Goal: Task Accomplishment & Management: Manage account settings

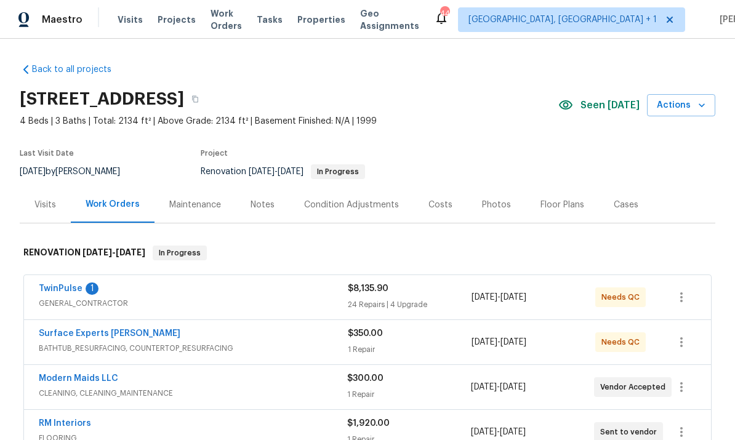
click at [70, 292] on link "TwinPulse" at bounding box center [61, 288] width 44 height 9
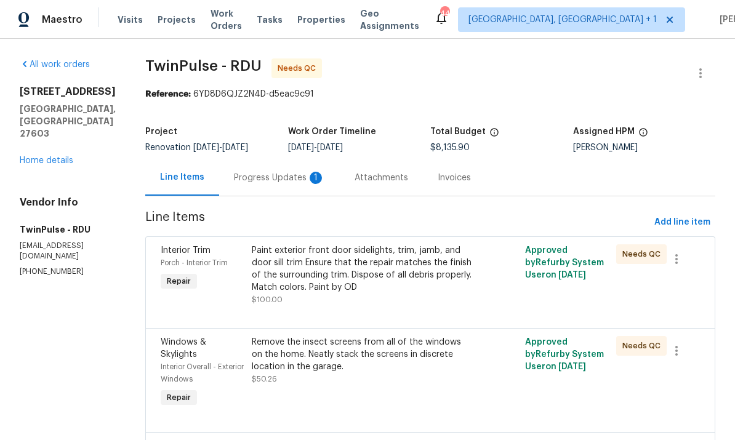
click at [267, 174] on div "Progress Updates 1" at bounding box center [279, 178] width 91 height 12
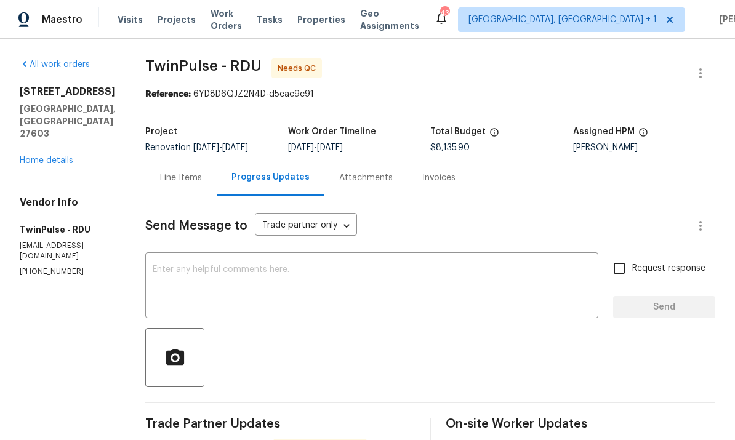
click at [60, 156] on link "Home details" at bounding box center [47, 160] width 54 height 9
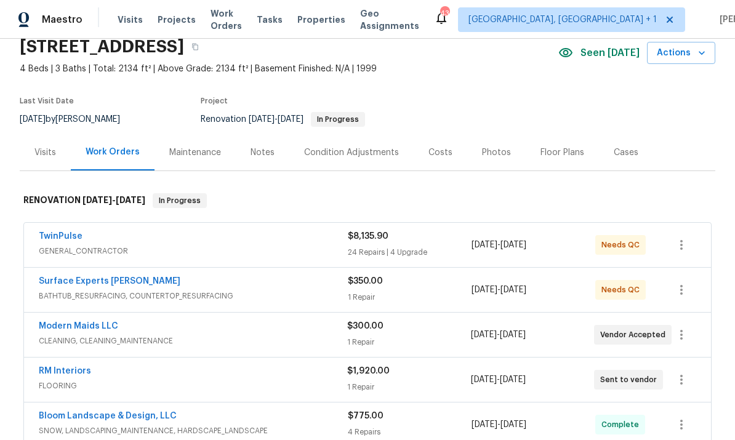
scroll to position [58, 0]
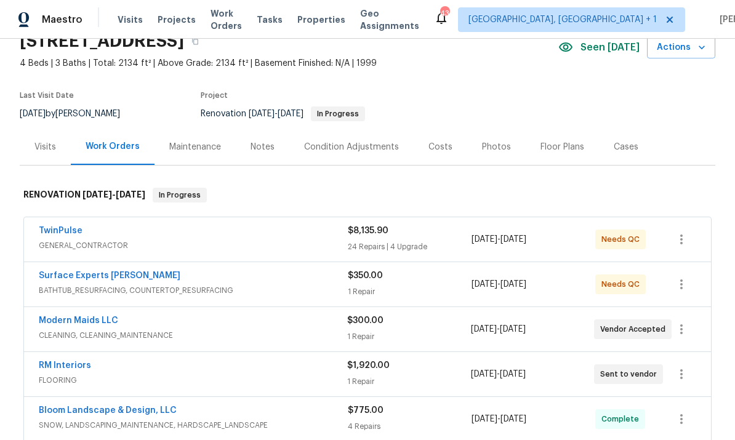
click at [63, 226] on link "TwinPulse" at bounding box center [61, 230] width 44 height 9
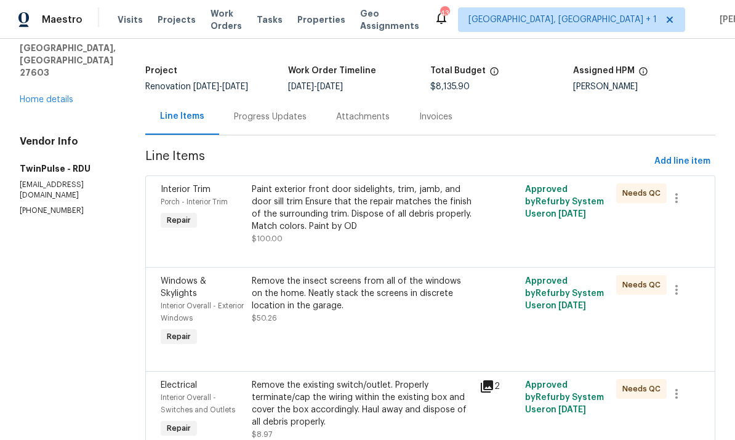
scroll to position [72, 0]
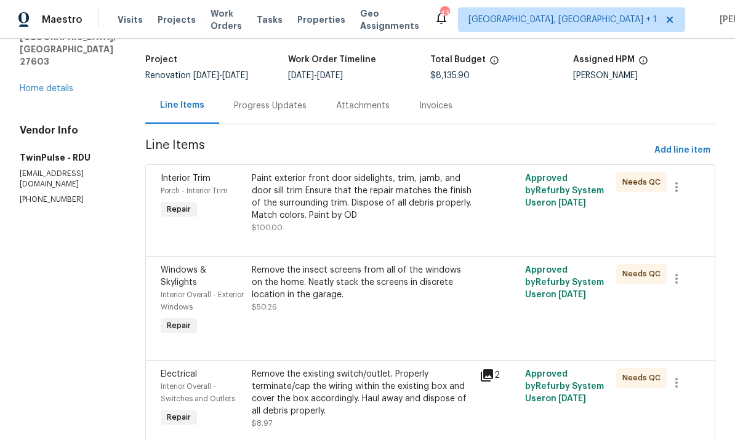
click at [49, 84] on link "Home details" at bounding box center [47, 88] width 54 height 9
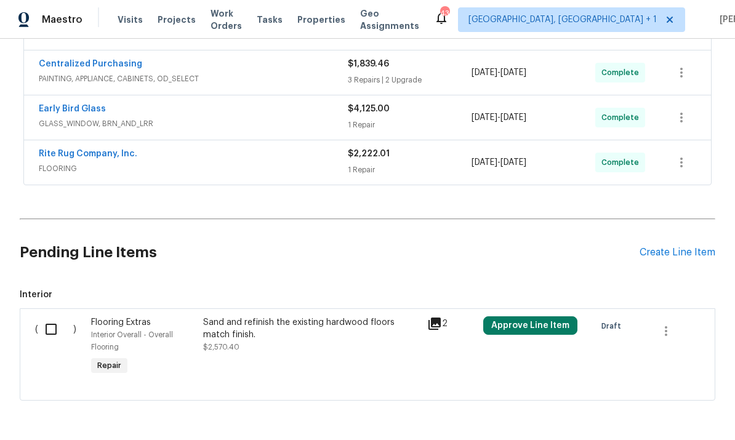
scroll to position [448, 0]
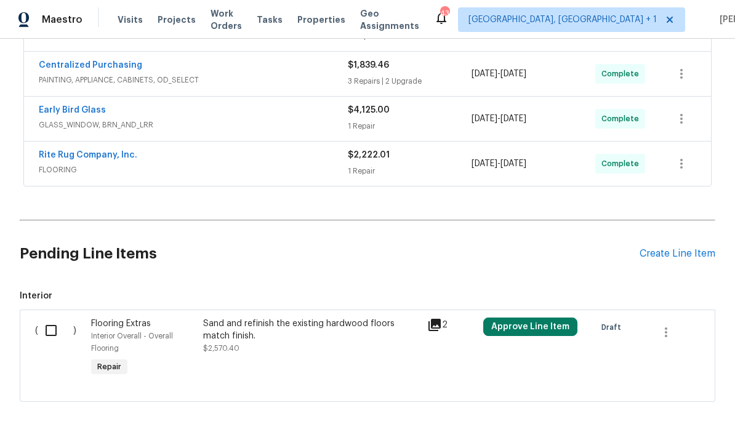
click at [57, 331] on input "checkbox" at bounding box center [55, 331] width 35 height 26
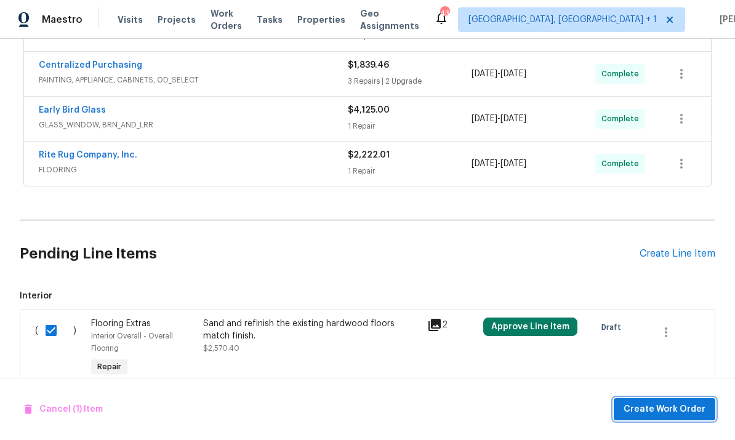
click at [663, 420] on button "Create Work Order" at bounding box center [665, 409] width 102 height 23
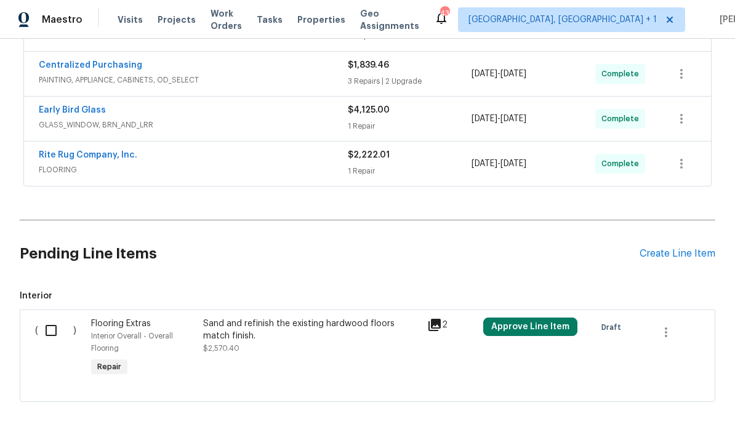
click at [47, 325] on input "checkbox" at bounding box center [55, 331] width 35 height 26
checkbox input "true"
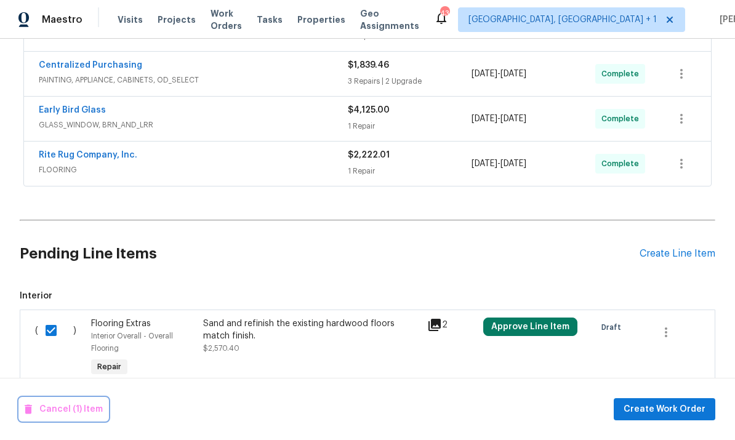
click at [92, 400] on button "Cancel (1) Item" at bounding box center [64, 409] width 88 height 23
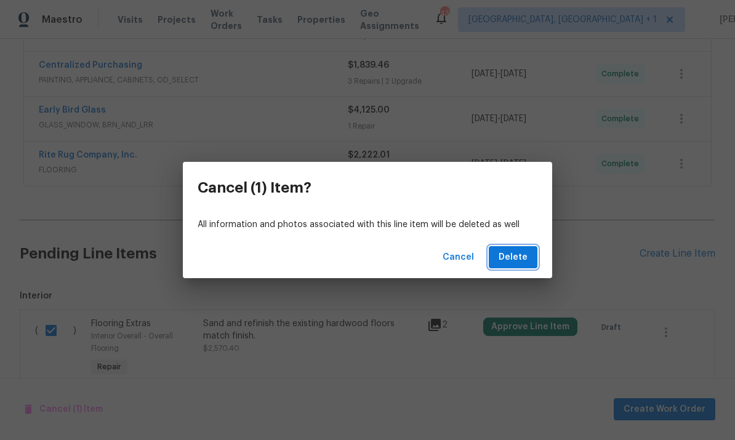
click at [510, 256] on span "Delete" at bounding box center [513, 257] width 29 height 15
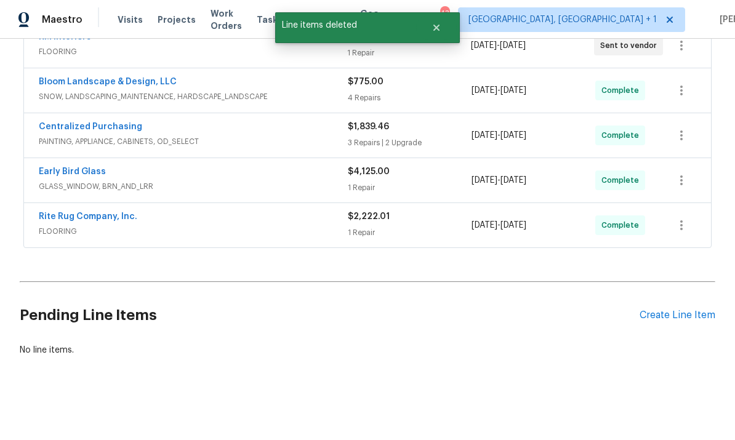
click at [694, 310] on div "Create Line Item" at bounding box center [677, 316] width 76 height 12
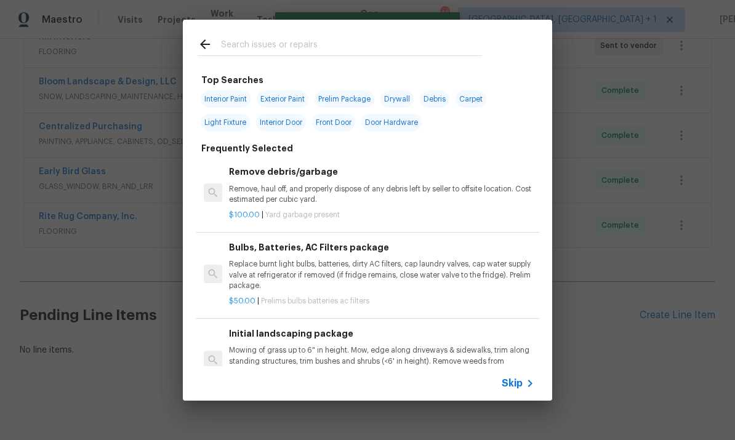
click at [257, 41] on input "text" at bounding box center [351, 46] width 261 height 18
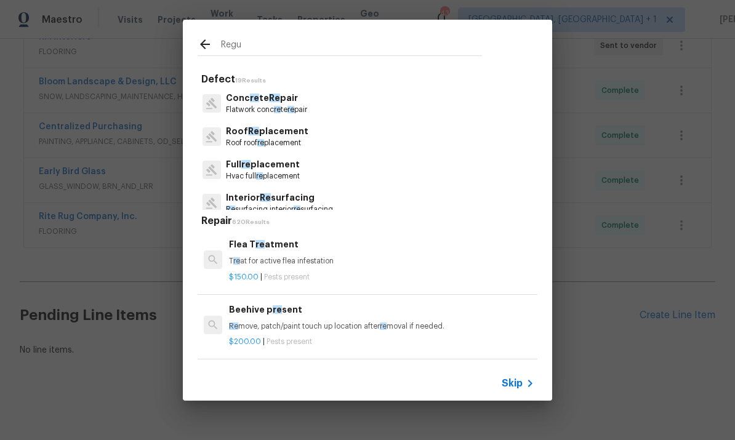
type input "Regus"
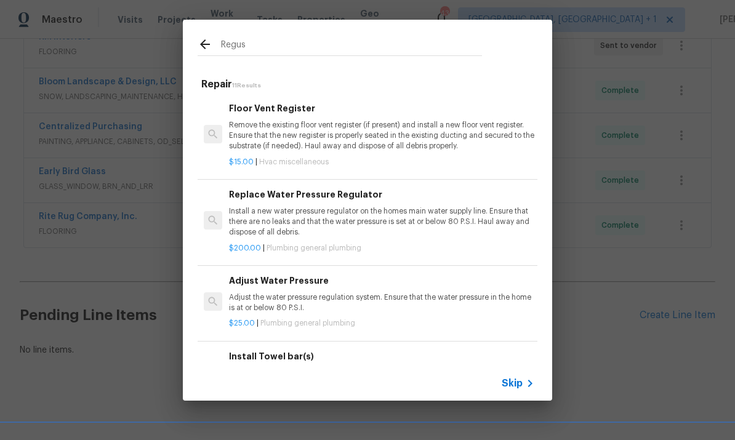
click at [300, 118] on div "Floor Vent Register Remove the existing floor vent register (if present) and in…" at bounding box center [381, 127] width 305 height 50
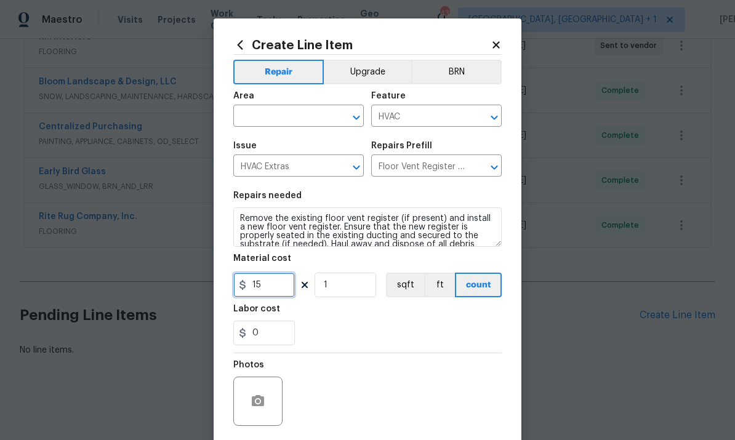
click at [278, 286] on input "15" at bounding box center [264, 285] width 62 height 25
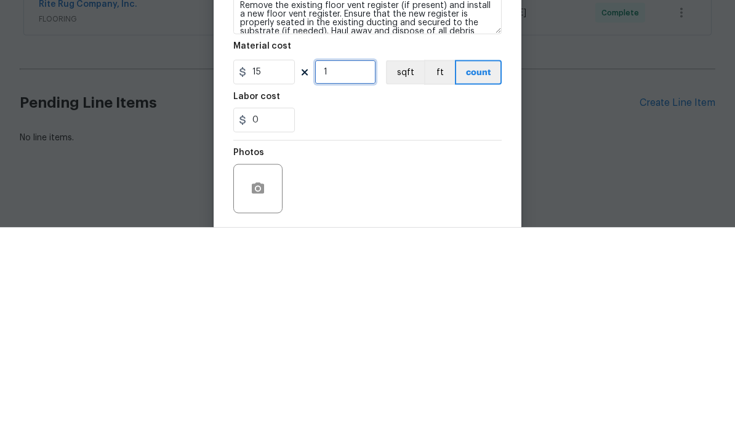
click at [340, 273] on input "1" at bounding box center [345, 285] width 62 height 25
type input "0"
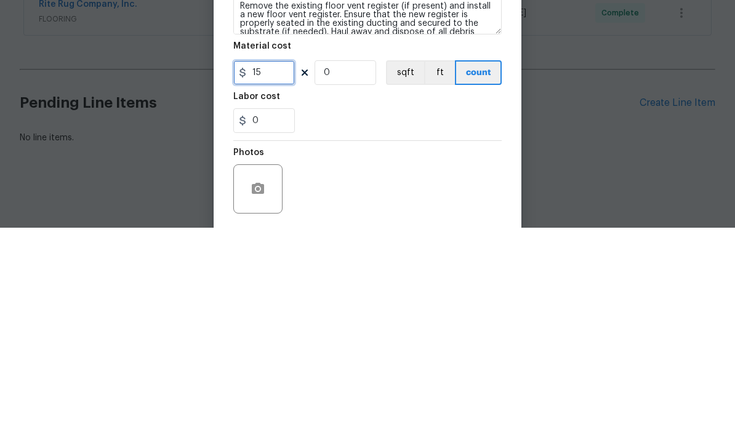
click at [279, 273] on input "15" at bounding box center [264, 285] width 62 height 25
type input "100"
click at [364, 273] on input "0" at bounding box center [345, 285] width 62 height 25
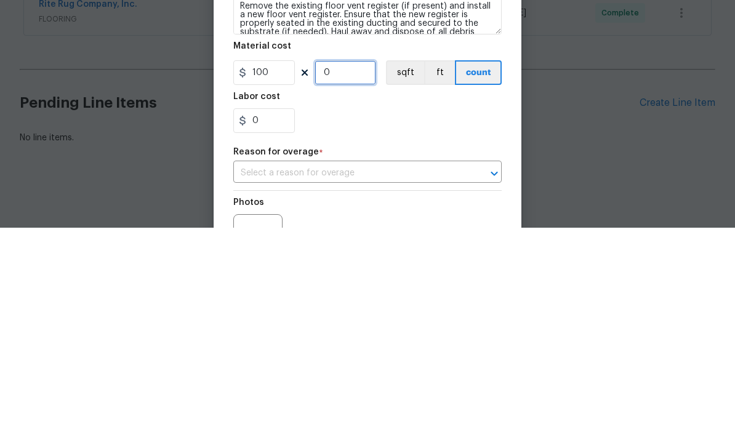
type input "1"
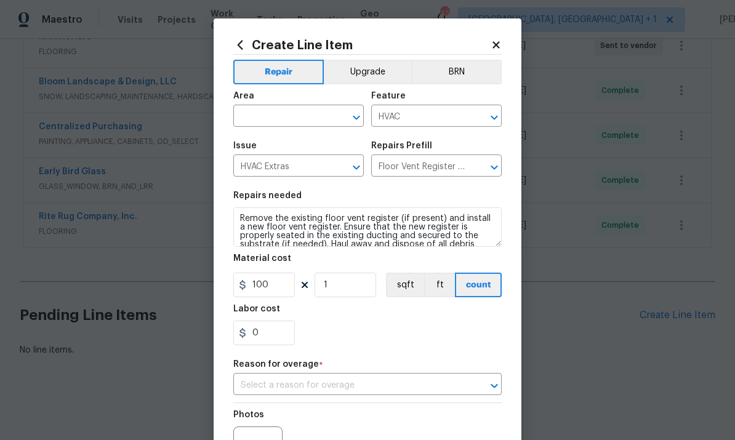
scroll to position [340, 0]
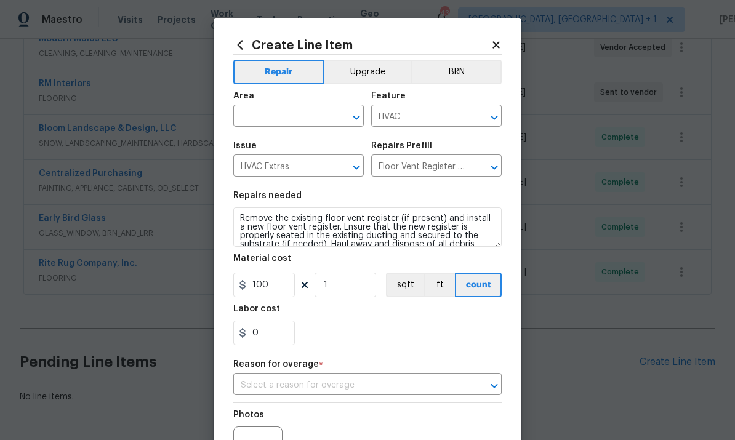
click at [279, 114] on input "text" at bounding box center [281, 117] width 96 height 19
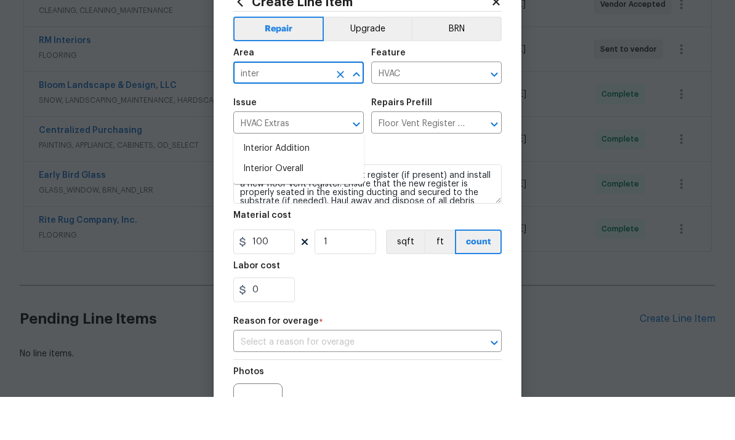
click at [282, 202] on li "Interior Overall" at bounding box center [298, 212] width 130 height 20
type input "Interior Overall"
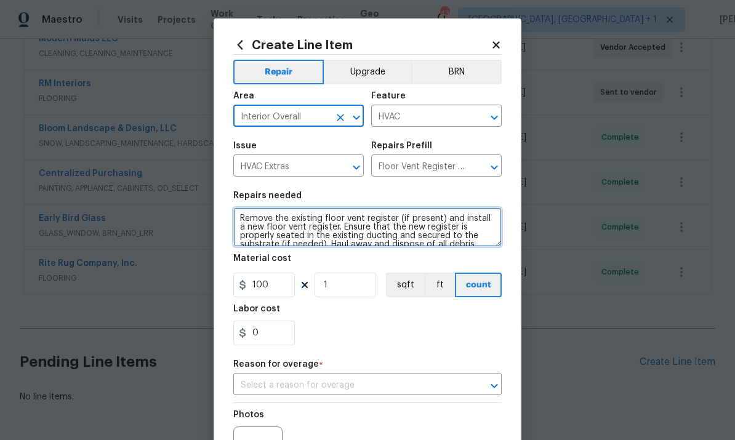
click at [441, 223] on textarea "Remove the existing floor vent register (if present) and install a new floor ve…" at bounding box center [367, 226] width 268 height 39
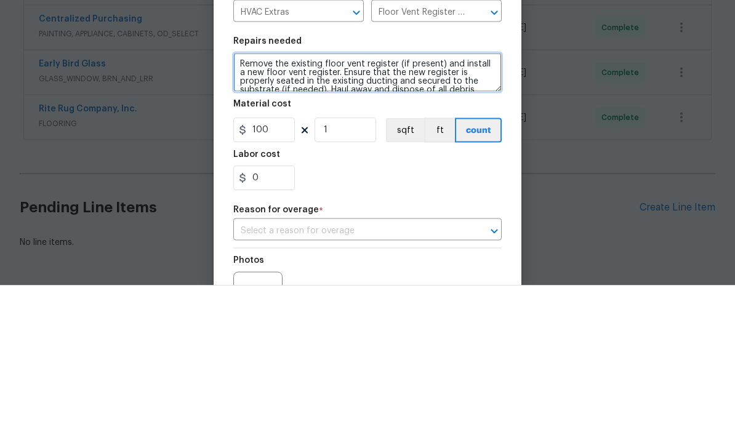
click at [261, 207] on textarea "Remove the existing floor vent register (if present) and install a new floor ve…" at bounding box center [367, 226] width 268 height 39
click at [352, 207] on textarea "Remove the existing floor vent register (if present) and install a new white fl…" at bounding box center [367, 226] width 268 height 39
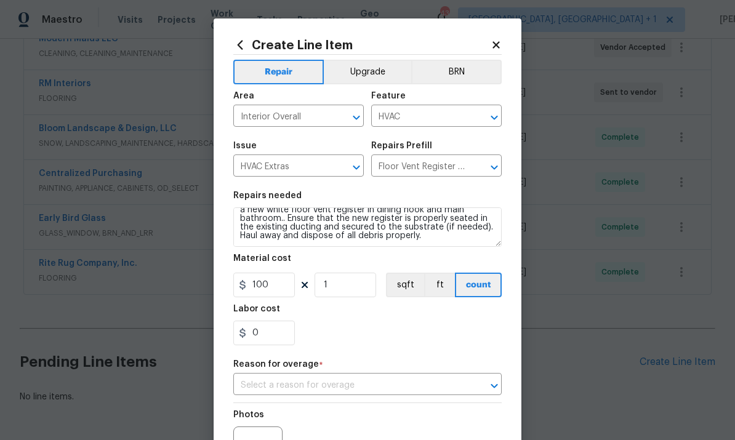
scroll to position [17, 0]
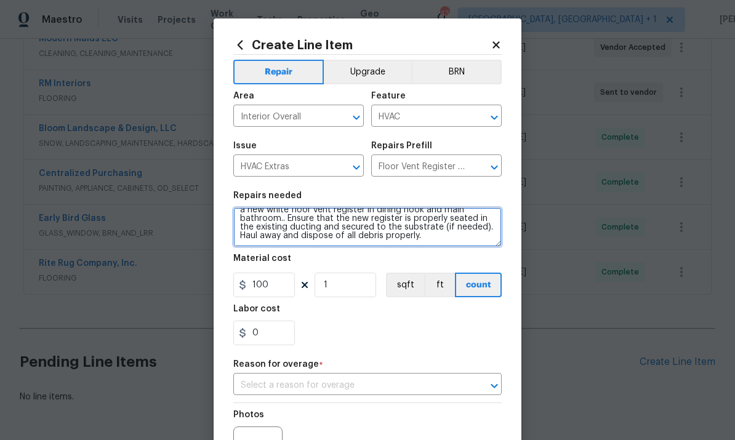
type textarea "Remove the existing floor vent register (if present) and install a new white fl…"
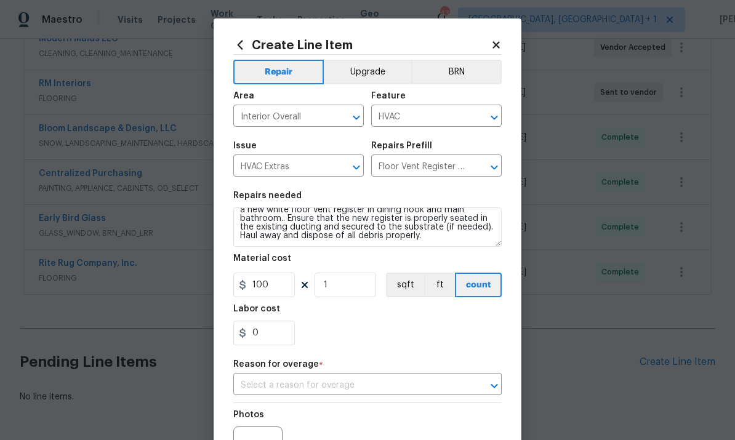
click at [350, 390] on input "text" at bounding box center [350, 385] width 234 height 19
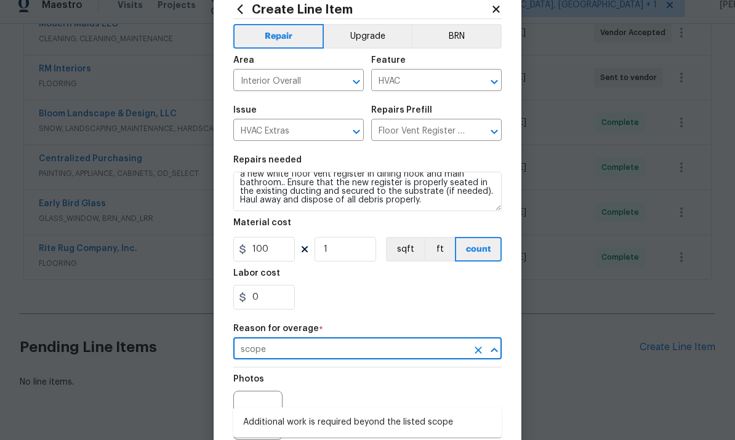
scroll to position [58, 0]
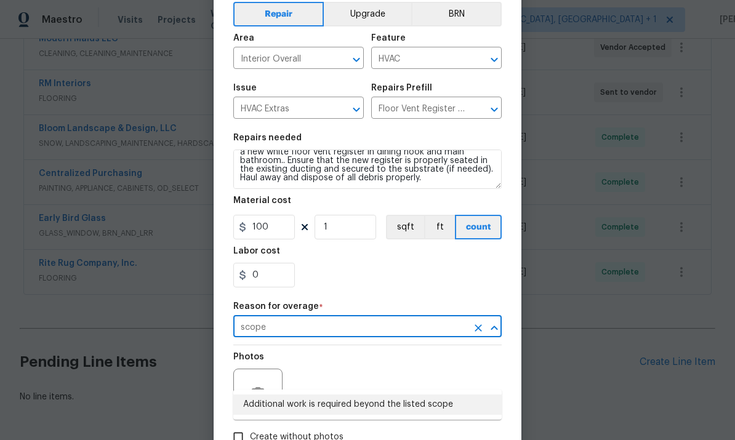
click at [441, 394] on li "Additional work is required beyond the listed scope" at bounding box center [367, 404] width 268 height 20
type input "Additional work is required beyond the listed scope"
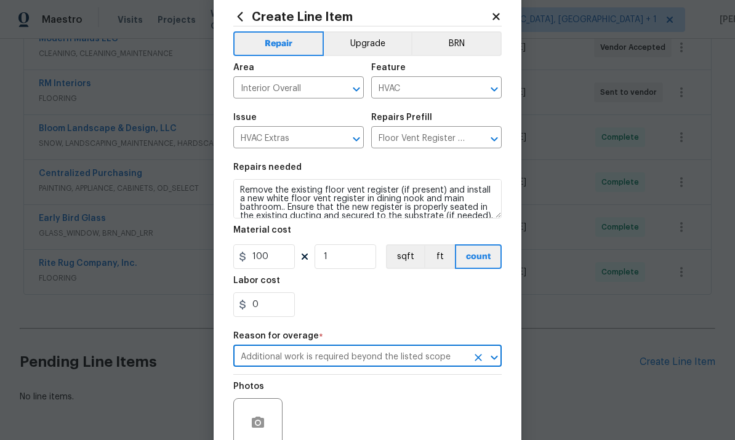
scroll to position [0, 0]
click at [263, 408] on div at bounding box center [257, 422] width 49 height 49
click at [262, 402] on div at bounding box center [257, 422] width 49 height 49
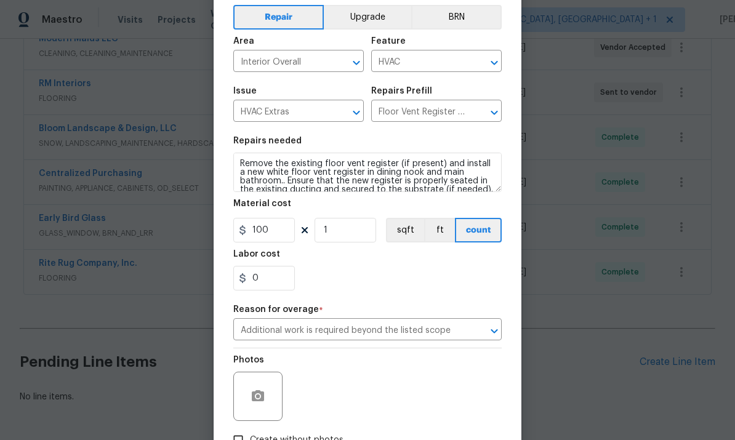
scroll to position [79, 0]
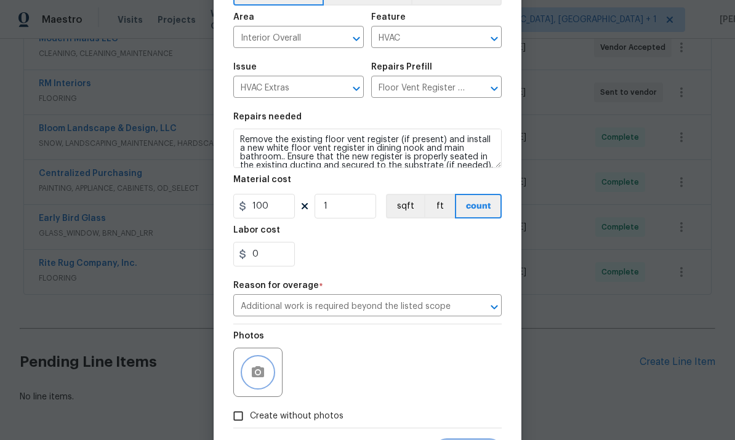
click at [268, 373] on button "button" at bounding box center [258, 373] width 30 height 30
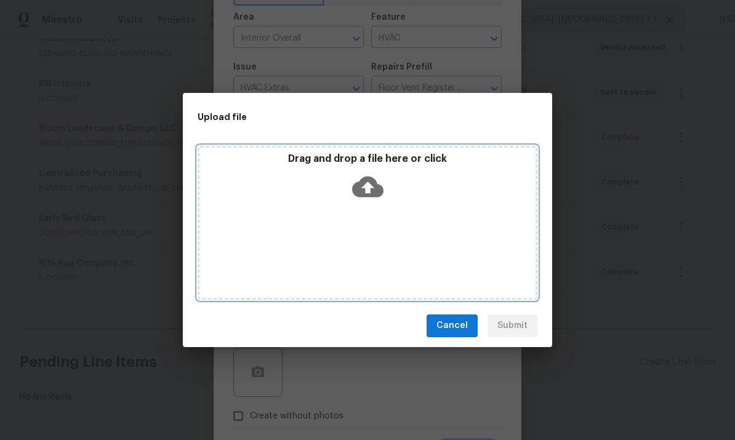
click at [378, 186] on icon at bounding box center [367, 186] width 31 height 21
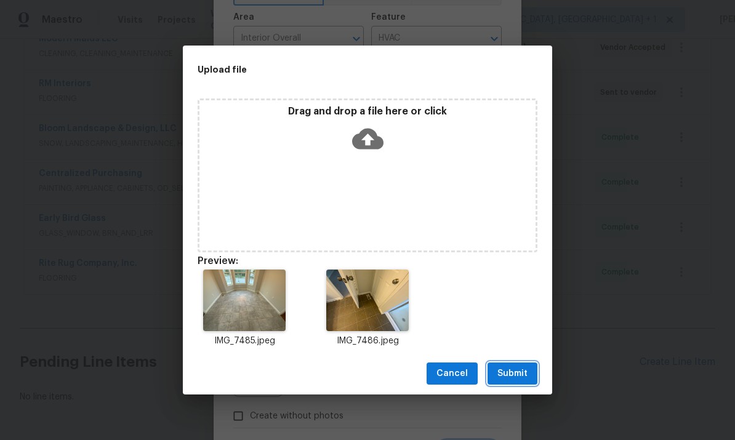
click at [513, 375] on span "Submit" at bounding box center [512, 373] width 30 height 15
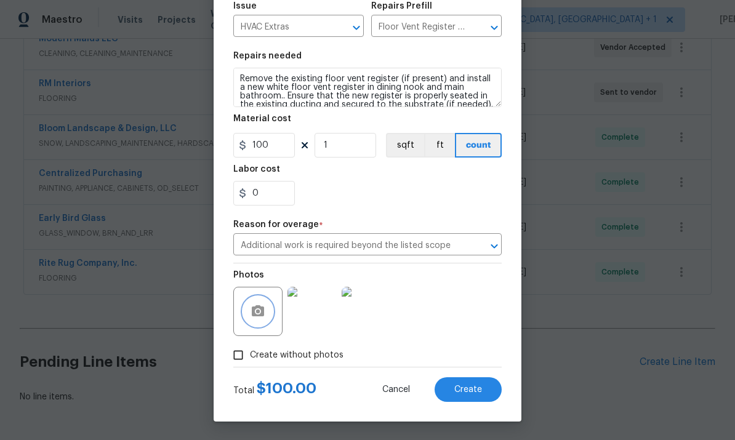
scroll to position [143, 0]
click at [474, 396] on button "Create" at bounding box center [467, 389] width 67 height 25
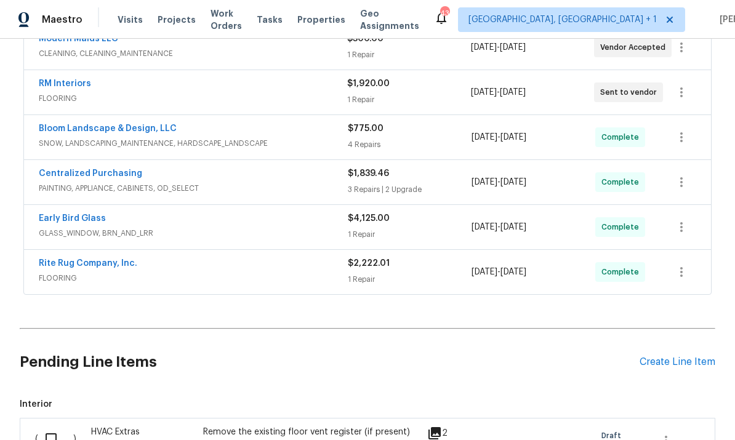
click at [671, 356] on div "Create Line Item" at bounding box center [677, 362] width 76 height 12
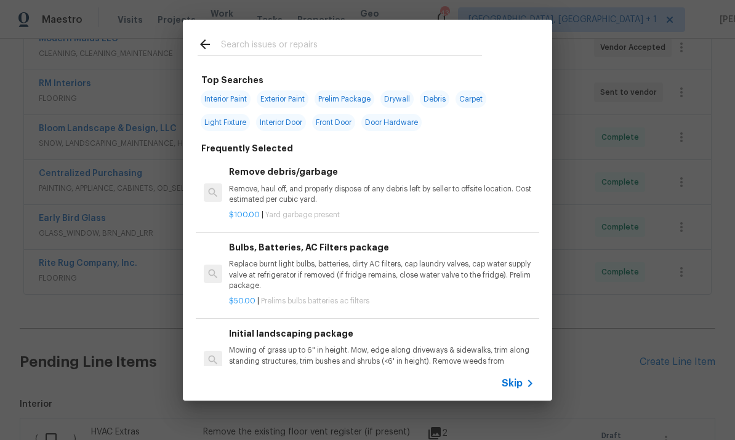
click at [245, 30] on div at bounding box center [340, 44] width 314 height 49
click at [250, 41] on input "text" at bounding box center [351, 46] width 261 height 18
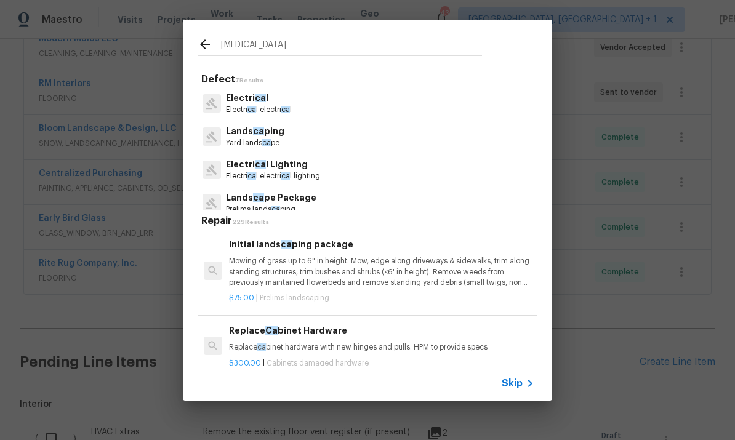
type input "Caulk"
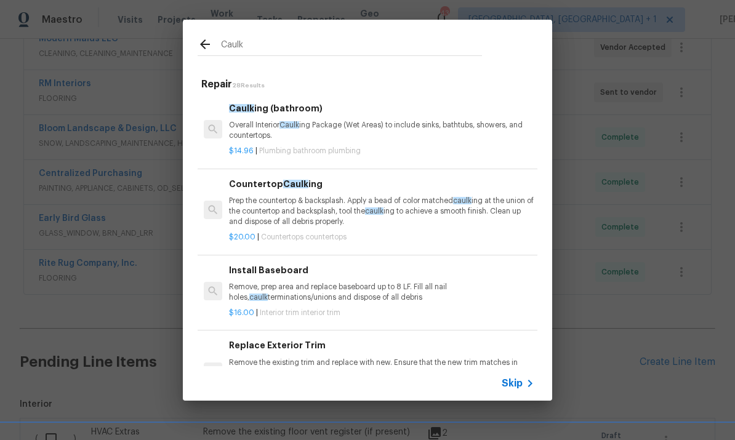
click at [324, 129] on p "Overall Interior Caulk ing Package (Wet Areas) to include sinks, bathtubs, show…" at bounding box center [381, 130] width 305 height 21
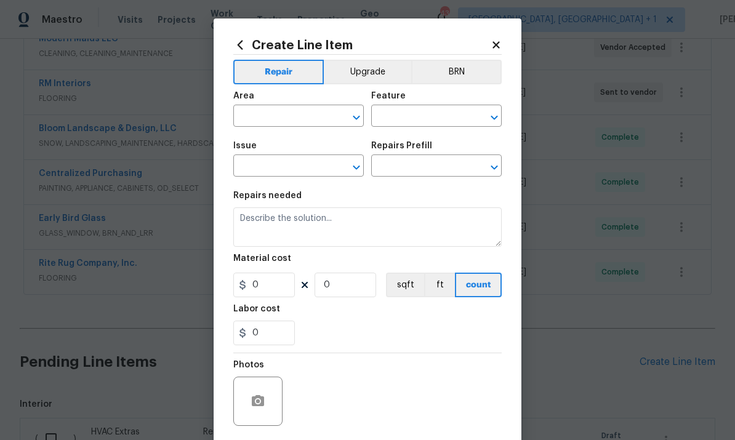
type input "Plumbing"
type input "Bathroom Plumbing"
type input "Caulking (bathroom) $14.96"
type textarea "Overall Interior Caulking Package (Wet Areas) to include sinks, bathtubs, showe…"
type input "14.96"
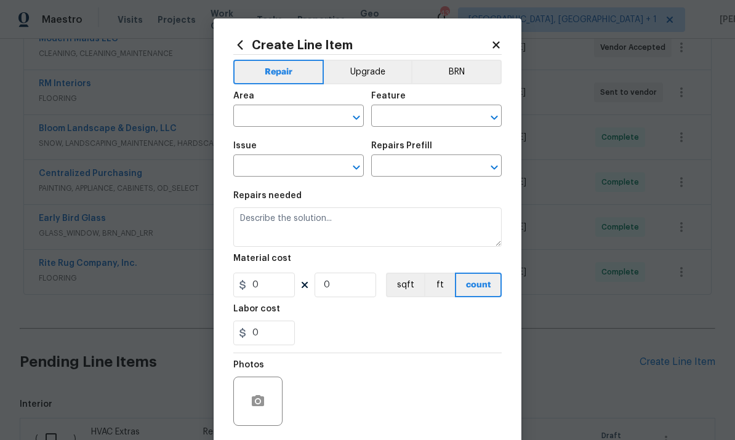
type input "1"
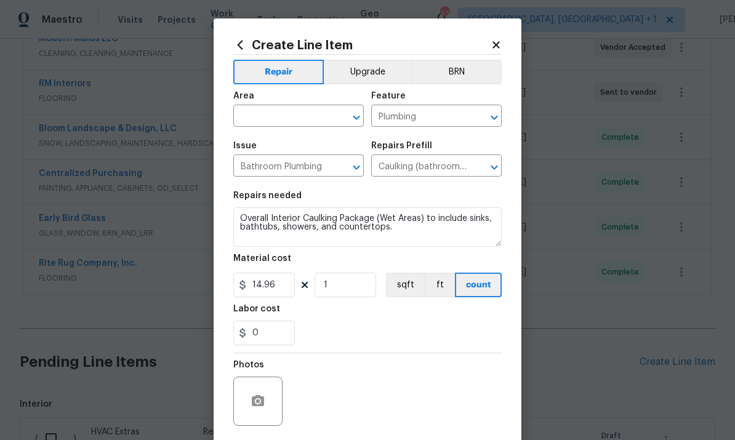
click at [279, 118] on input "text" at bounding box center [281, 117] width 96 height 19
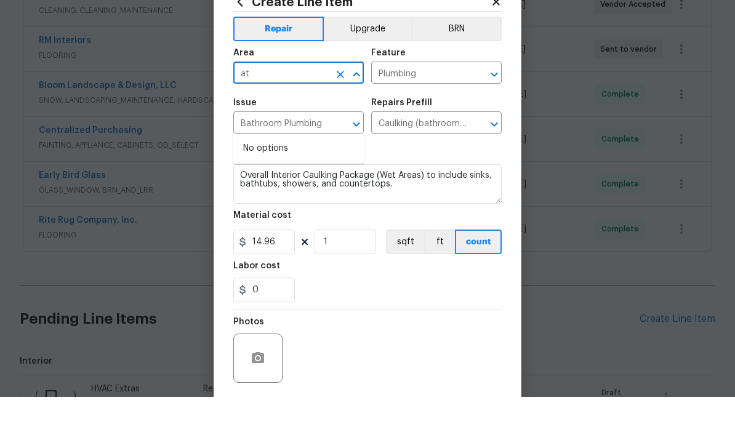
type input "a"
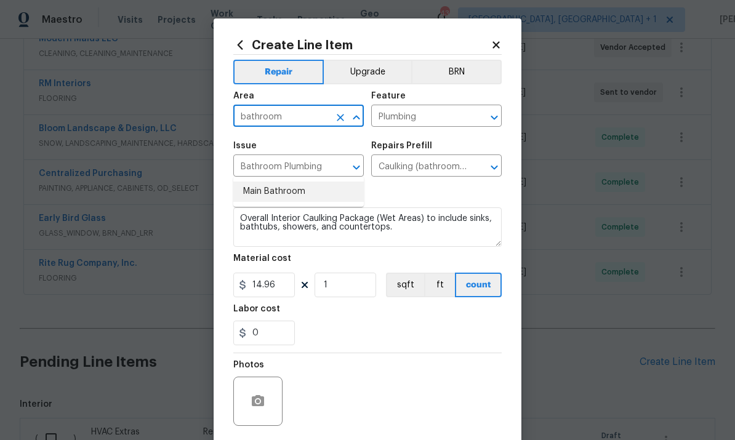
click at [319, 182] on li "Main Bathroom" at bounding box center [298, 192] width 130 height 20
click at [327, 119] on input "Main Bathroom" at bounding box center [281, 117] width 96 height 19
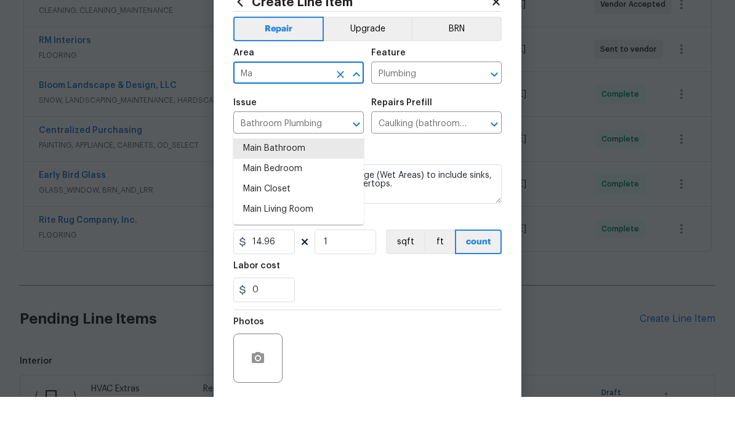
type input "M"
click at [264, 182] on li "Bathroom" at bounding box center [298, 192] width 130 height 20
type input "Bathroom"
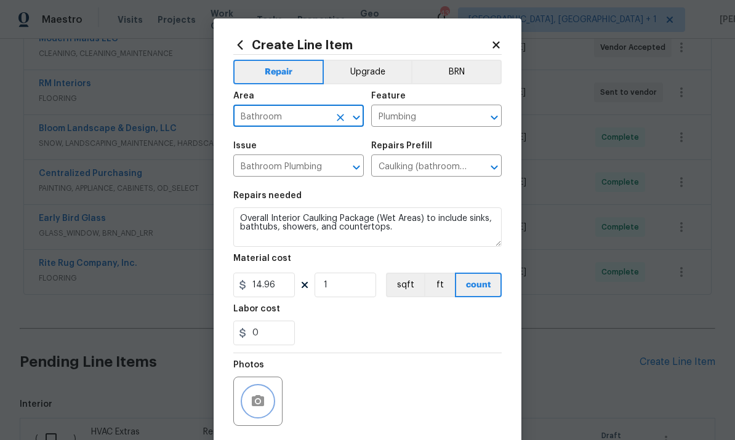
click at [262, 396] on icon "button" at bounding box center [257, 401] width 15 height 15
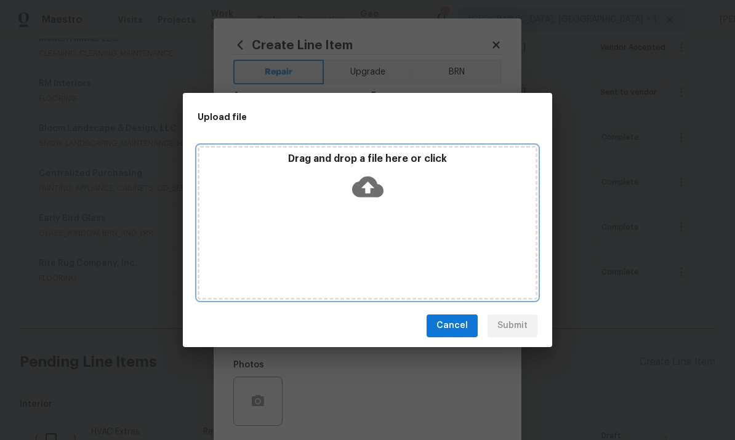
click at [374, 180] on icon at bounding box center [367, 186] width 31 height 21
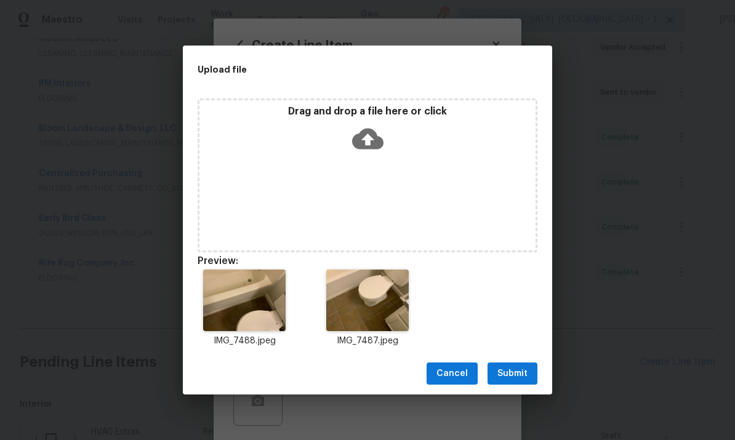
click at [515, 369] on span "Submit" at bounding box center [512, 373] width 30 height 15
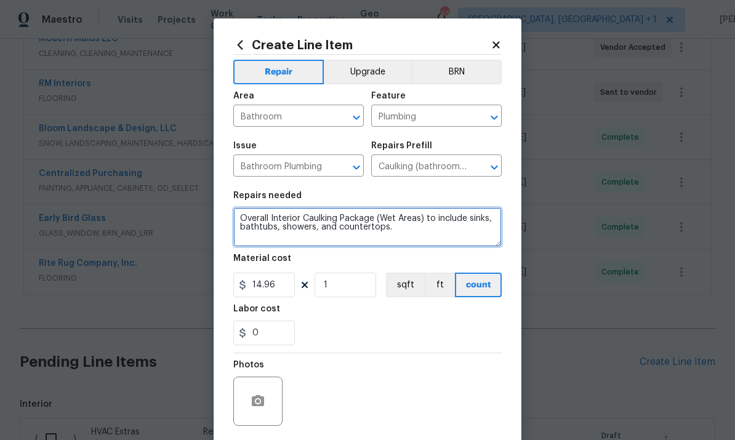
click at [399, 236] on textarea "Overall Interior Caulking Package (Wet Areas) to include sinks, bathtubs, showe…" at bounding box center [367, 226] width 268 height 39
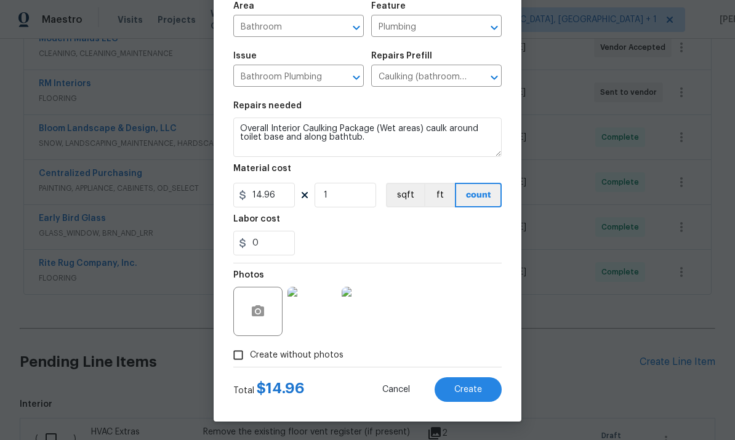
scroll to position [92, 0]
type textarea "Overall Interior Caulking Package (Wet areas) caulk around toilet base and alon…"
click at [471, 386] on span "Create" at bounding box center [468, 389] width 28 height 9
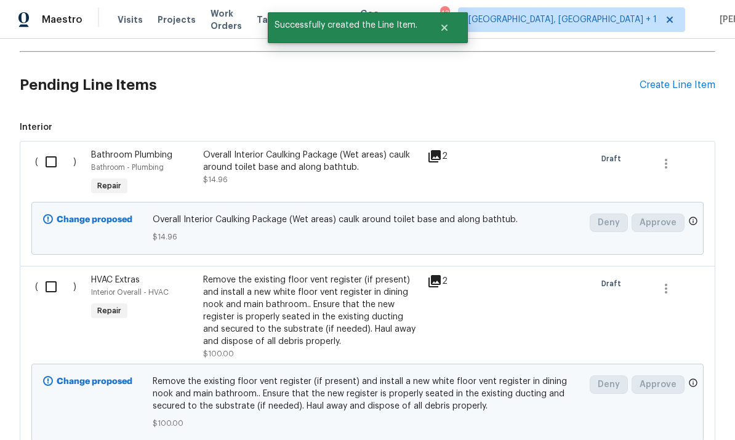
scroll to position [617, 0]
click at [52, 148] on input "checkbox" at bounding box center [55, 161] width 35 height 26
checkbox input "true"
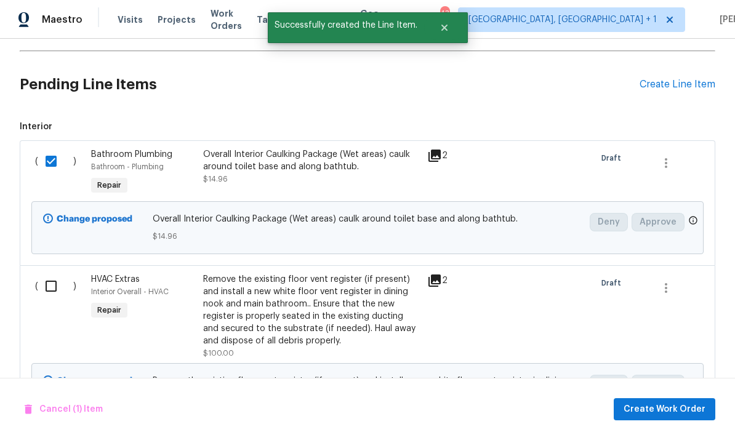
click at [52, 265] on div "( ) HVAC Extras Interior Overall - HVAC Repair Remove the existing floor vent r…" at bounding box center [367, 358] width 695 height 187
click at [42, 273] on input "checkbox" at bounding box center [55, 286] width 35 height 26
checkbox input "true"
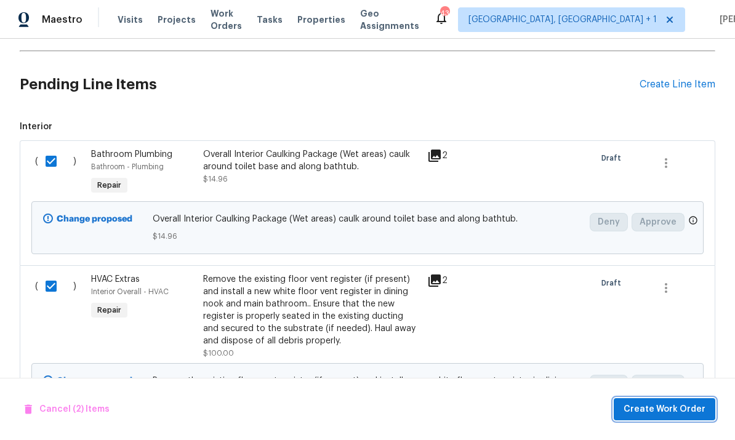
click at [659, 405] on span "Create Work Order" at bounding box center [664, 409] width 82 height 15
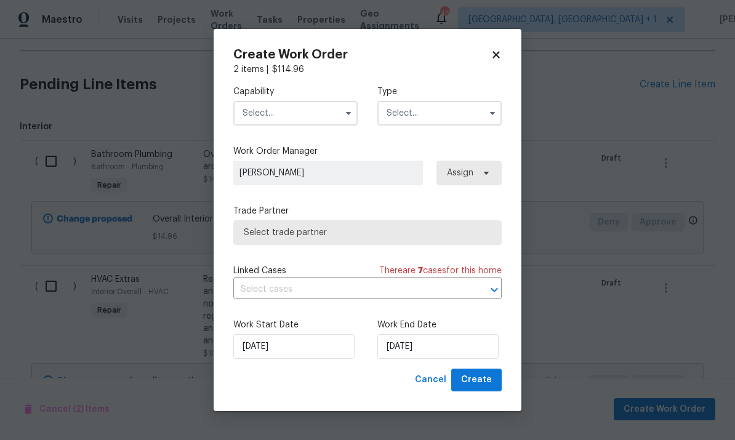
checkbox input "false"
click at [322, 108] on input "text" at bounding box center [295, 113] width 124 height 25
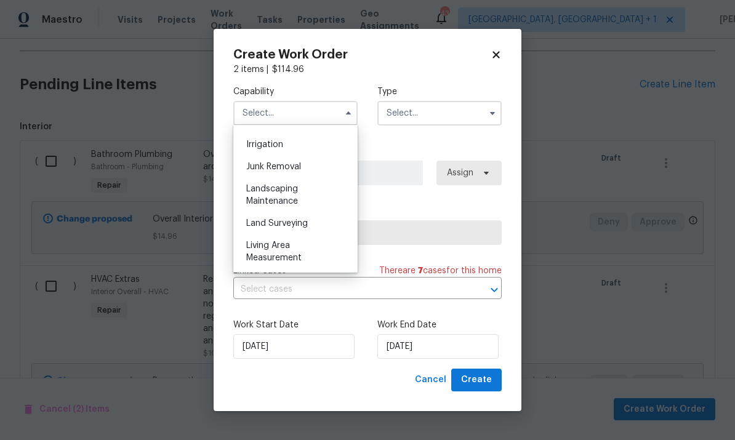
scroll to position [767, 0]
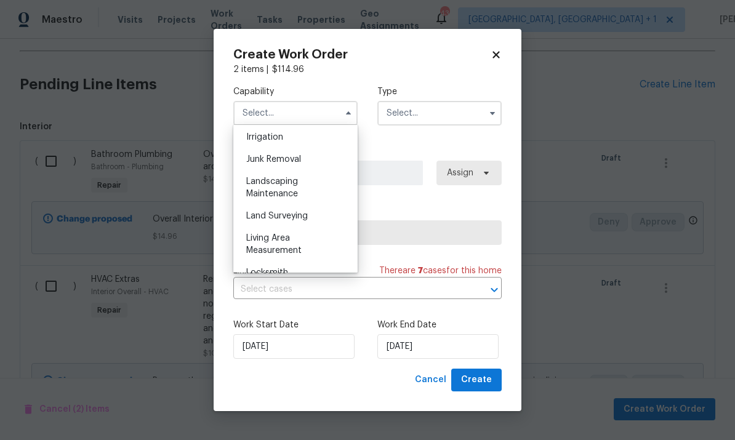
click at [309, 186] on div "Landscaping Maintenance" at bounding box center [295, 187] width 118 height 34
type input "Landscaping Maintenance"
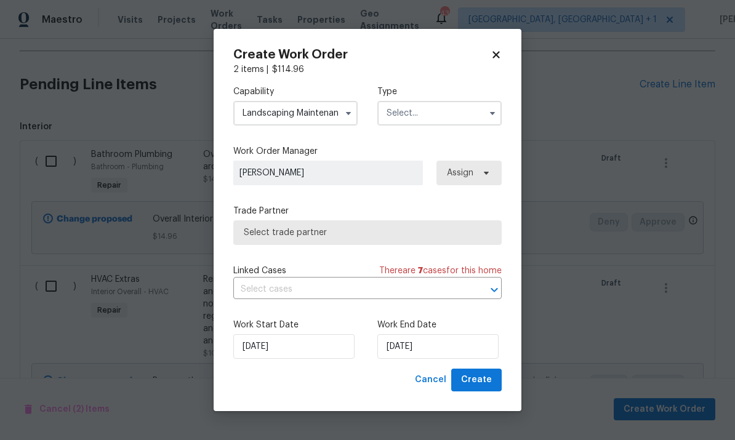
click at [467, 114] on input "text" at bounding box center [439, 113] width 124 height 25
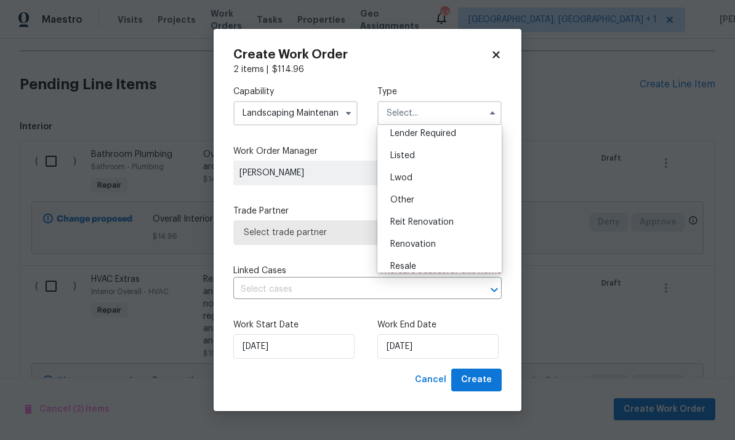
scroll to position [94, 0]
click at [431, 248] on span "Renovation" at bounding box center [413, 244] width 46 height 9
type input "Renovation"
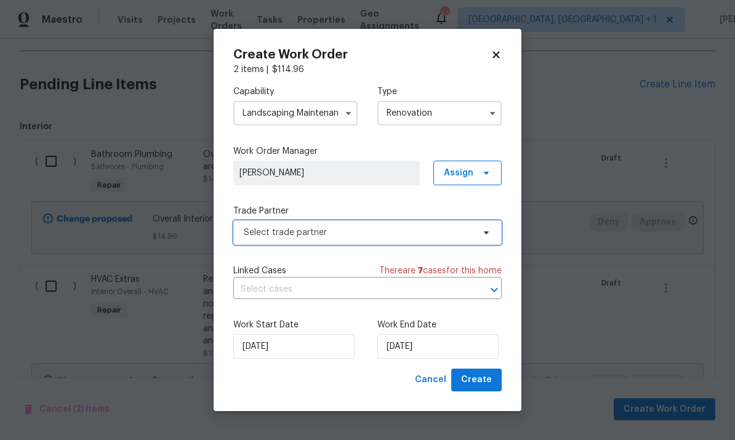
click at [357, 241] on span "Select trade partner" at bounding box center [367, 232] width 268 height 25
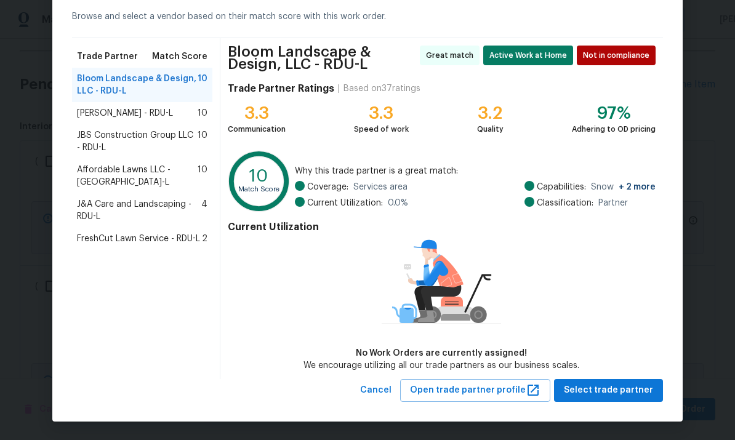
scroll to position [57, 0]
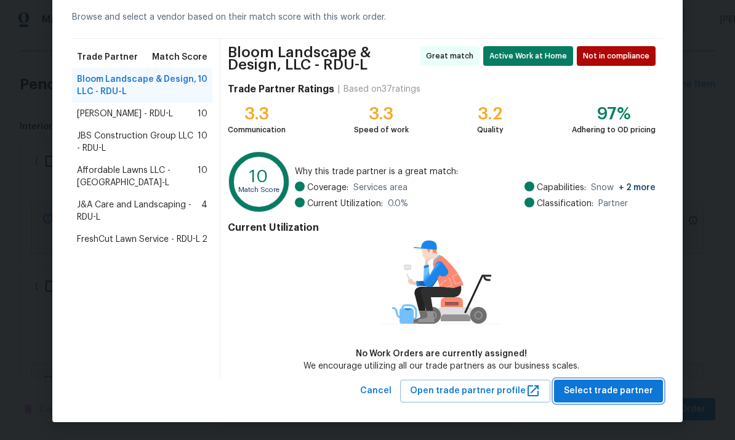
click at [623, 385] on span "Select trade partner" at bounding box center [608, 390] width 89 height 15
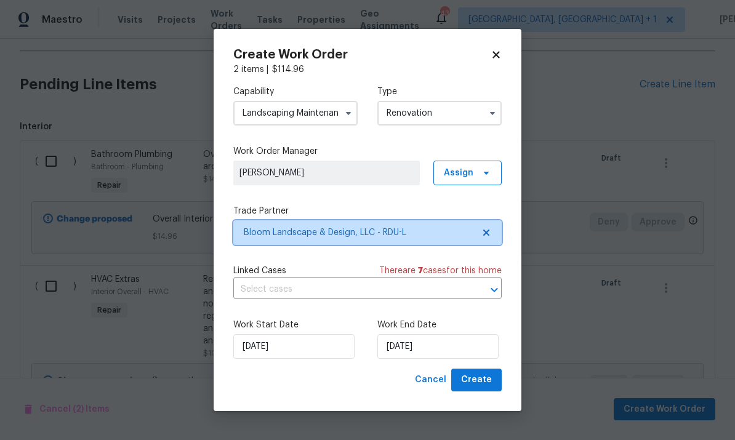
scroll to position [0, 0]
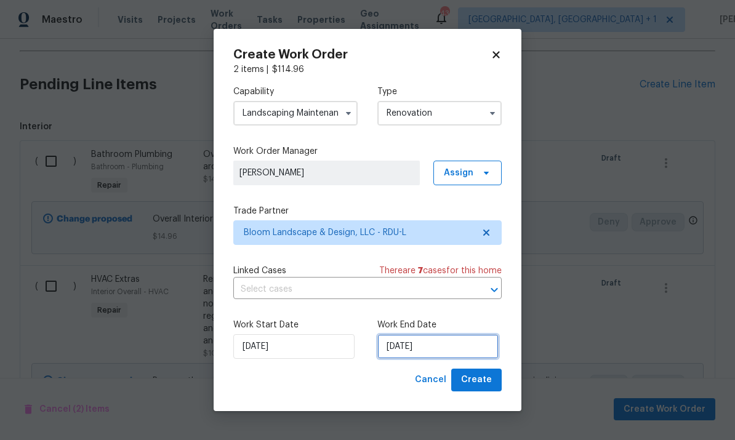
click at [466, 348] on input "10/2/2025" at bounding box center [437, 346] width 121 height 25
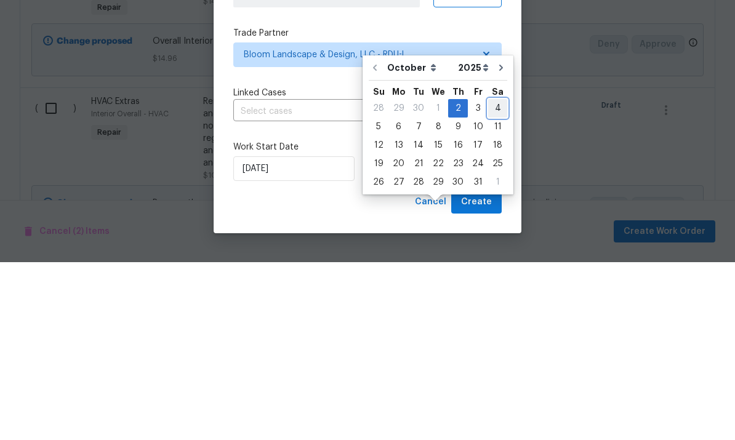
click at [495, 278] on div "4" at bounding box center [497, 286] width 19 height 17
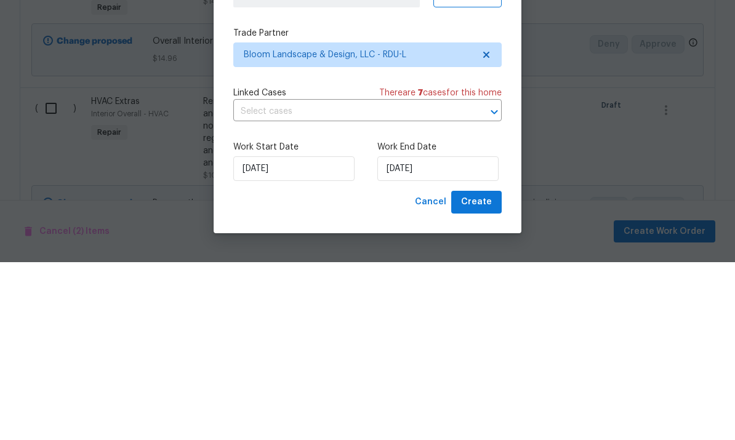
type input "10/4/2025"
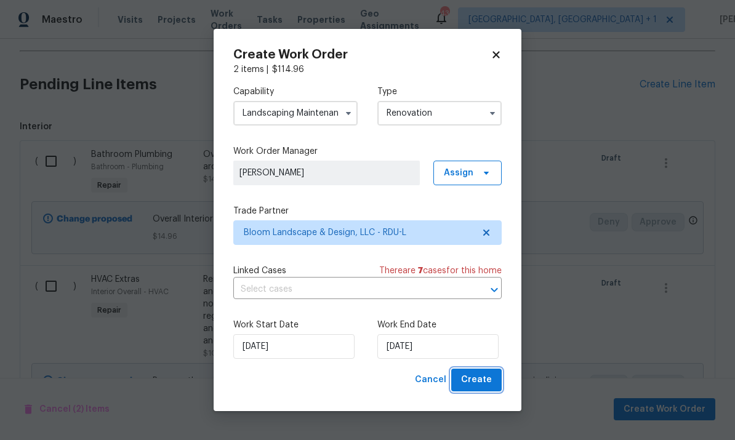
click at [484, 380] on span "Create" at bounding box center [476, 379] width 31 height 15
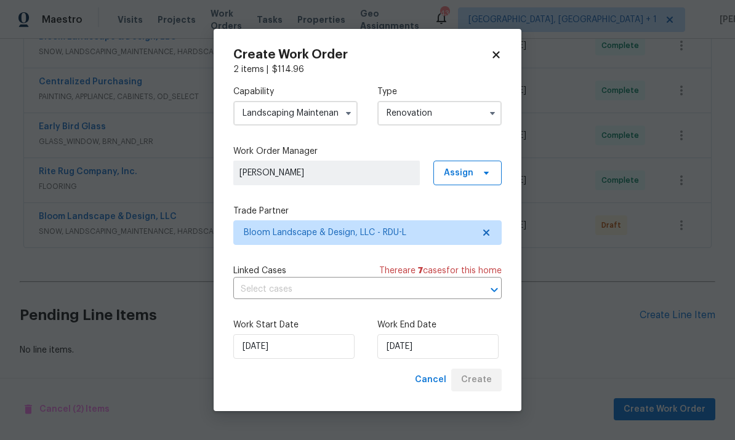
scroll to position [385, 0]
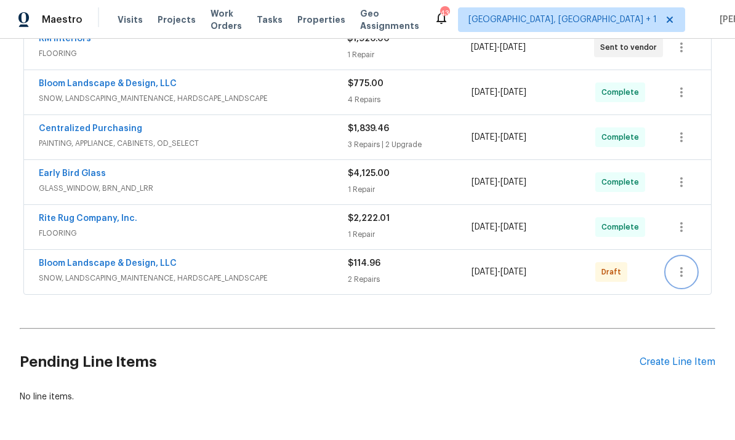
click at [676, 257] on button "button" at bounding box center [682, 272] width 30 height 30
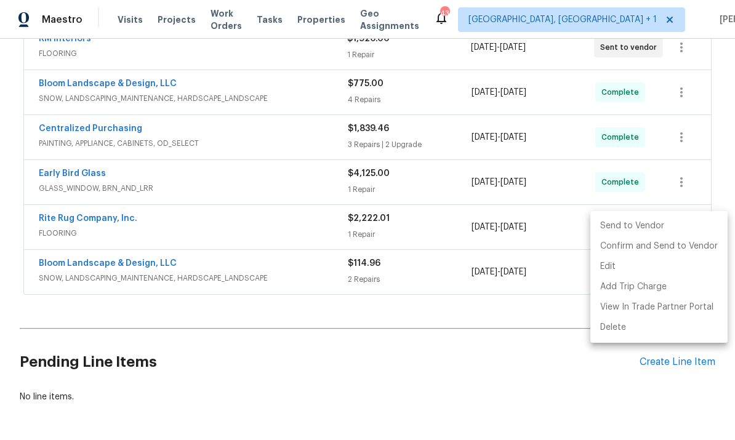
click at [636, 221] on li "Send to Vendor" at bounding box center [658, 226] width 137 height 20
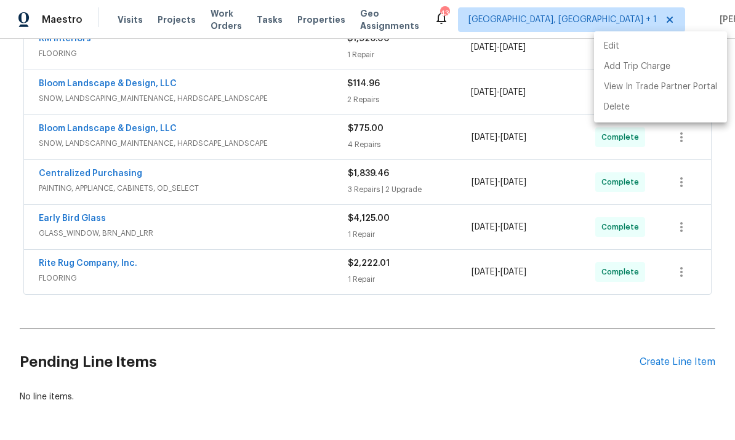
click at [287, 321] on div at bounding box center [367, 220] width 735 height 440
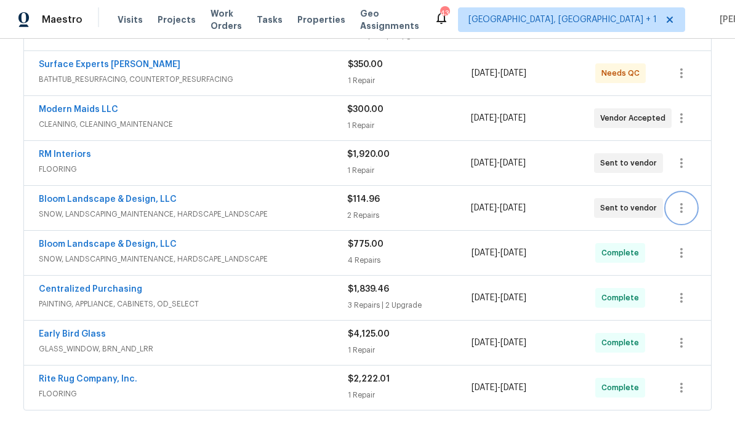
scroll to position [266, 0]
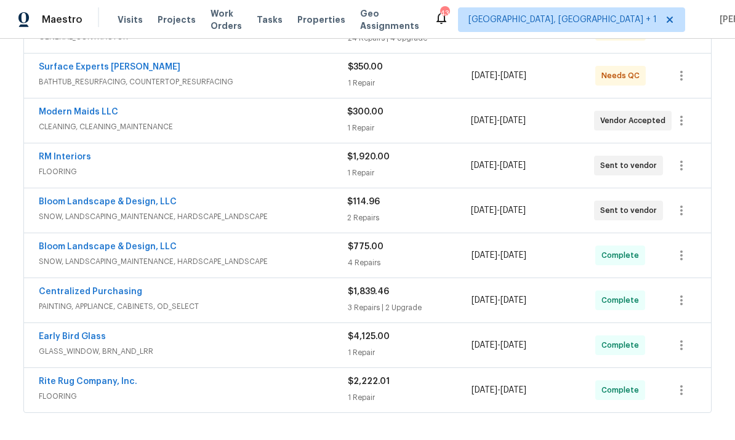
click at [110, 67] on link "Surface Experts Cary" at bounding box center [110, 67] width 142 height 9
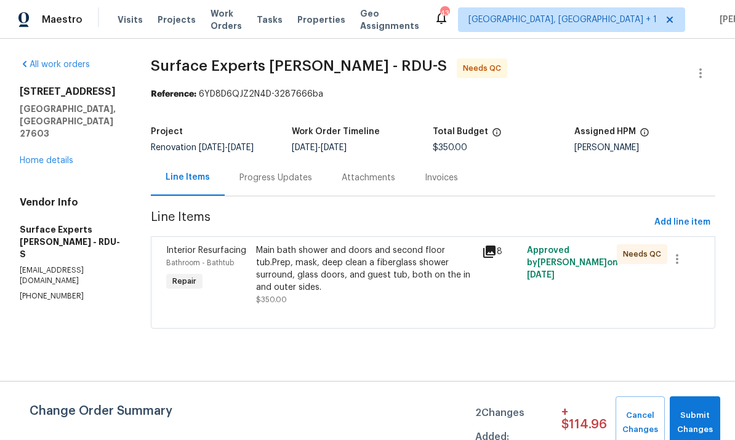
click at [286, 176] on div "Progress Updates" at bounding box center [275, 178] width 73 height 12
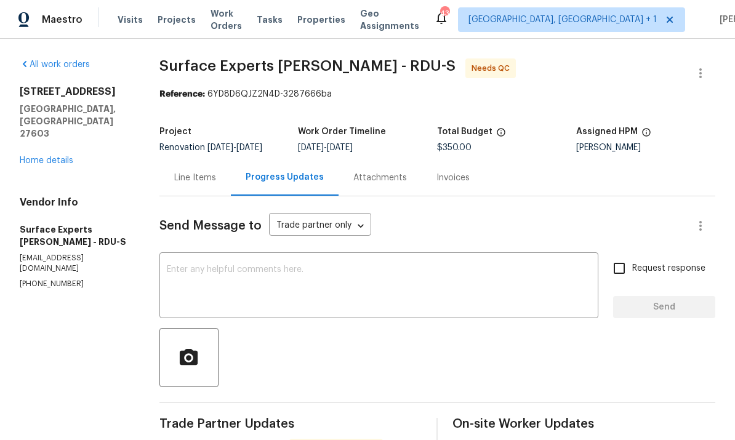
click at [202, 188] on div "Line Items" at bounding box center [194, 177] width 71 height 36
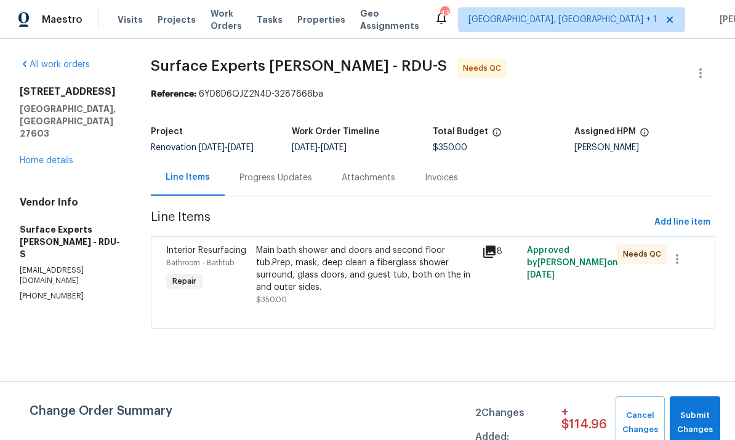
click at [328, 253] on div "Main bath shower and doors and second floor tub.Prep, mask, deep clean a fiberg…" at bounding box center [365, 268] width 218 height 49
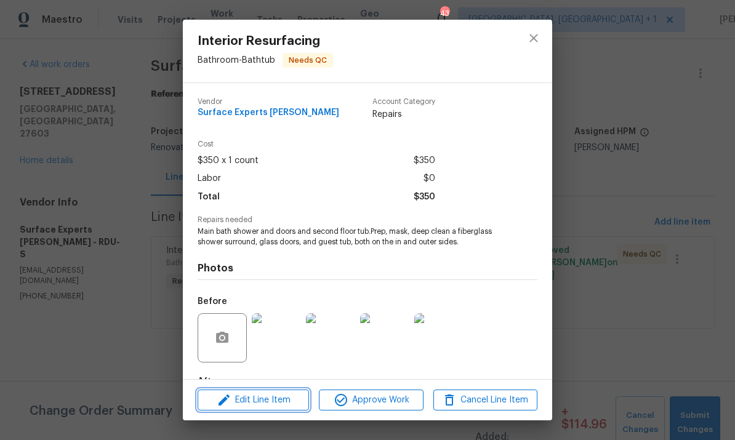
click at [262, 399] on span "Edit Line Item" at bounding box center [253, 400] width 104 height 15
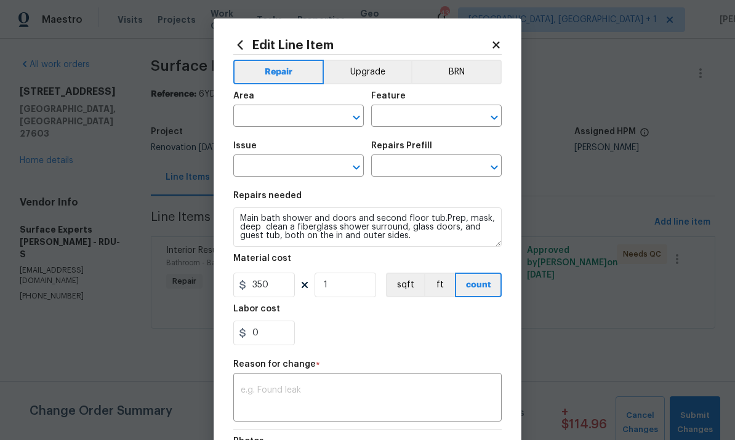
type input "Bathroom"
type input "Bathtub"
type input "Interior Resurfacing"
type input "Reglaze Shower Surround $650.00"
click at [282, 287] on input "350" at bounding box center [264, 285] width 62 height 25
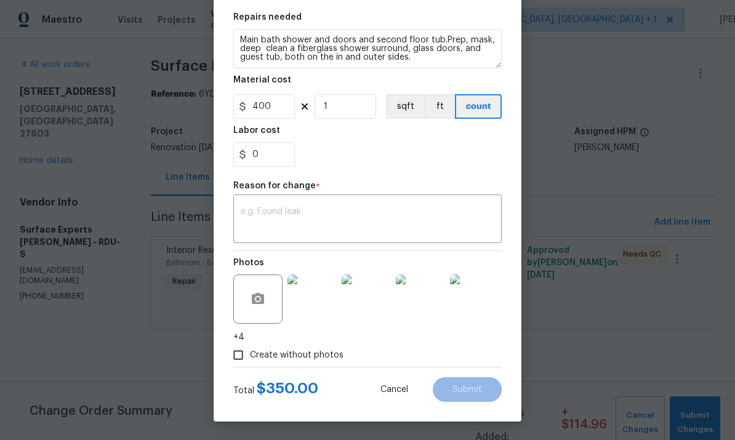
scroll to position [181, 0]
type input "400"
click at [279, 217] on textarea at bounding box center [368, 220] width 254 height 26
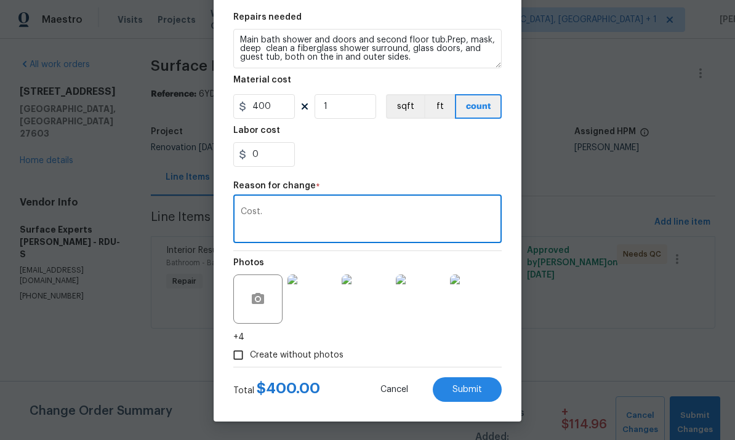
type textarea "Cost."
click at [465, 378] on button "Submit" at bounding box center [467, 389] width 69 height 25
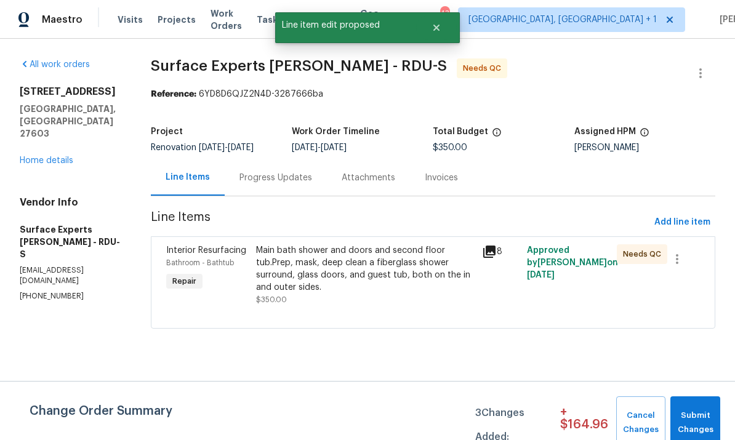
scroll to position [0, 0]
click at [703, 422] on span "Submit Changes" at bounding box center [695, 423] width 38 height 28
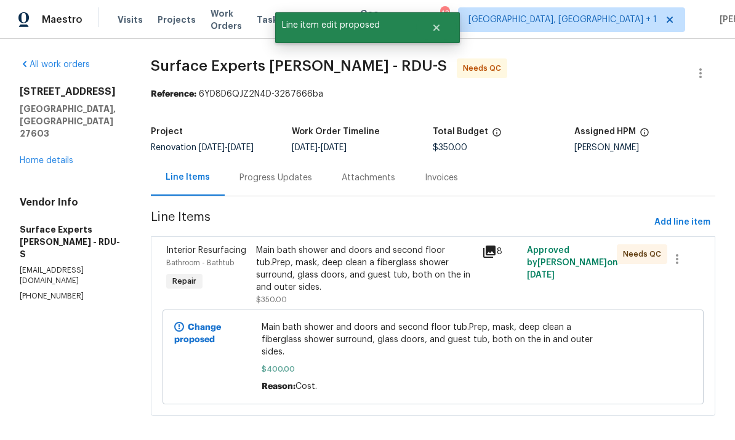
click at [54, 156] on link "Home details" at bounding box center [47, 160] width 54 height 9
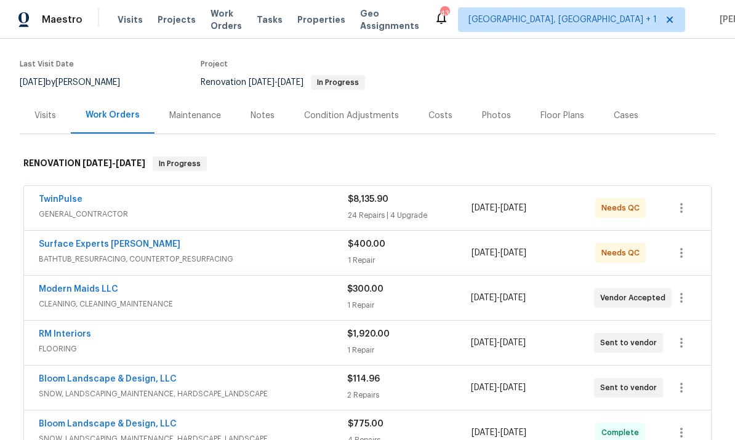
scroll to position [90, 0]
click at [96, 246] on link "Surface Experts Cary" at bounding box center [110, 243] width 142 height 9
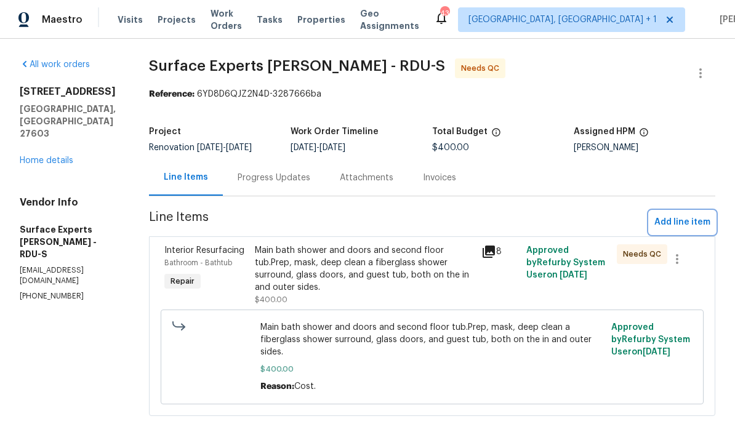
click at [680, 218] on span "Add line item" at bounding box center [682, 222] width 56 height 15
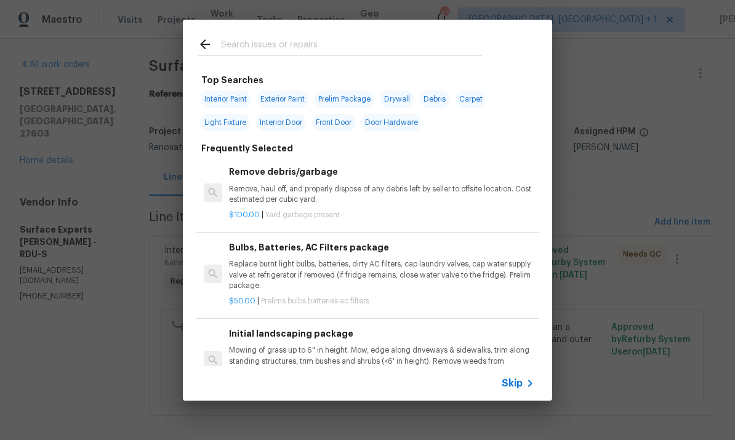
click at [272, 50] on input "text" at bounding box center [351, 46] width 261 height 18
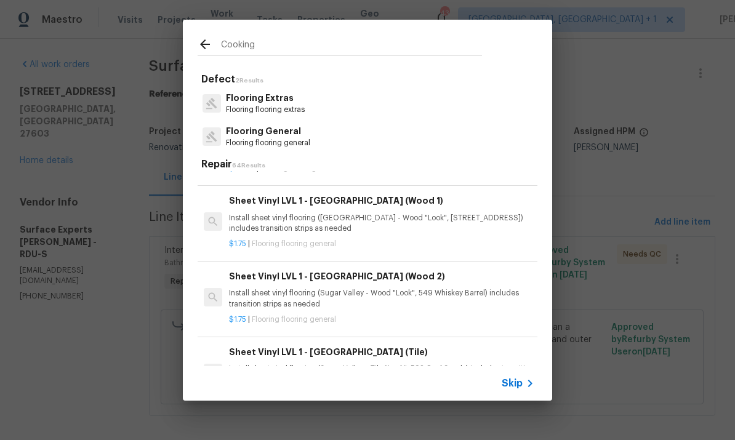
scroll to position [247, 0]
click at [286, 45] on input "Cooking" at bounding box center [351, 46] width 261 height 18
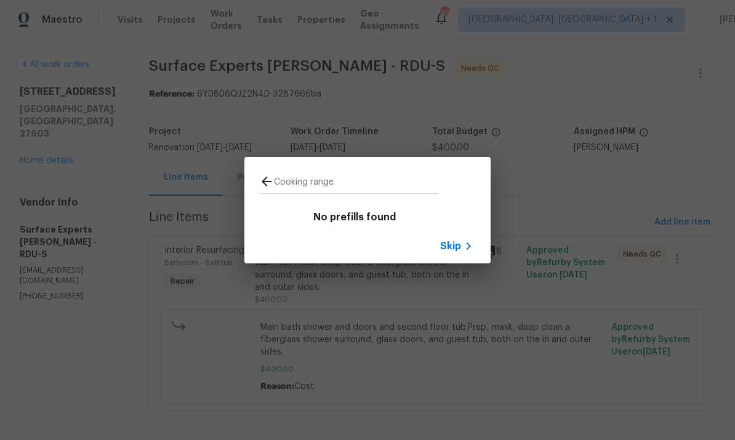
click at [340, 185] on input "Cooking range" at bounding box center [356, 183] width 165 height 18
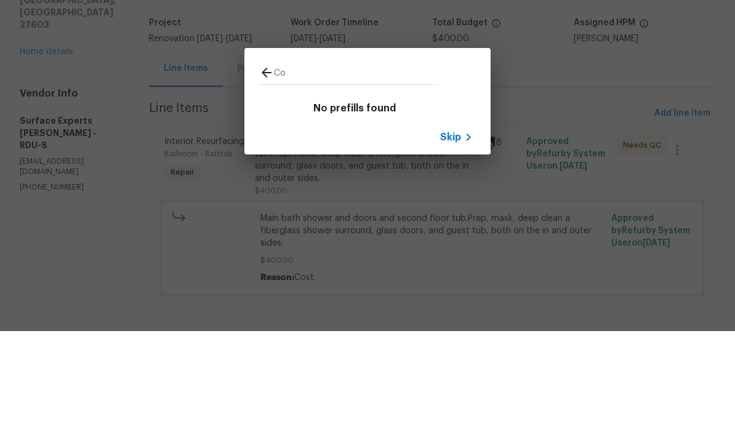
type input "C"
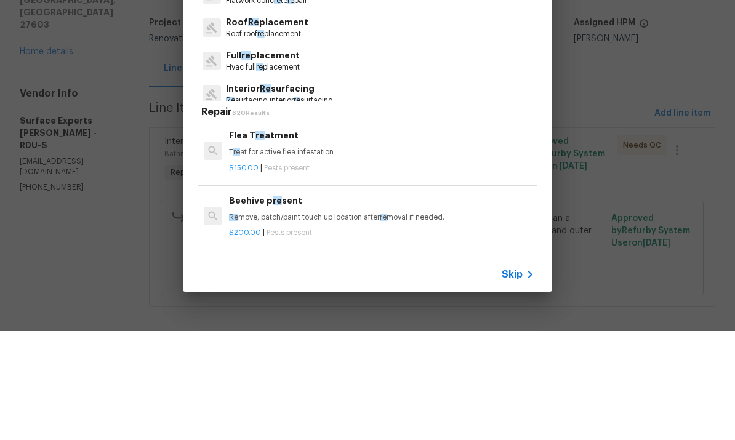
type input "R"
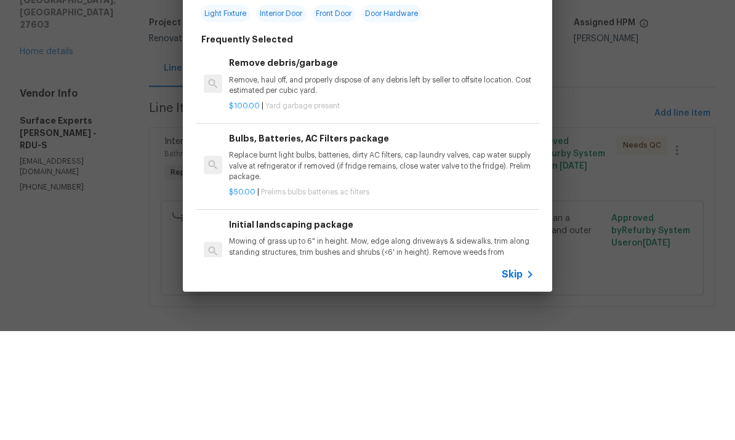
scroll to position [12, 0]
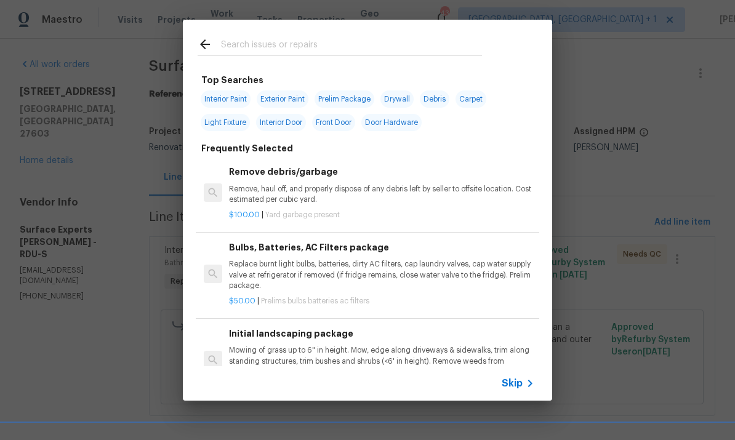
click at [266, 29] on div at bounding box center [340, 44] width 314 height 49
click at [246, 49] on input "text" at bounding box center [351, 46] width 261 height 18
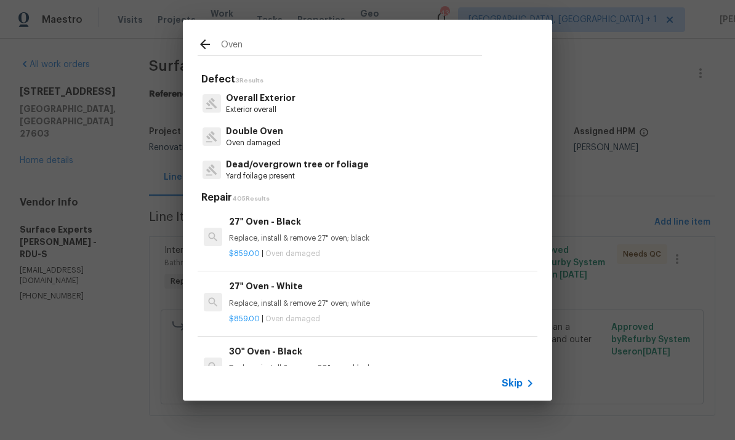
type input "Oven"
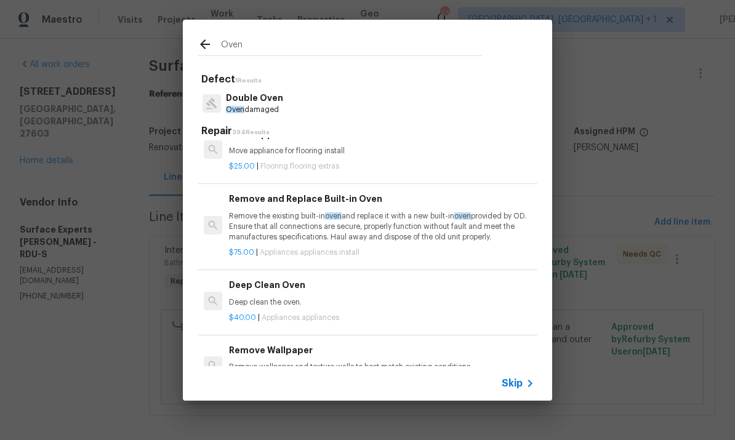
scroll to position [1148, 0]
click at [294, 278] on h6 "Deep Clean Oven" at bounding box center [381, 285] width 305 height 14
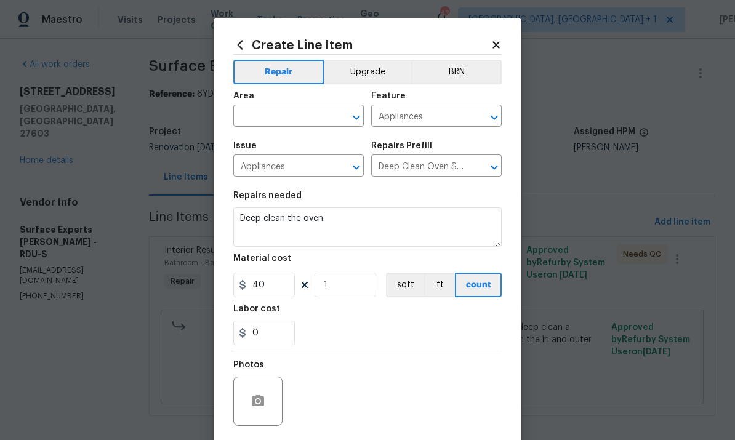
click at [293, 114] on input "text" at bounding box center [281, 117] width 96 height 19
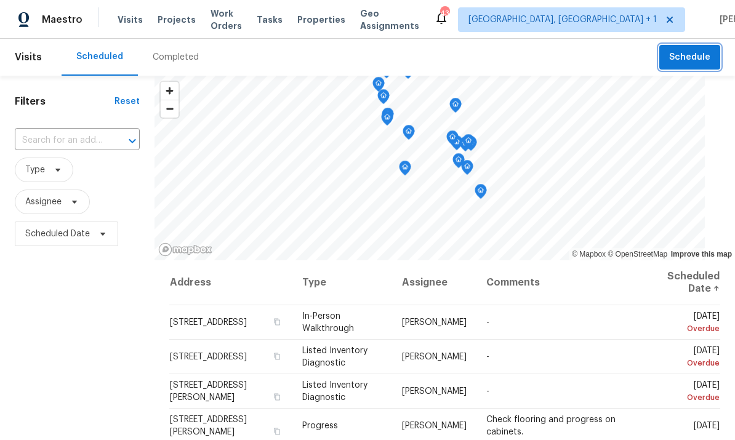
click at [691, 54] on span "Schedule" at bounding box center [689, 57] width 41 height 15
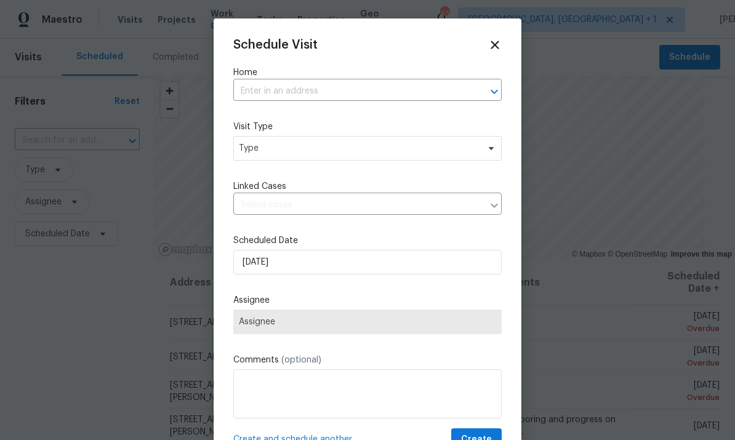
click at [285, 89] on input "text" at bounding box center [350, 91] width 234 height 19
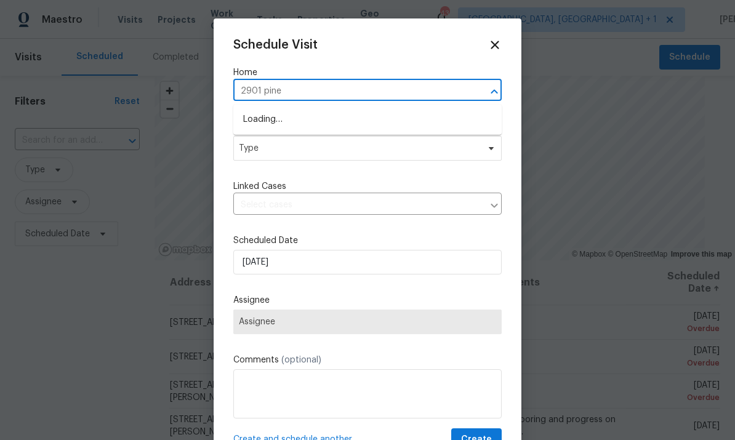
type input "2901 piney"
click at [329, 122] on li "[STREET_ADDRESS]" at bounding box center [367, 120] width 268 height 20
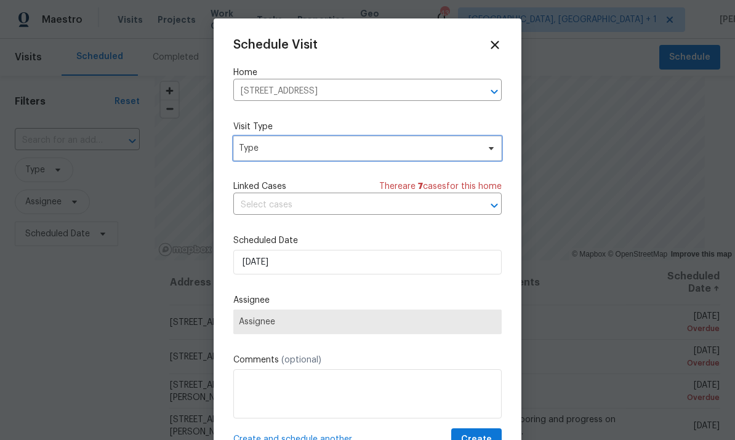
click at [486, 160] on span "Type" at bounding box center [367, 148] width 268 height 25
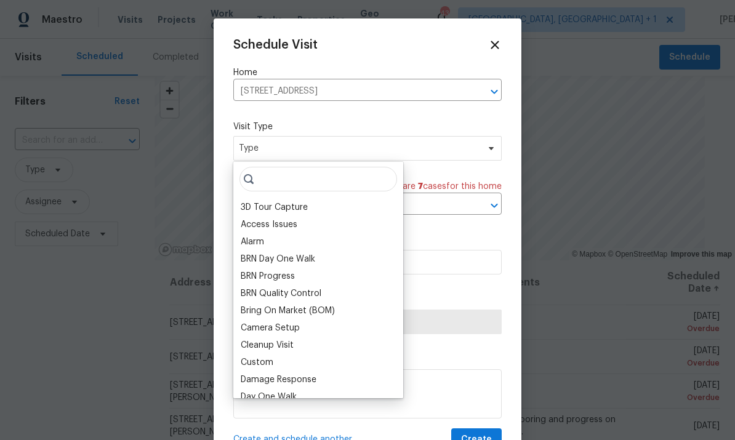
click at [285, 331] on div "Camera Setup" at bounding box center [270, 328] width 59 height 12
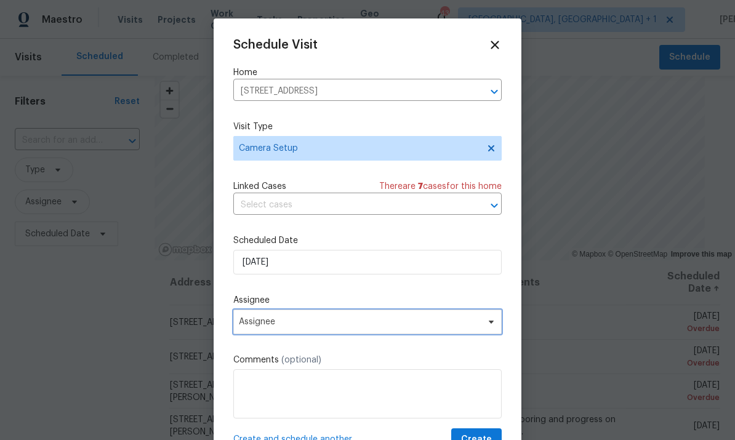
click at [484, 332] on span "Assignee" at bounding box center [367, 322] width 268 height 25
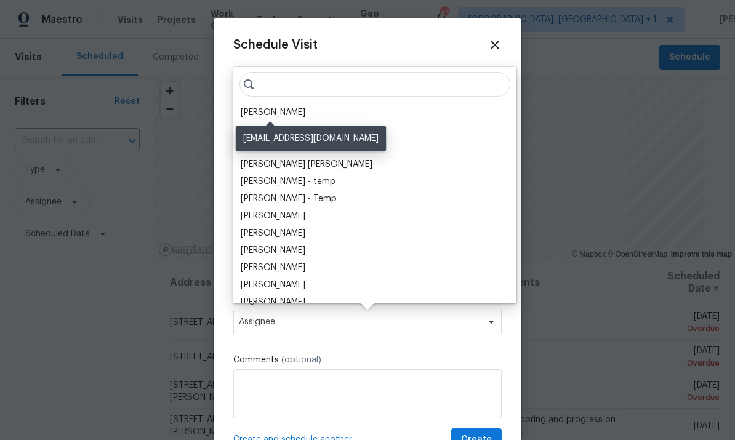
click at [295, 117] on div "[PERSON_NAME]" at bounding box center [273, 112] width 65 height 12
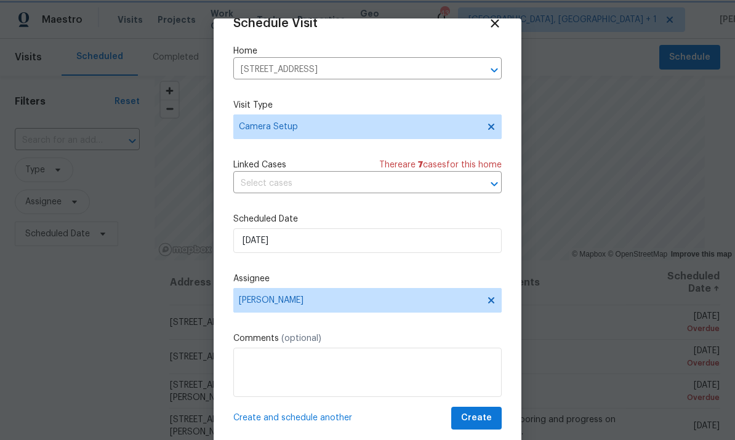
scroll to position [24, 0]
click at [480, 429] on button "Create" at bounding box center [476, 418] width 50 height 23
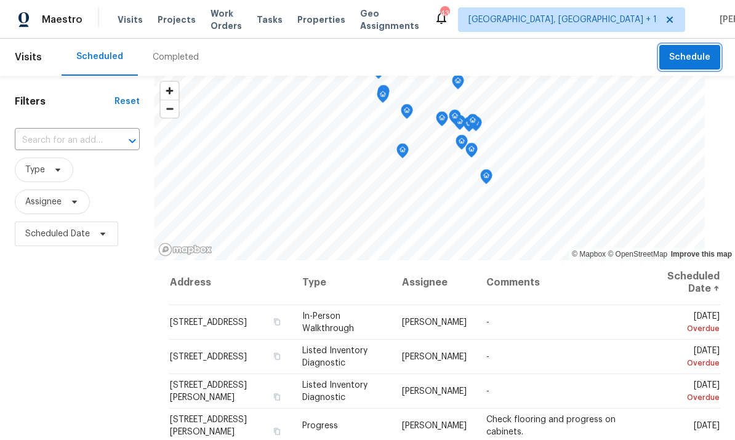
click at [687, 65] on button "Schedule" at bounding box center [689, 57] width 61 height 25
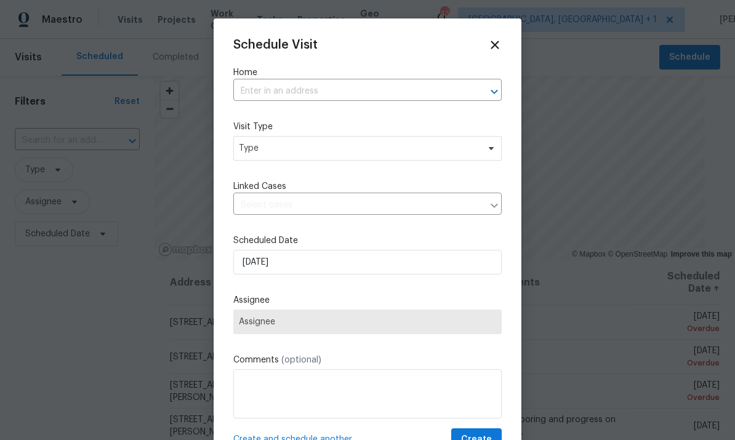
click at [287, 92] on input "text" at bounding box center [350, 91] width 234 height 19
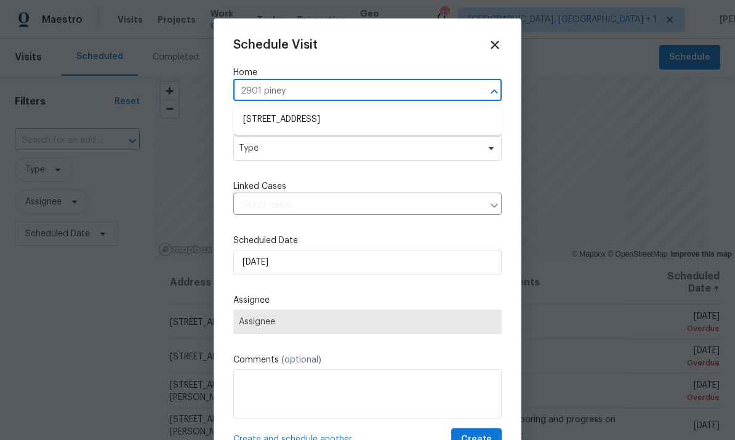
type input "2901 piney"
click at [314, 121] on li "[STREET_ADDRESS]" at bounding box center [367, 120] width 268 height 20
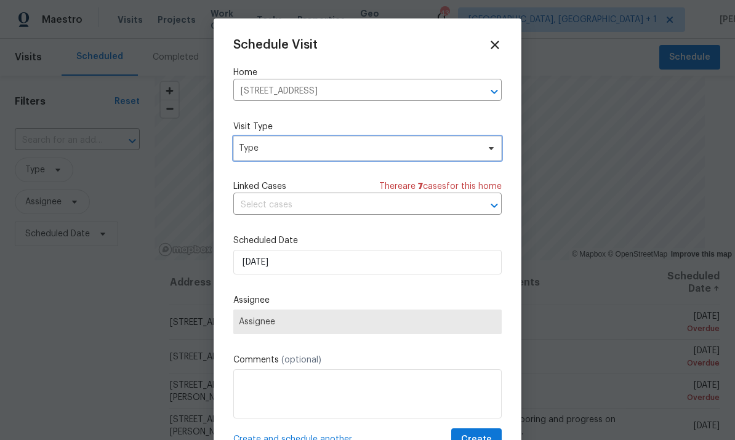
click at [479, 161] on span "Type" at bounding box center [367, 148] width 268 height 25
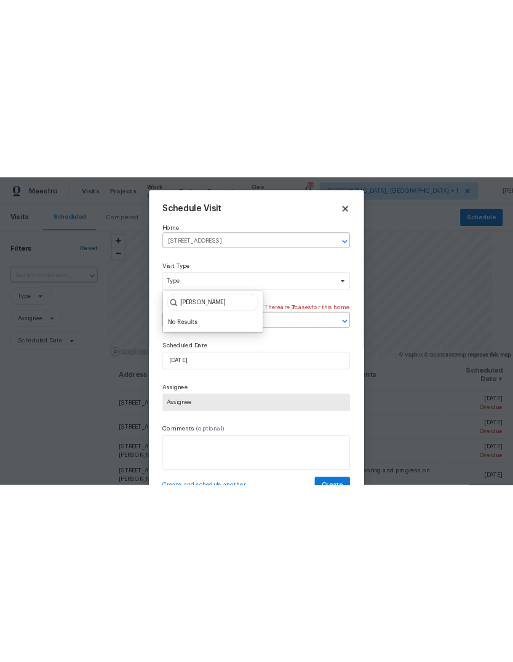
scroll to position [0, 0]
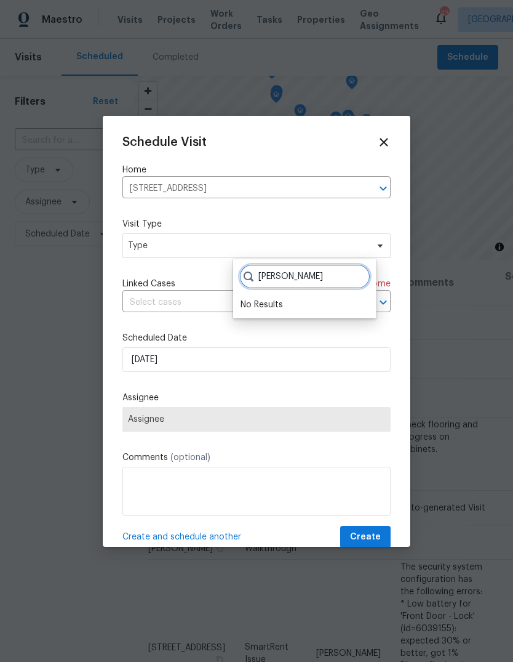
type input "Wayne"
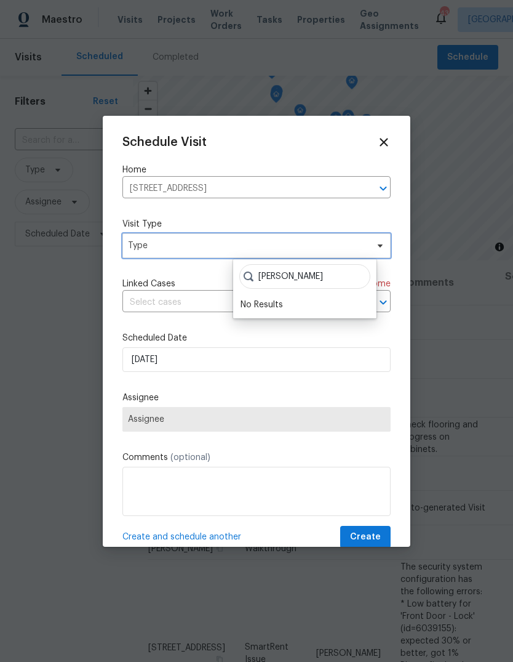
click at [181, 245] on span "Type" at bounding box center [247, 245] width 239 height 12
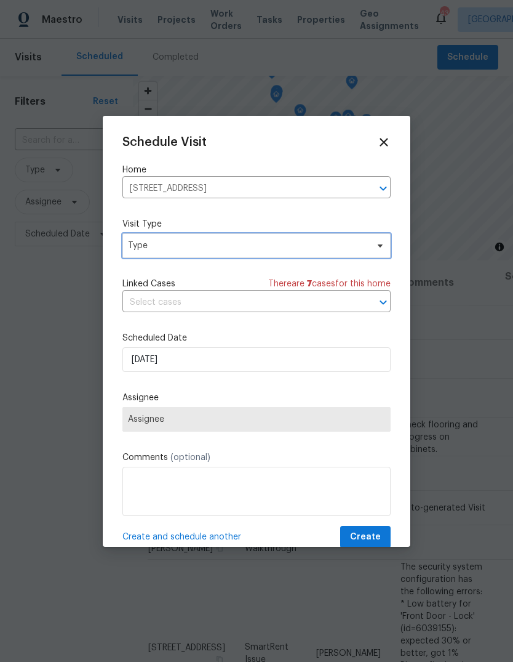
click at [373, 248] on span at bounding box center [379, 246] width 14 height 10
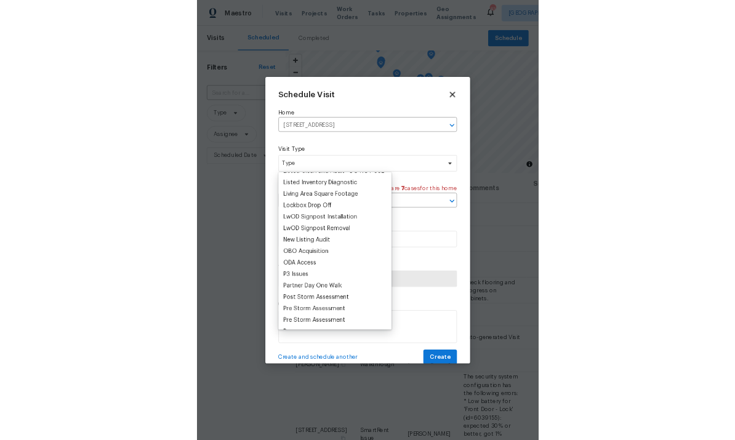
scroll to position [675, 0]
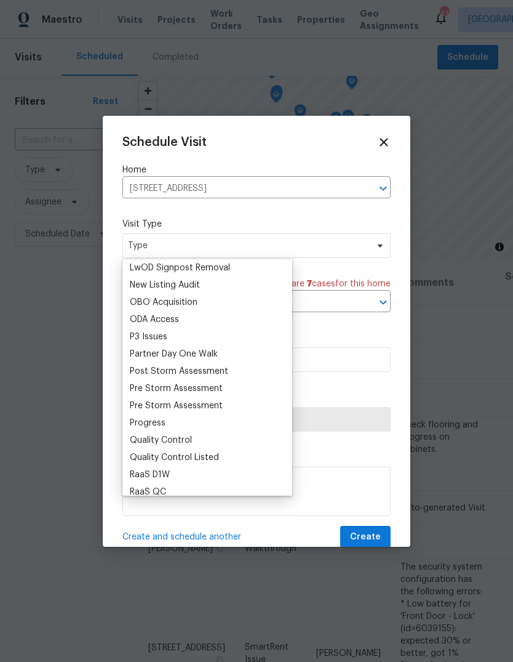
click at [164, 423] on div "Progress" at bounding box center [148, 423] width 36 height 12
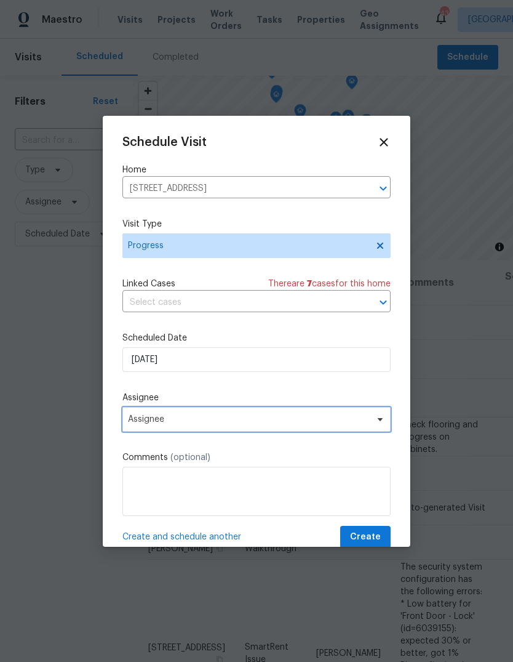
click at [370, 422] on span "Assignee" at bounding box center [256, 419] width 268 height 25
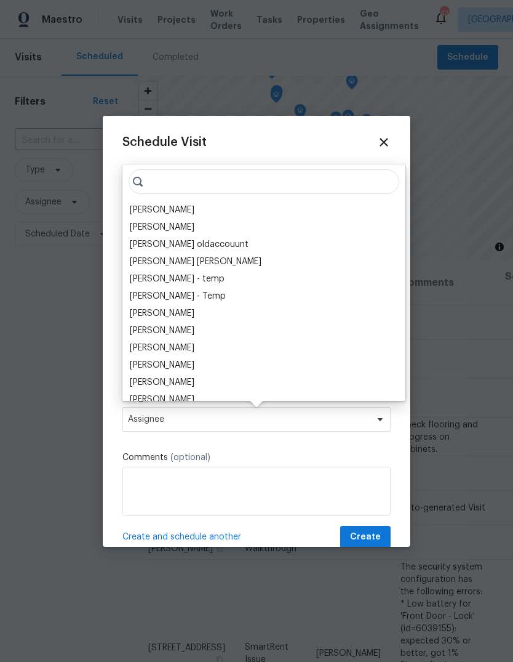
click at [186, 212] on div "[PERSON_NAME]" at bounding box center [162, 210] width 65 height 12
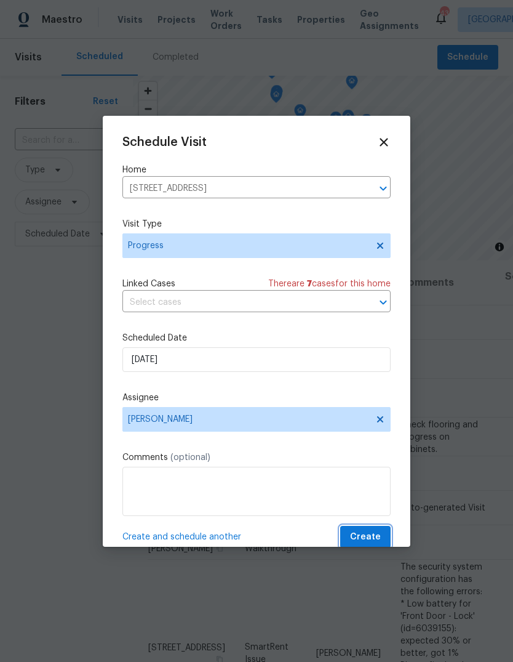
click at [369, 439] on span "Create" at bounding box center [365, 536] width 31 height 15
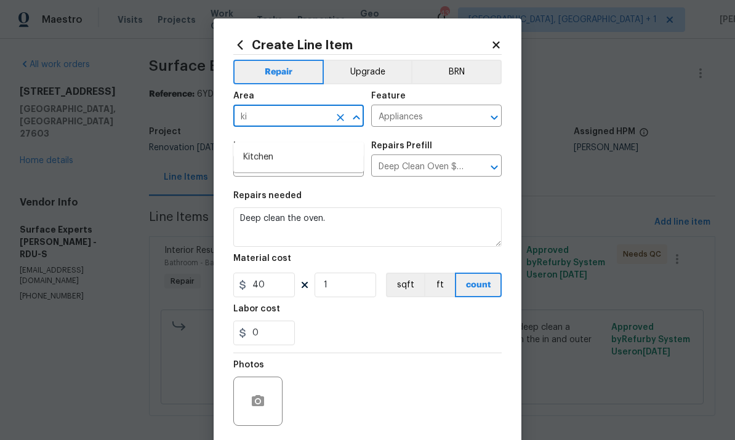
scroll to position [55, 0]
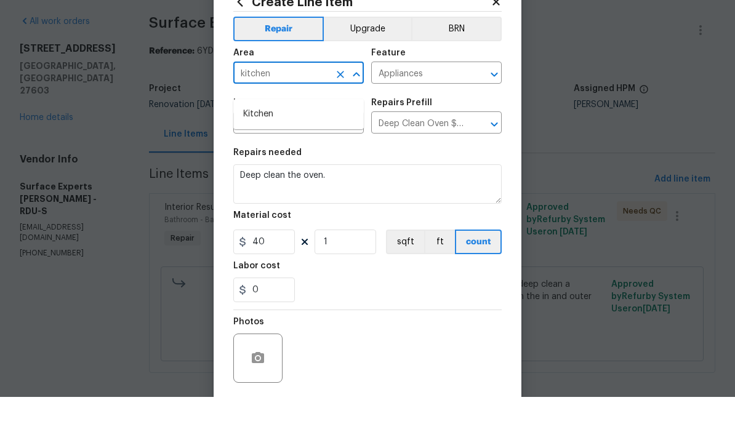
click at [274, 147] on li "Kitchen" at bounding box center [298, 157] width 130 height 20
type input "Kitchen"
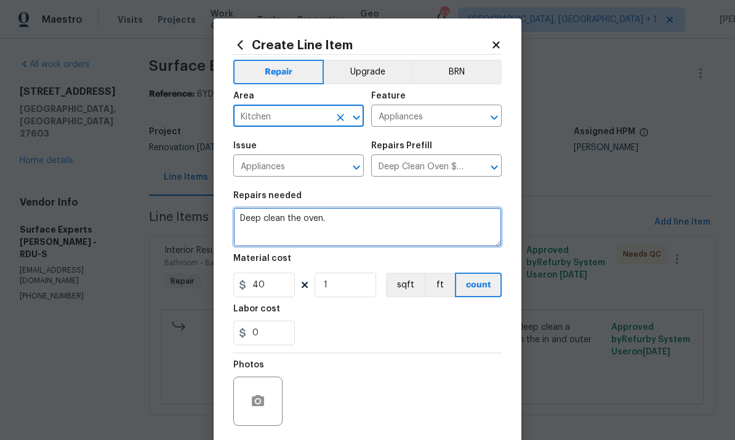
click at [352, 220] on textarea "Deep clean the oven." at bounding box center [367, 226] width 268 height 39
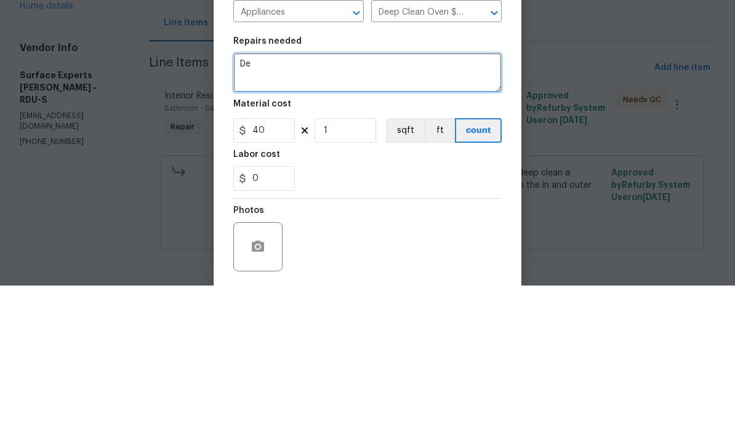
type textarea "D"
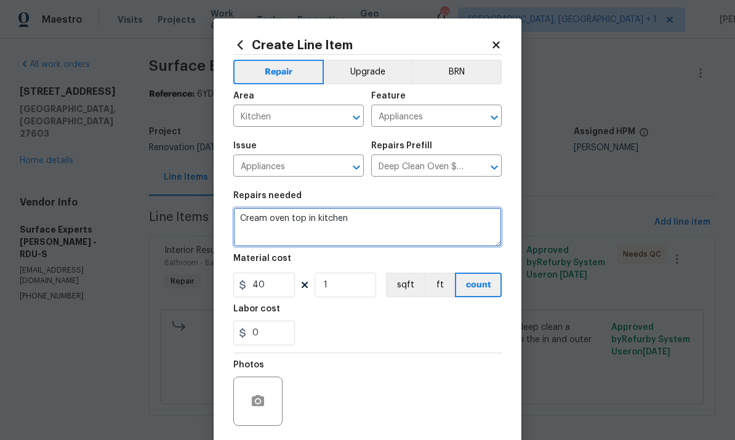
type textarea "Cream oven top in kitchen"
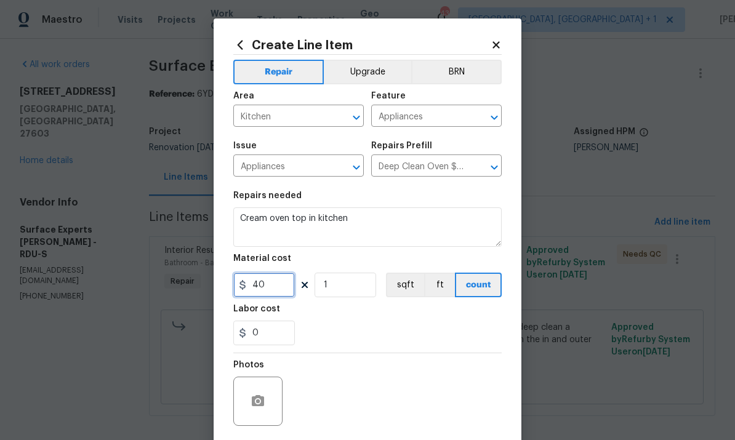
click at [279, 289] on input "40" at bounding box center [264, 285] width 62 height 25
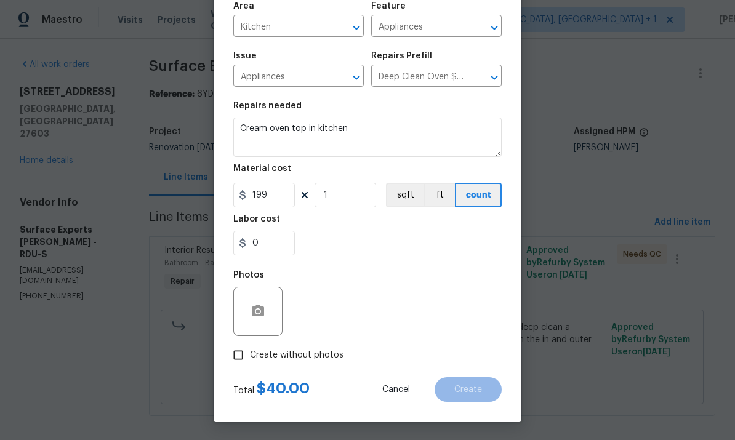
scroll to position [92, 0]
type input "199"
click at [239, 363] on input "Create without photos" at bounding box center [237, 354] width 23 height 23
click at [236, 352] on input "Create without photos" at bounding box center [237, 354] width 23 height 23
checkbox input "false"
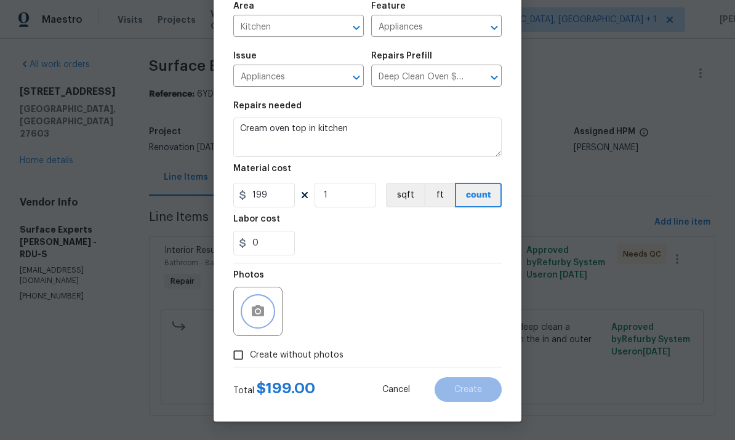
click at [258, 306] on icon "button" at bounding box center [258, 310] width 12 height 11
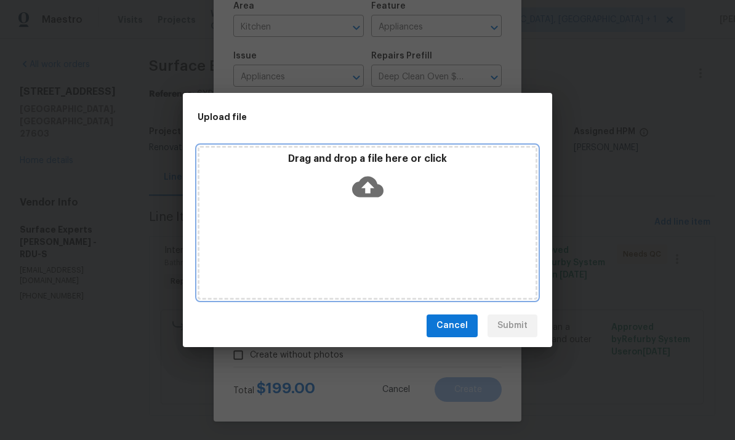
click at [367, 177] on icon at bounding box center [367, 186] width 31 height 21
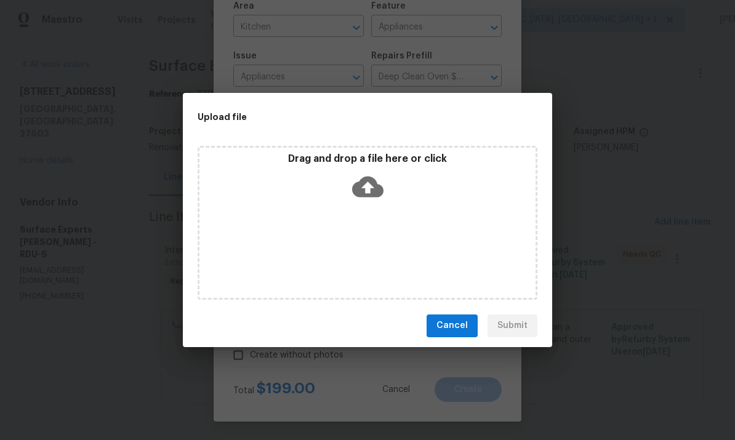
scroll to position [0, 0]
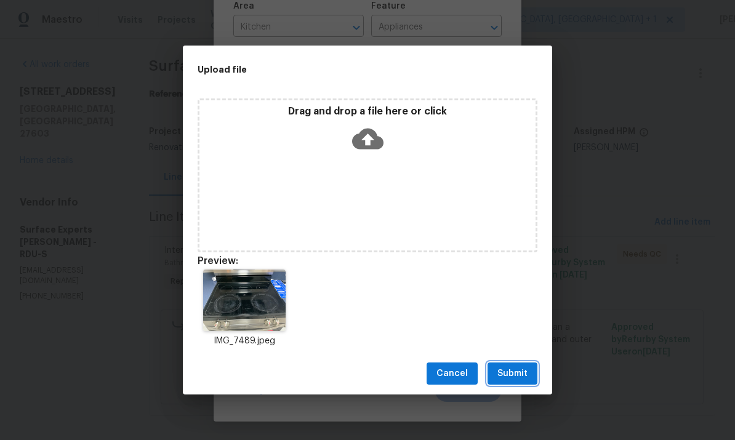
click at [520, 377] on span "Submit" at bounding box center [512, 373] width 30 height 15
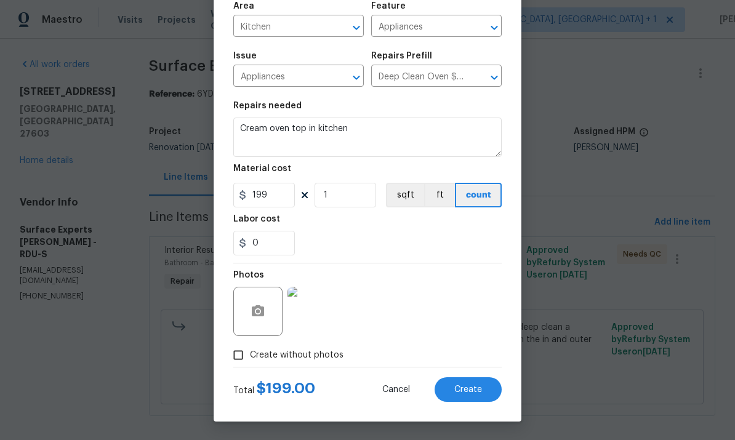
click at [466, 380] on button "Create" at bounding box center [467, 389] width 67 height 25
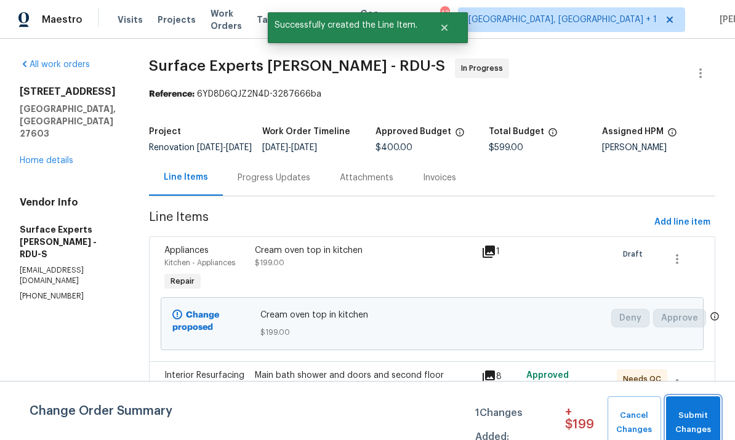
click at [698, 414] on span "Submit Changes" at bounding box center [693, 423] width 42 height 28
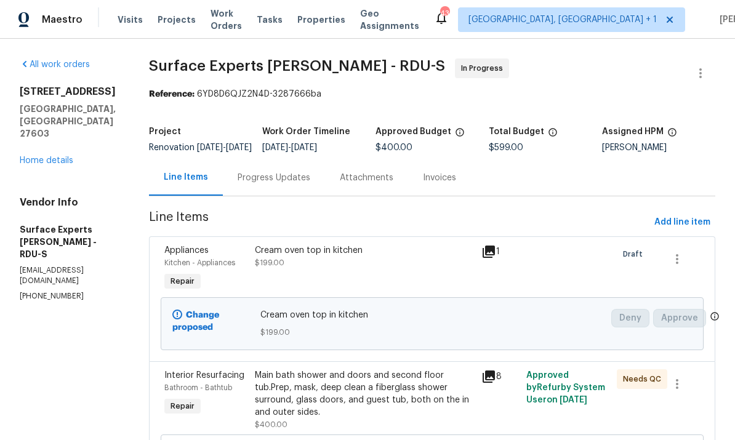
click at [55, 156] on link "Home details" at bounding box center [47, 160] width 54 height 9
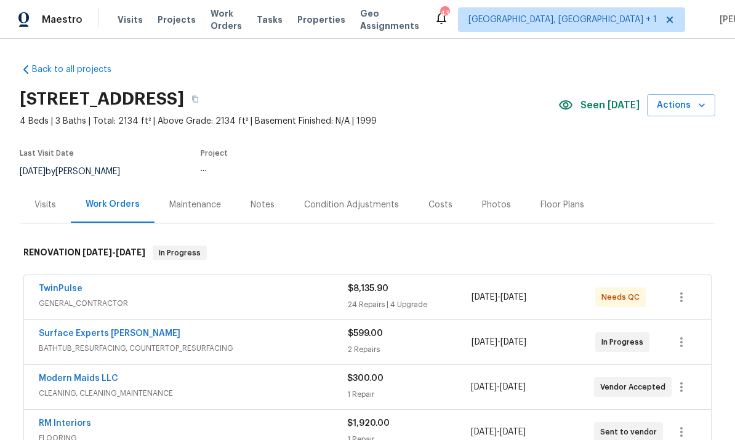
click at [55, 135] on section "2901 Piney Ct, Raleigh, NC 27603 4 Beds | 3 Baths | Total: 2134 ft² | Above Gra…" at bounding box center [367, 134] width 695 height 103
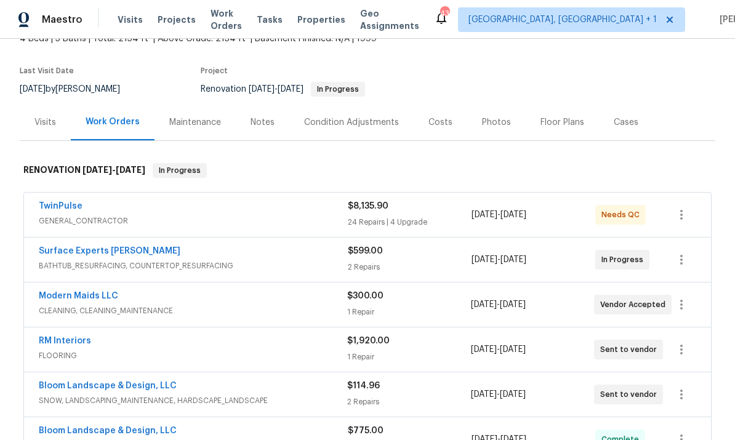
scroll to position [86, 0]
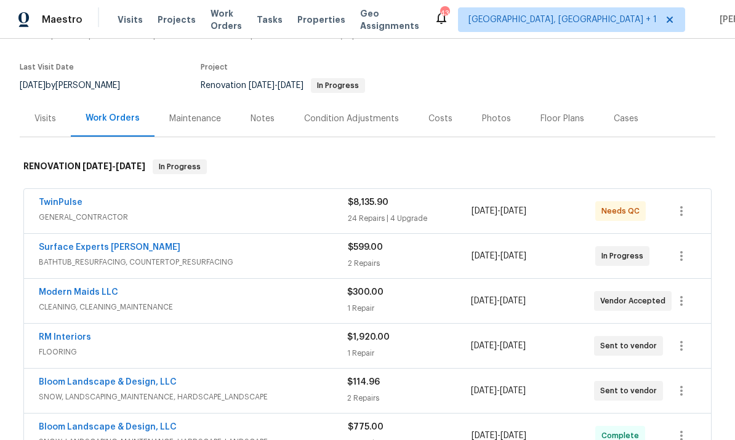
click at [102, 249] on link "Surface Experts [PERSON_NAME]" at bounding box center [110, 247] width 142 height 9
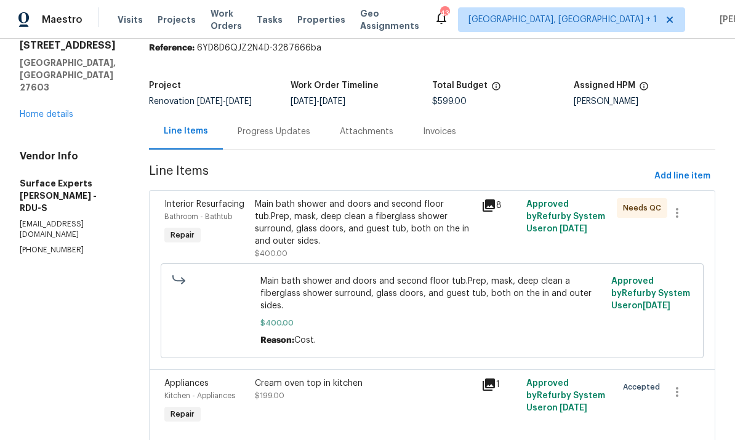
scroll to position [46, 0]
click at [367, 389] on div "Cream oven top in kitchen" at bounding box center [364, 384] width 218 height 12
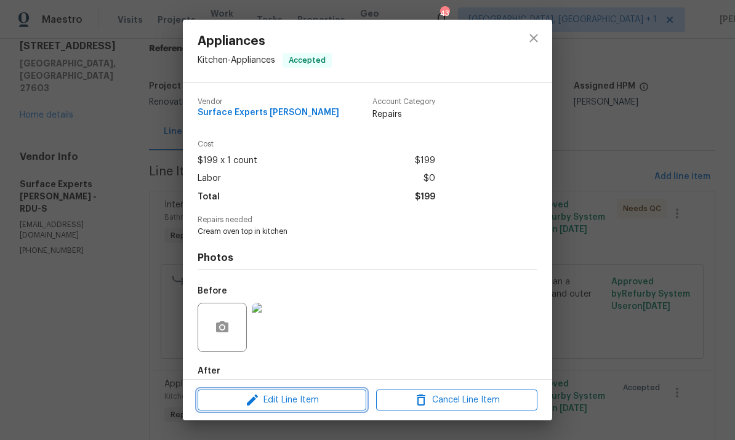
click at [342, 400] on span "Edit Line Item" at bounding box center [281, 400] width 161 height 15
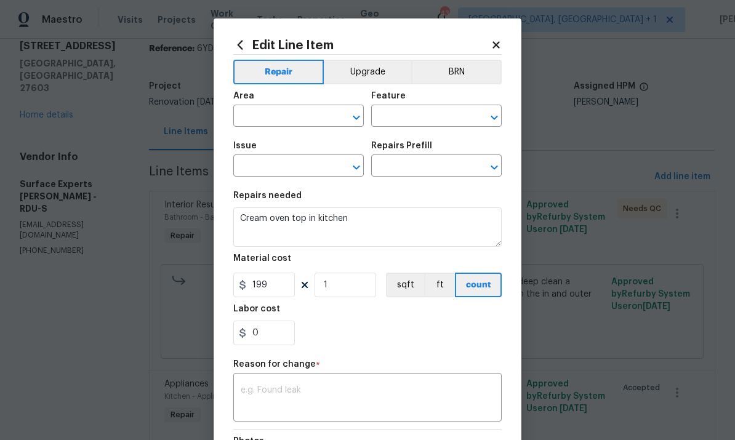
type input "Kitchen"
type input "Appliances"
type input "Deep Clean Oven $40.00"
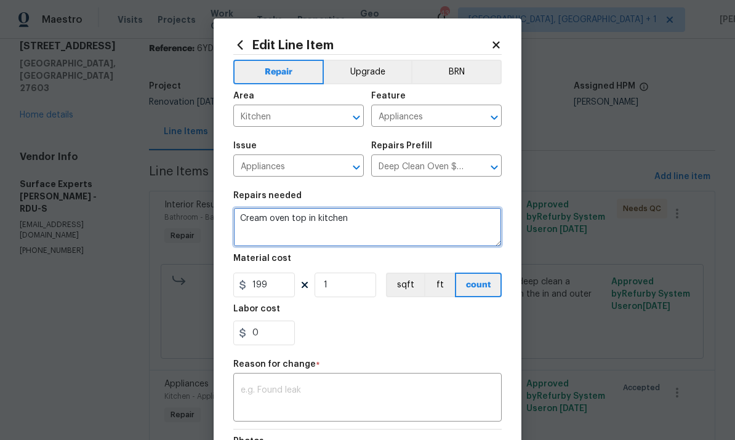
click at [254, 220] on textarea "Cream oven top in kitchen" at bounding box center [367, 226] width 268 height 39
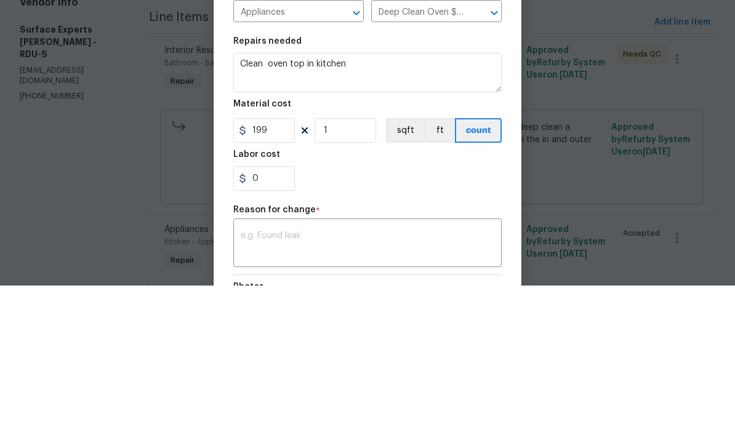
scroll to position [46, 0]
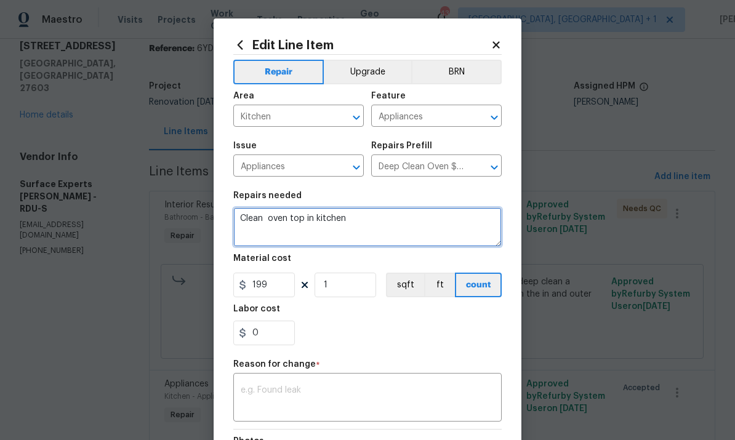
type textarea "Clean oven top in kitchen"
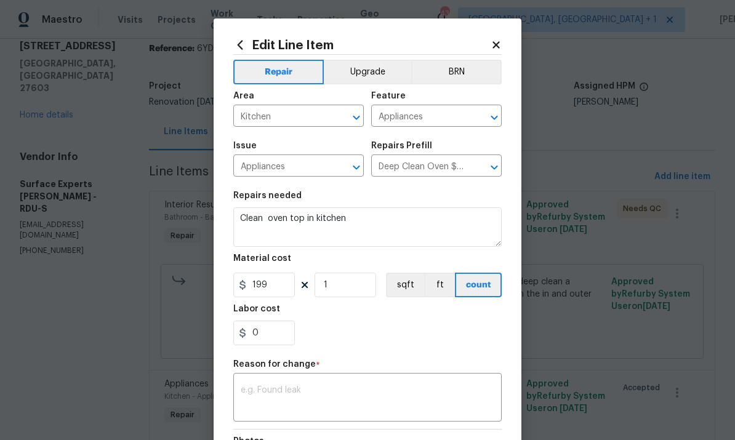
click at [302, 391] on textarea at bounding box center [368, 399] width 254 height 26
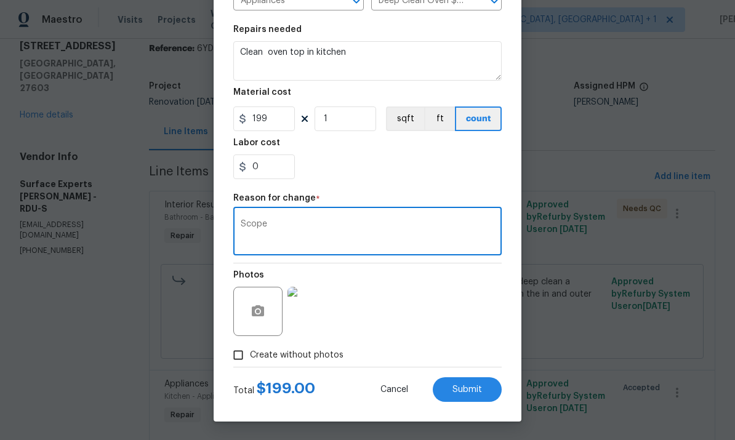
scroll to position [169, 0]
type textarea "Scope"
click at [480, 380] on button "Submit" at bounding box center [467, 389] width 69 height 25
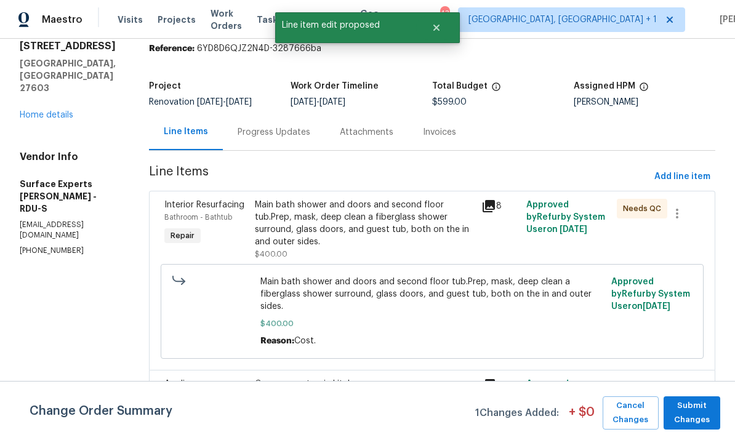
scroll to position [0, 0]
click at [686, 399] on span "Submit Changes" at bounding box center [692, 413] width 44 height 28
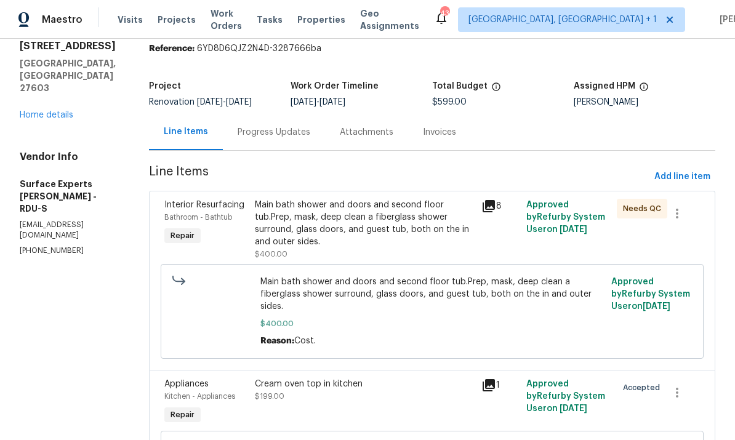
click at [61, 40] on div "2901 Piney Ct Raleigh, NC 27603 Home details" at bounding box center [70, 80] width 100 height 81
click at [50, 111] on link "Home details" at bounding box center [47, 115] width 54 height 9
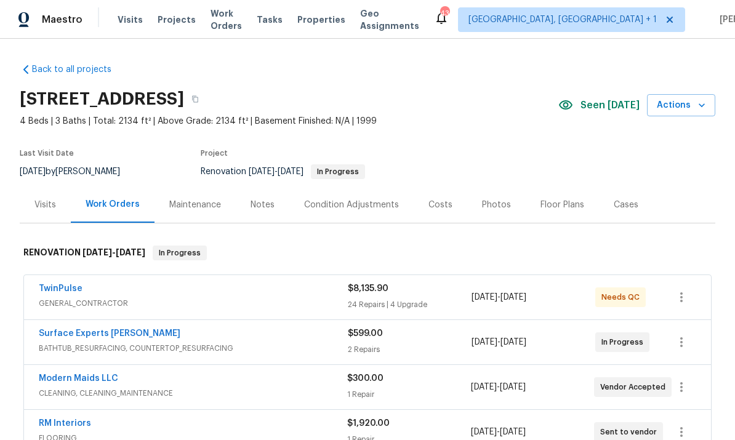
click at [70, 284] on link "TwinPulse" at bounding box center [61, 288] width 44 height 9
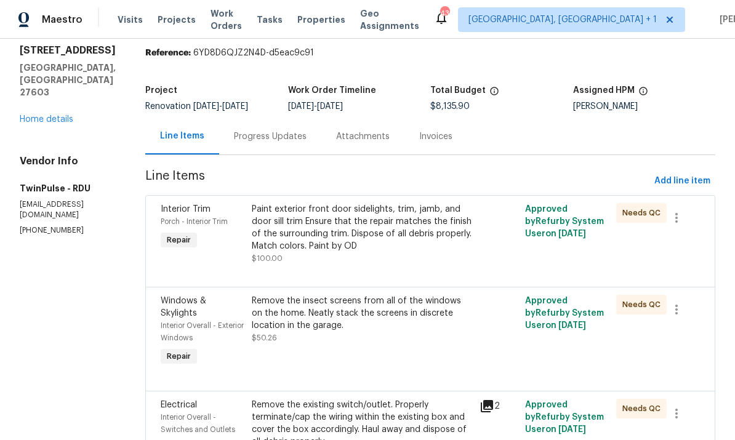
scroll to position [43, 0]
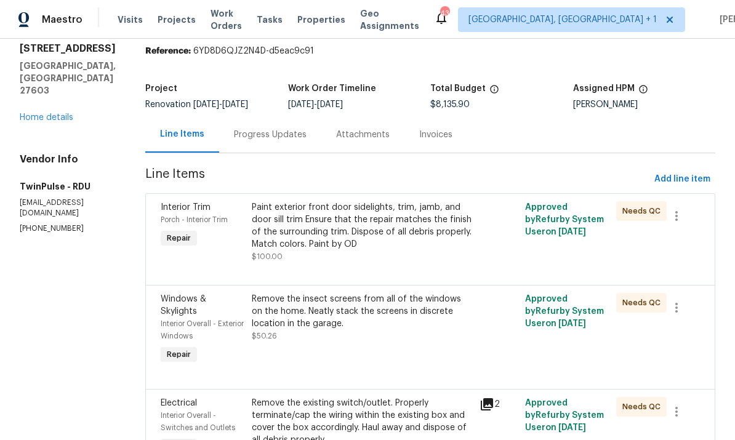
click at [369, 241] on div "Paint exterior front door sidelights, trim, jamb, and door sill trim Ensure tha…" at bounding box center [362, 225] width 220 height 49
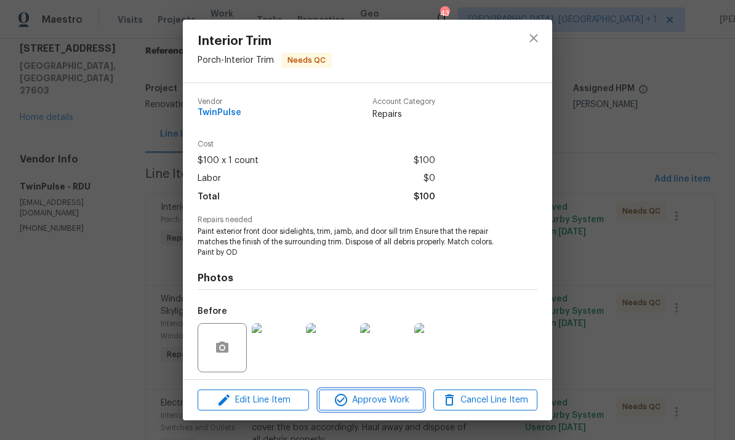
click at [385, 404] on span "Approve Work" at bounding box center [370, 400] width 97 height 15
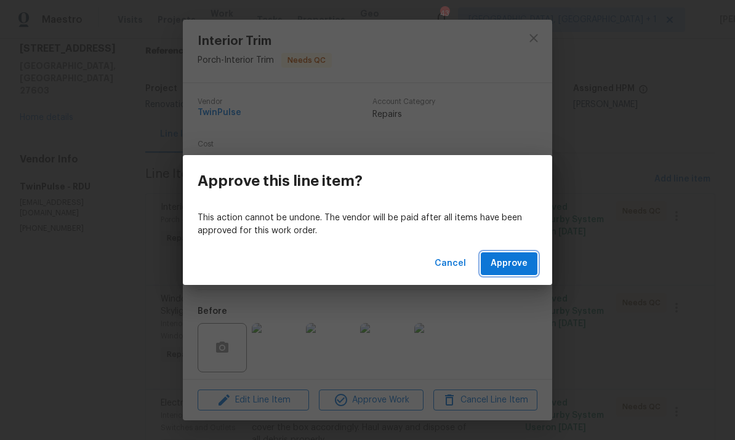
click at [529, 257] on button "Approve" at bounding box center [509, 263] width 57 height 23
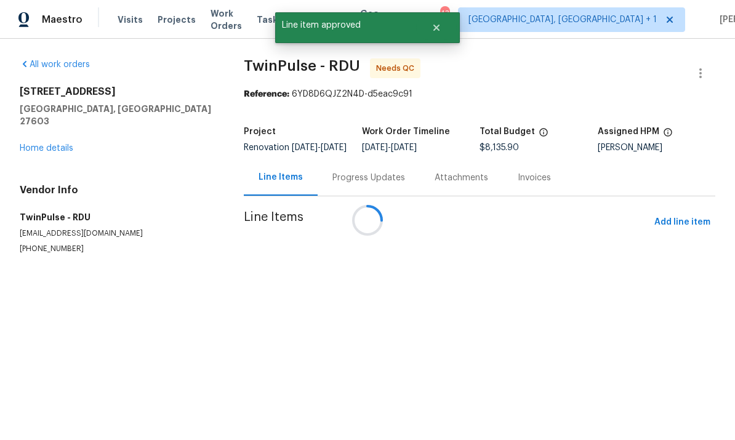
scroll to position [0, 0]
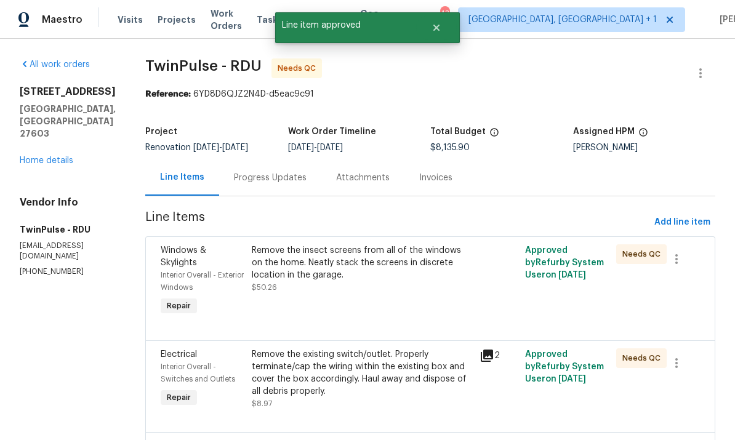
click at [404, 268] on div "Remove the insect screens from all of the windows on the home. Neatly stack the…" at bounding box center [362, 262] width 220 height 37
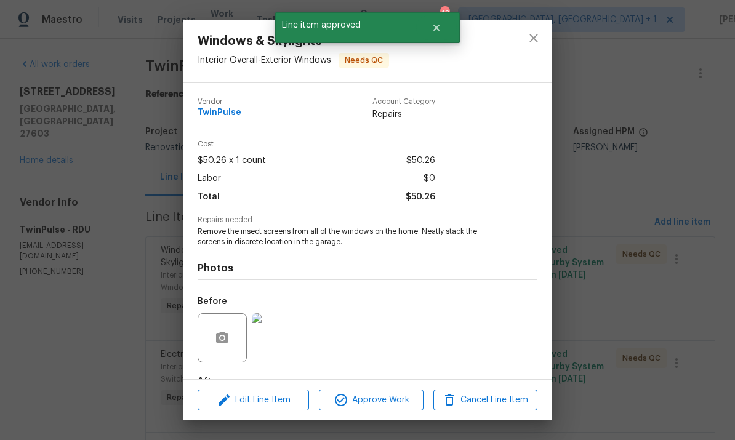
click at [383, 406] on span "Approve Work" at bounding box center [370, 400] width 97 height 15
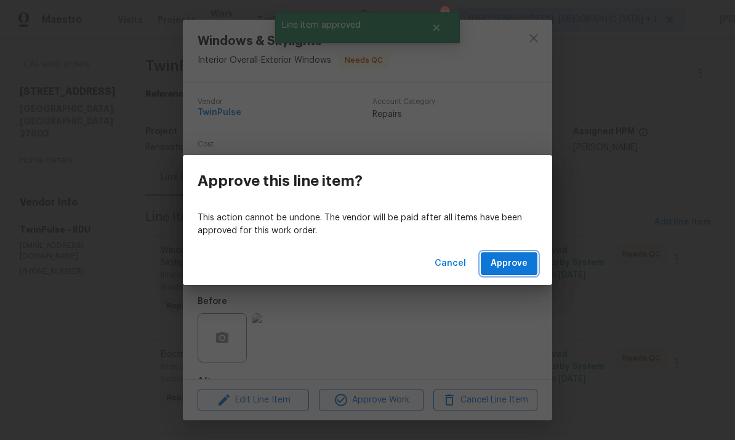
click at [510, 255] on button "Approve" at bounding box center [509, 263] width 57 height 23
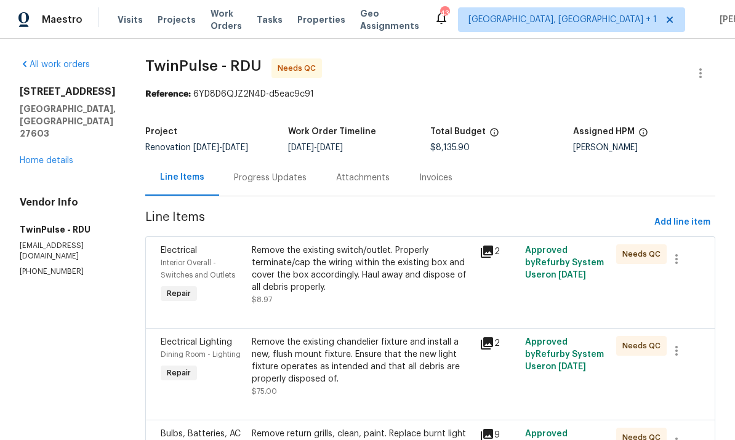
click at [372, 276] on div "Remove the existing switch/outlet. Properly terminate/cap the wiring within the…" at bounding box center [362, 268] width 220 height 49
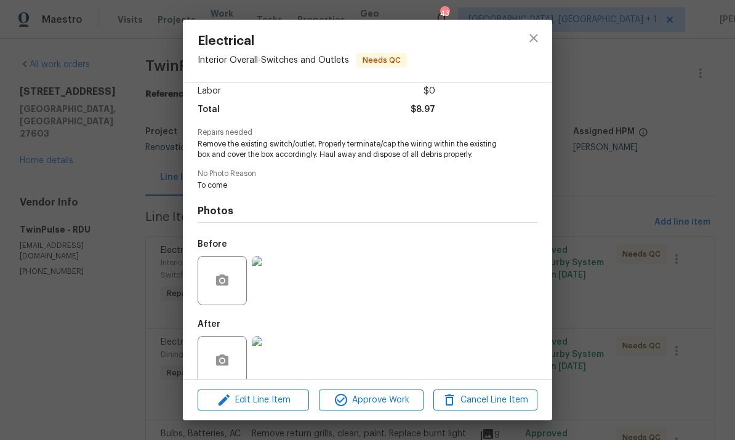
scroll to position [89, 0]
click at [282, 288] on img at bounding box center [276, 279] width 49 height 49
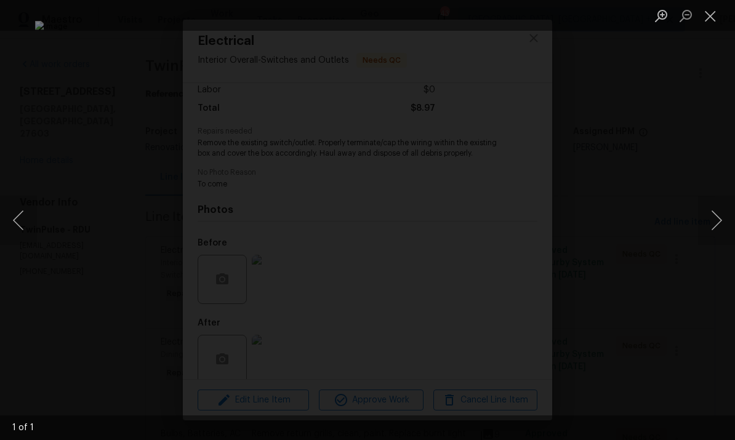
click at [723, 150] on div "Lightbox" at bounding box center [367, 220] width 735 height 440
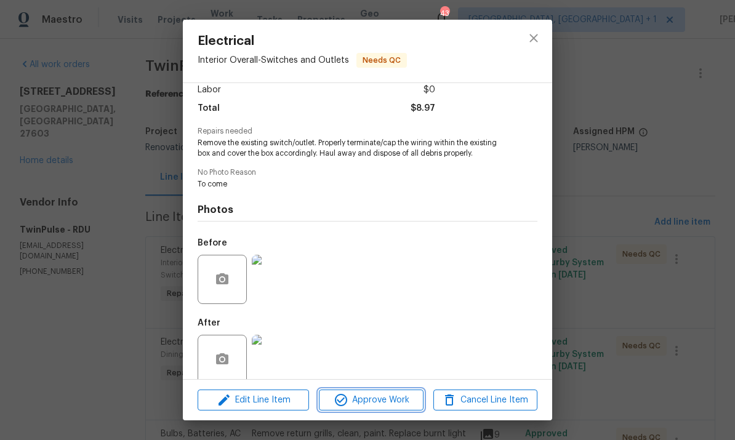
click at [411, 397] on span "Approve Work" at bounding box center [370, 400] width 97 height 15
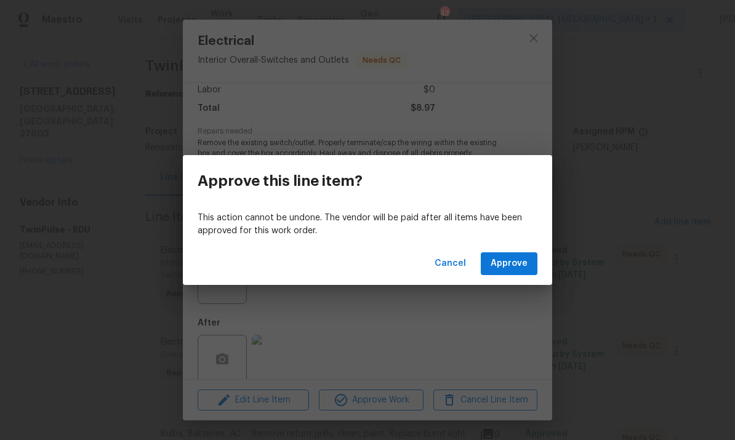
click at [510, 242] on div "This action cannot be undone. The vendor will be paid after all items have been…" at bounding box center [367, 225] width 369 height 36
click at [514, 267] on span "Approve" at bounding box center [509, 263] width 37 height 15
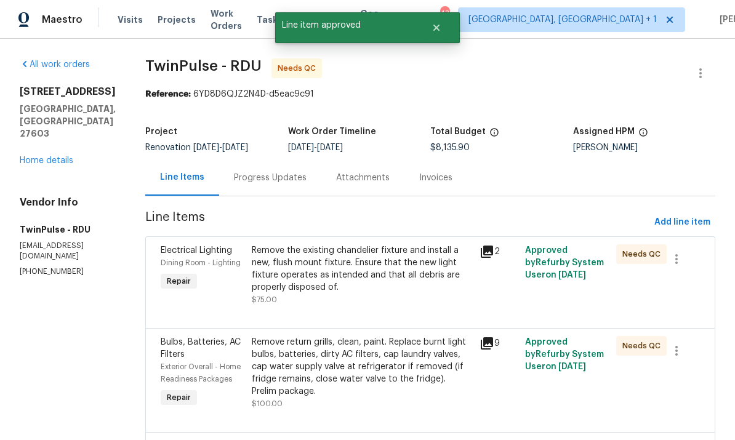
click at [406, 269] on div "Remove the existing chandelier fixture and install a new, flush mount fixture. …" at bounding box center [362, 268] width 220 height 49
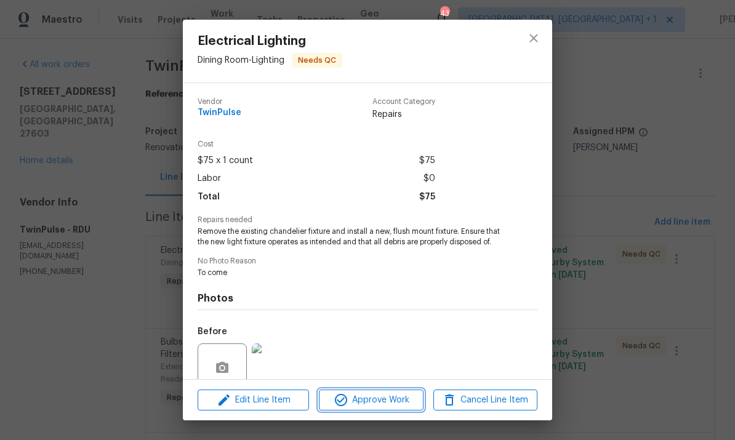
click at [385, 395] on span "Approve Work" at bounding box center [370, 400] width 97 height 15
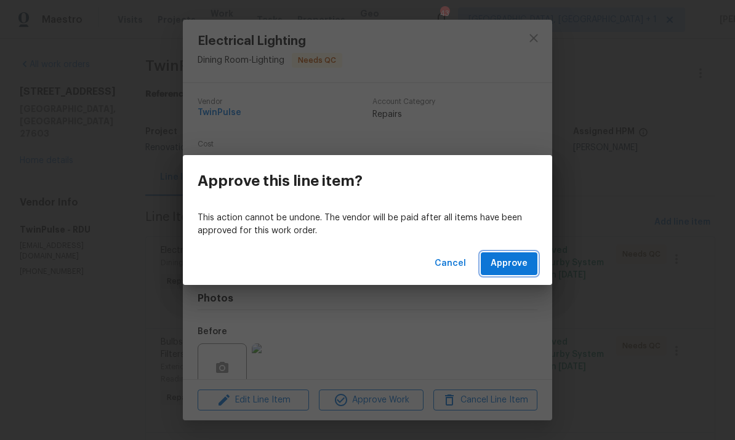
click at [516, 273] on button "Approve" at bounding box center [509, 263] width 57 height 23
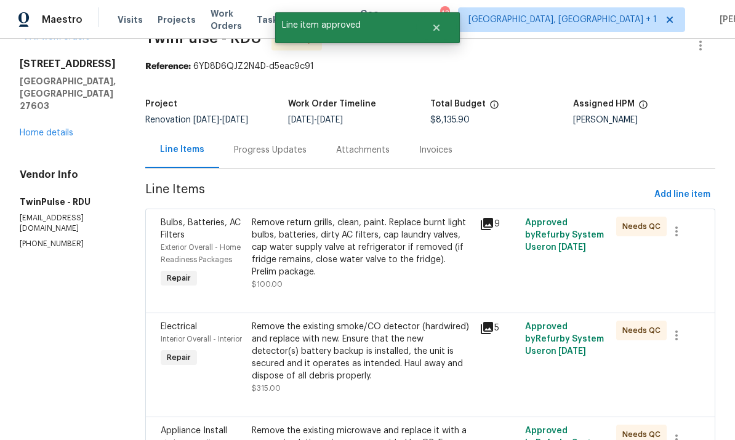
scroll to position [57, 0]
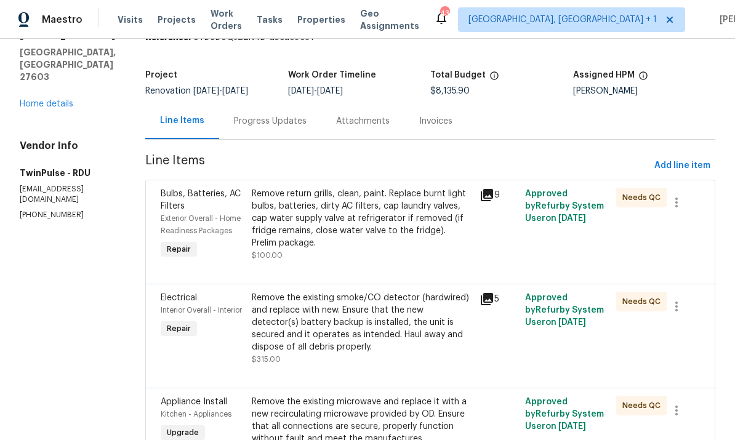
click at [409, 215] on div "Remove return grills, clean, paint. Replace burnt light bulbs, batteries, dirty…" at bounding box center [362, 219] width 220 height 62
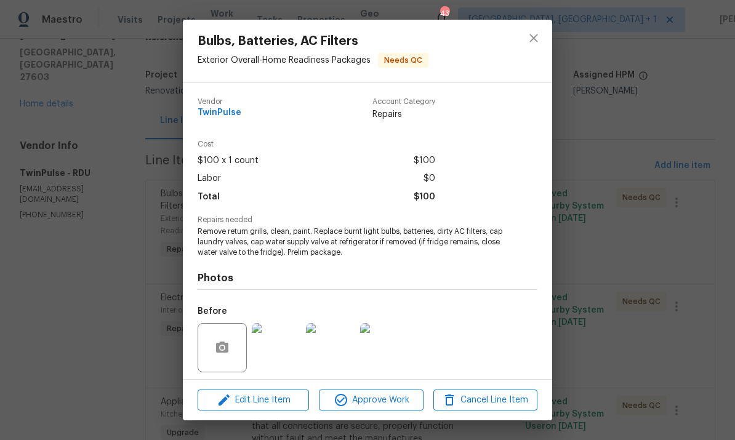
click at [389, 418] on div "Edit Line Item Approve Work Cancel Line Item" at bounding box center [367, 400] width 369 height 41
click at [380, 394] on span "Approve Work" at bounding box center [370, 400] width 97 height 15
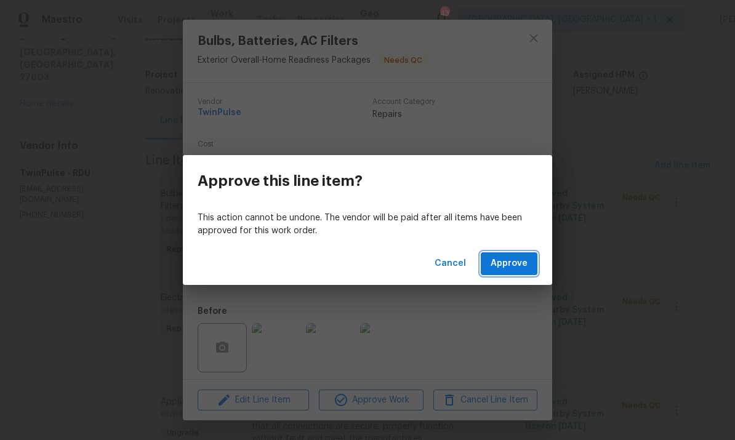
click at [522, 260] on span "Approve" at bounding box center [509, 263] width 37 height 15
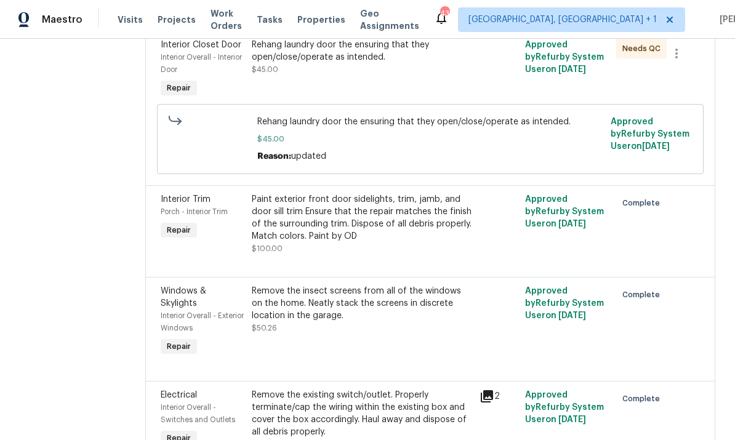
scroll to position [3070, 0]
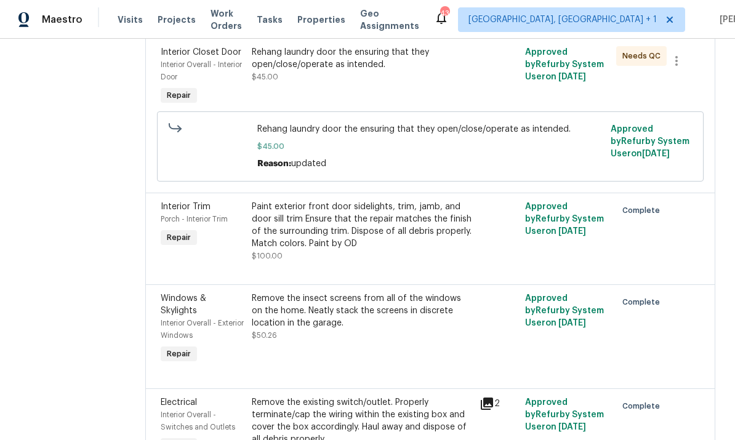
click at [374, 71] on div "Rehang laundry door the ensuring that they open/close/operate as intended." at bounding box center [362, 58] width 220 height 25
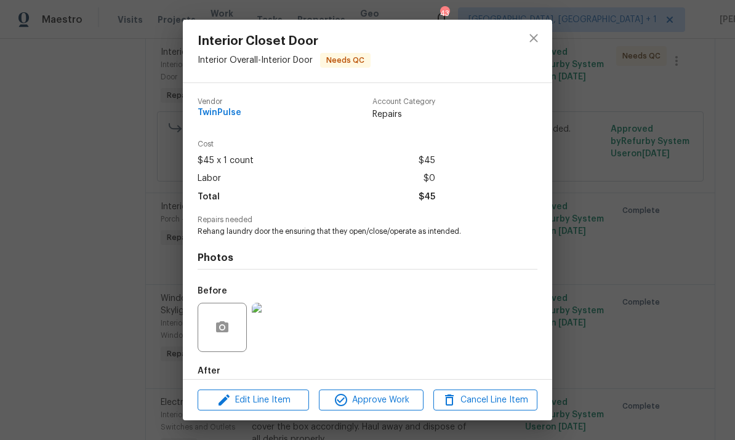
click at [636, 148] on div "Interior Closet Door Interior Overall - Interior Door Needs QC Vendor TwinPulse…" at bounding box center [367, 220] width 735 height 440
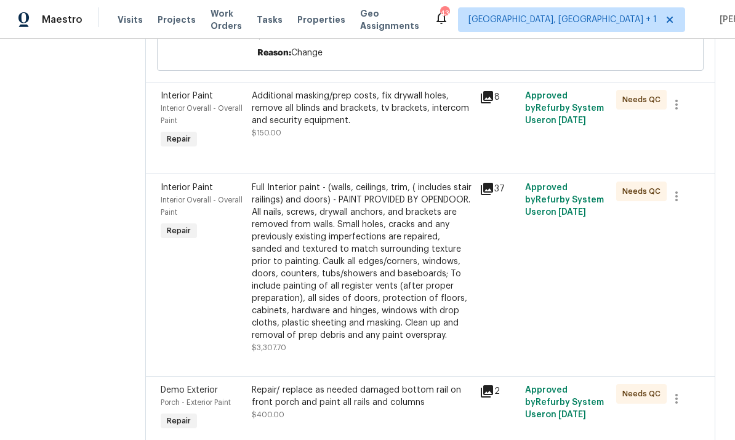
scroll to position [998, 0]
click at [616, 307] on div "Needs QC" at bounding box center [635, 268] width 46 height 180
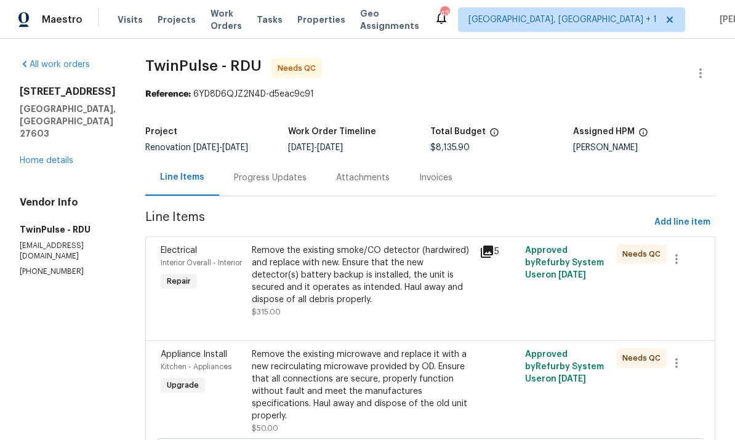
scroll to position [0, 0]
click at [263, 183] on div "Progress Updates" at bounding box center [270, 178] width 73 height 12
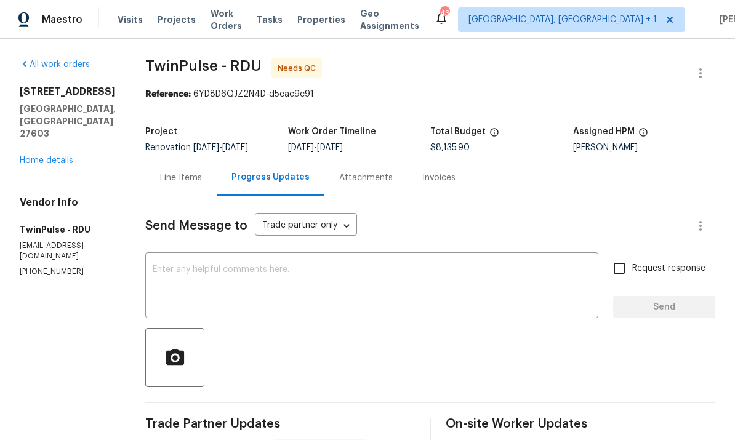
click at [55, 156] on link "Home details" at bounding box center [47, 160] width 54 height 9
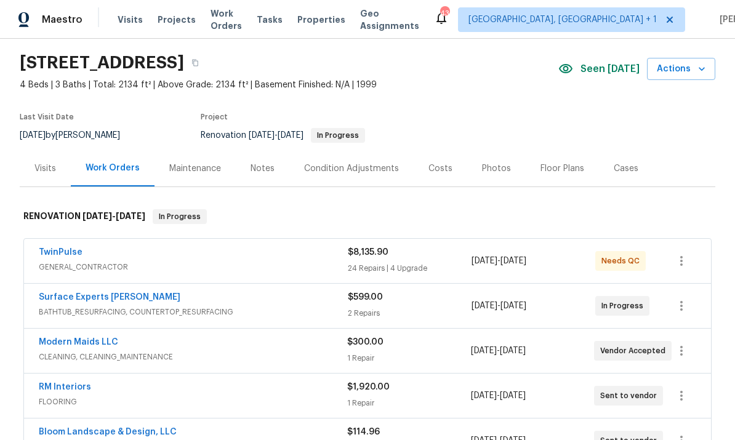
scroll to position [37, 0]
click at [64, 253] on link "TwinPulse" at bounding box center [61, 251] width 44 height 9
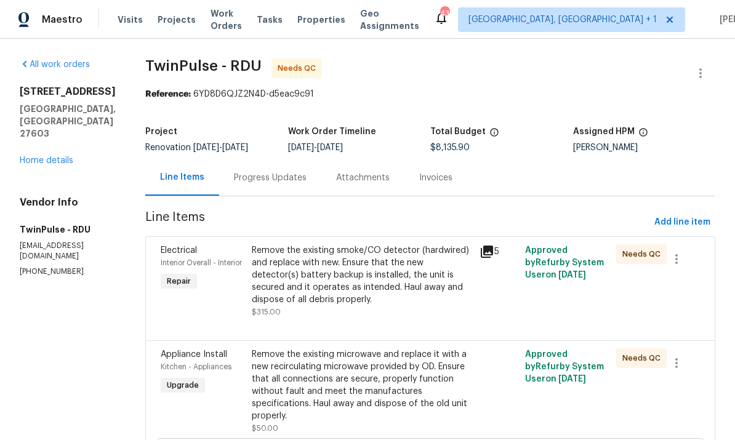
click at [279, 176] on div "Progress Updates" at bounding box center [270, 178] width 73 height 12
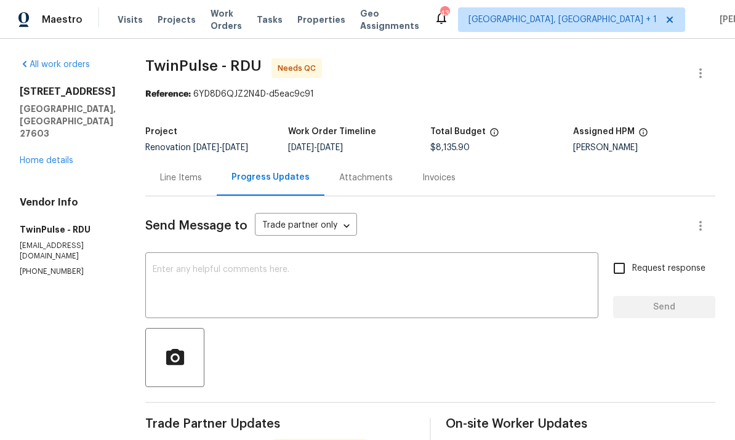
click at [176, 180] on div "Line Items" at bounding box center [181, 178] width 42 height 12
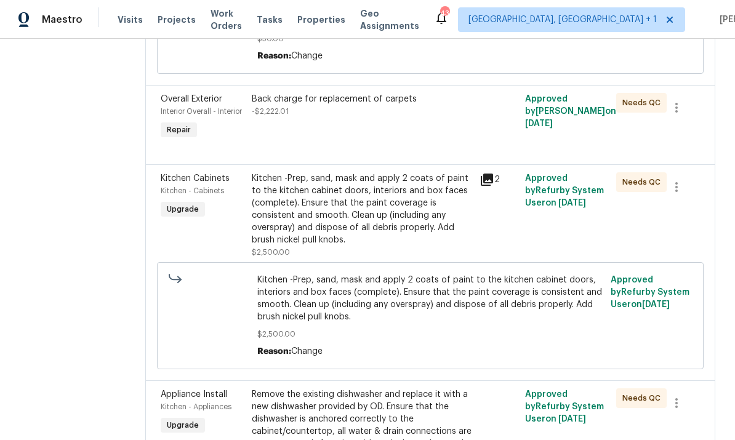
scroll to position [474, 0]
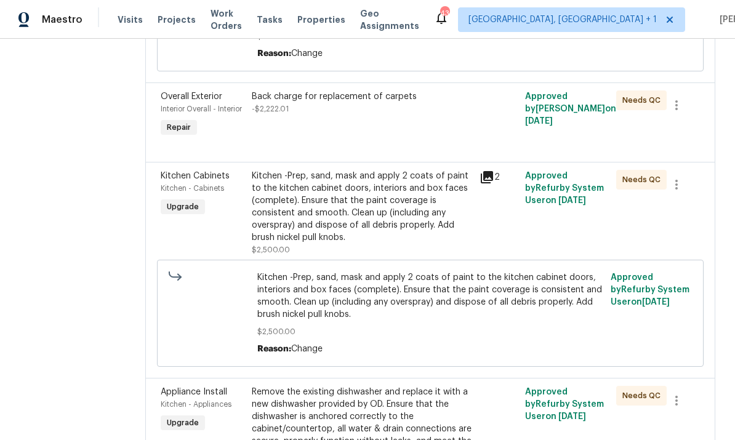
click at [376, 210] on div "Kitchen -Prep, sand, mask and apply 2 coats of paint to the kitchen cabinet doo…" at bounding box center [362, 207] width 220 height 74
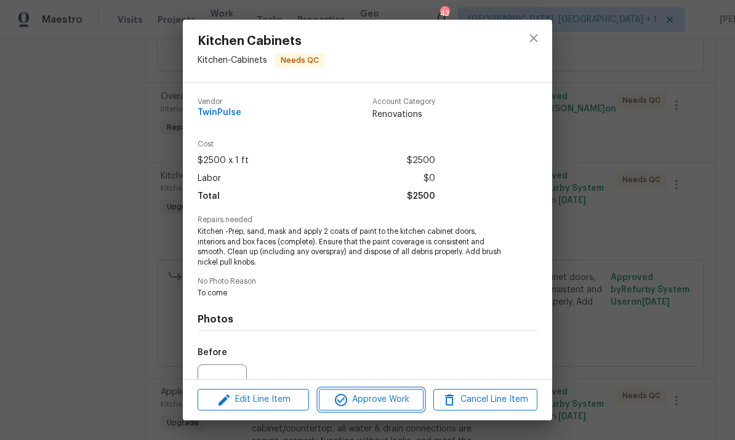
click at [379, 398] on span "Approve Work" at bounding box center [370, 399] width 97 height 15
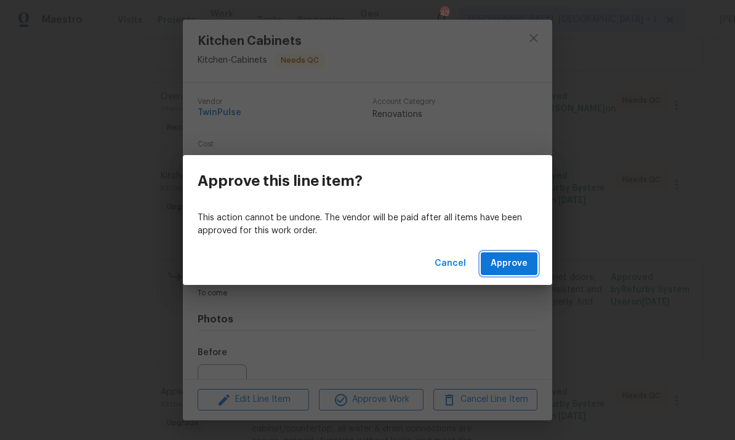
click at [525, 263] on span "Approve" at bounding box center [509, 263] width 37 height 15
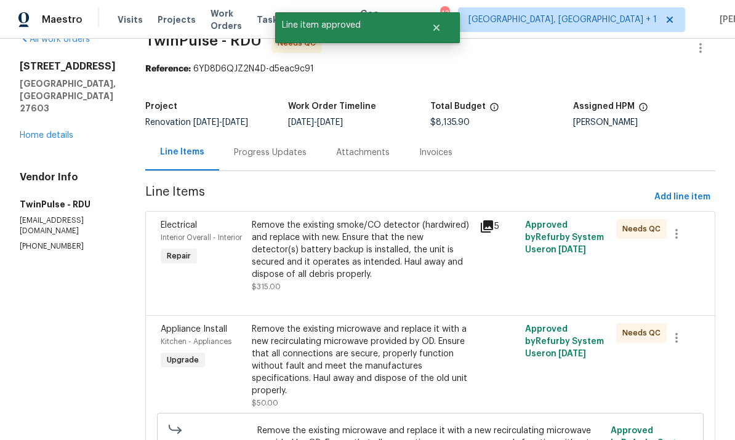
scroll to position [27, 0]
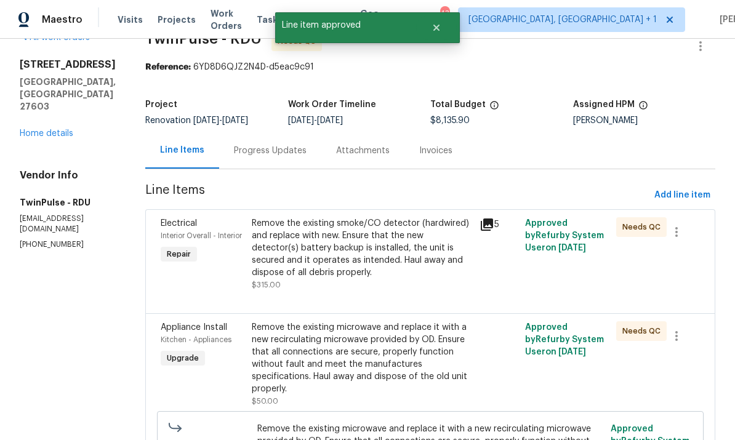
click at [395, 257] on div "Remove the existing smoke/CO detector (hardwired) and replace with new. Ensure …" at bounding box center [362, 248] width 220 height 62
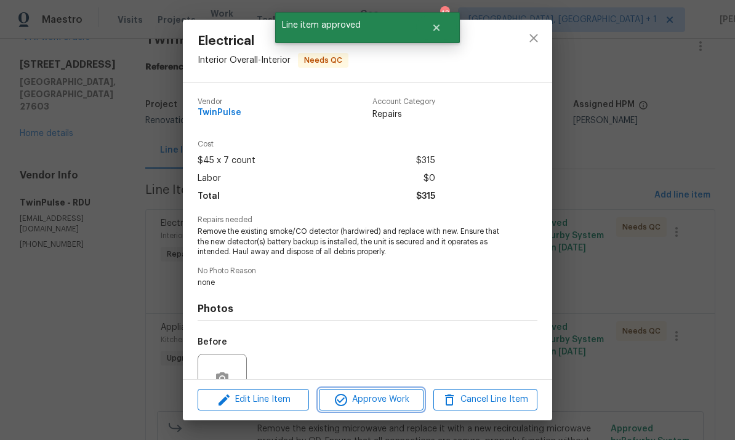
click at [389, 406] on span "Approve Work" at bounding box center [370, 399] width 97 height 15
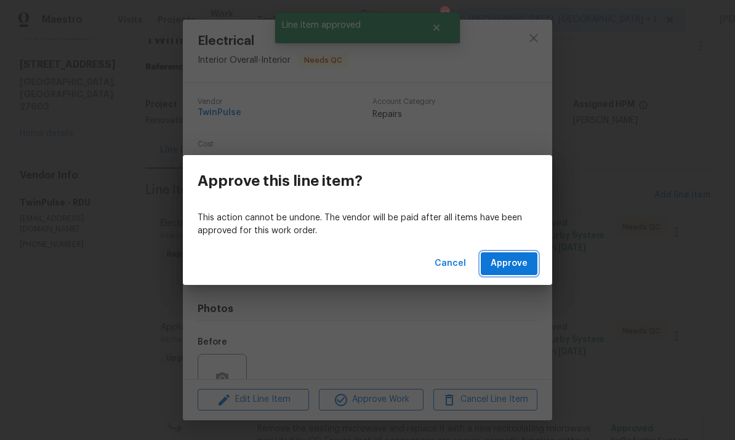
click at [508, 273] on button "Approve" at bounding box center [509, 263] width 57 height 23
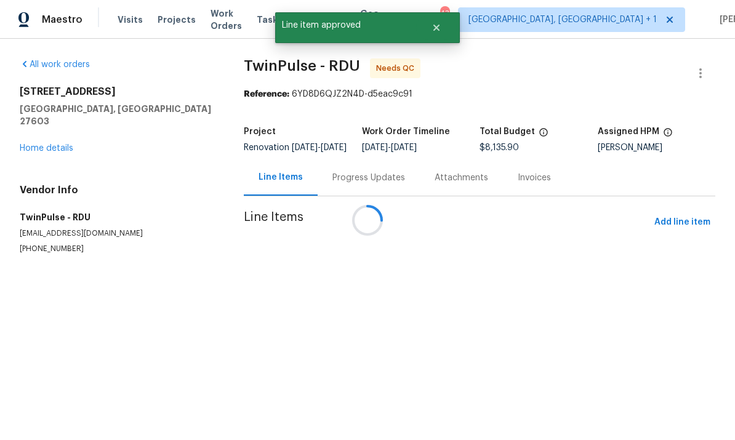
scroll to position [0, 0]
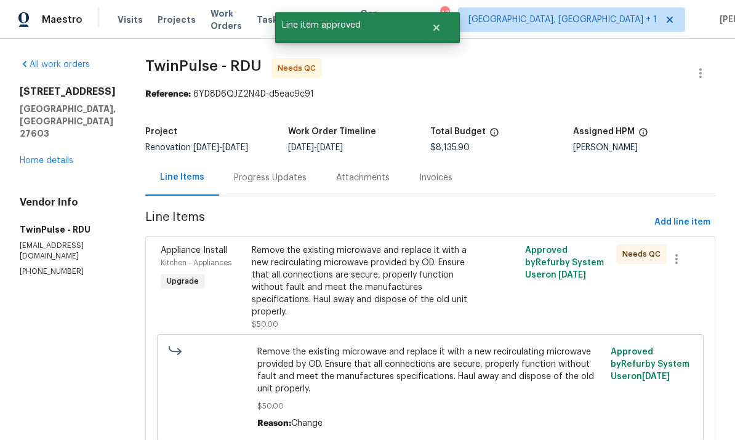
click at [422, 294] on div "Remove the existing microwave and replace it with a new recirculating microwave…" at bounding box center [362, 281] width 220 height 74
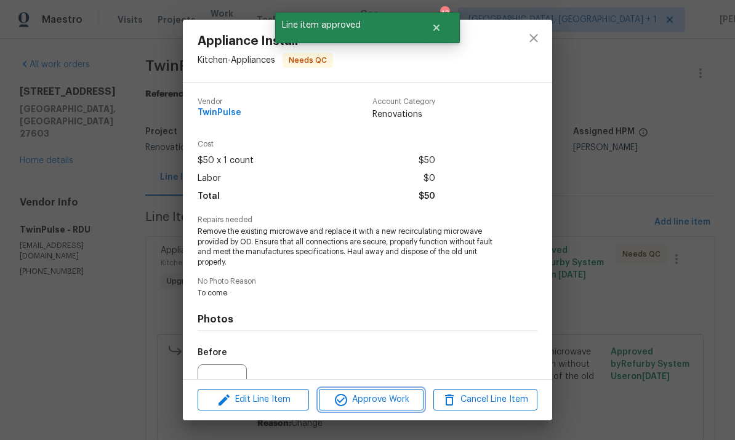
click at [386, 406] on span "Approve Work" at bounding box center [370, 399] width 97 height 15
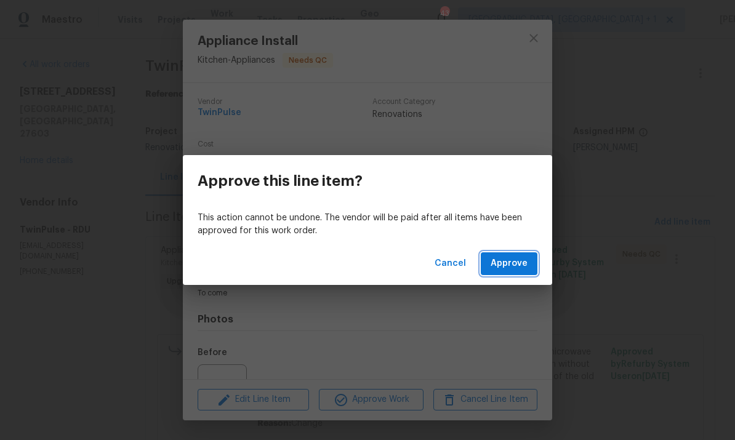
click at [514, 263] on span "Approve" at bounding box center [509, 263] width 37 height 15
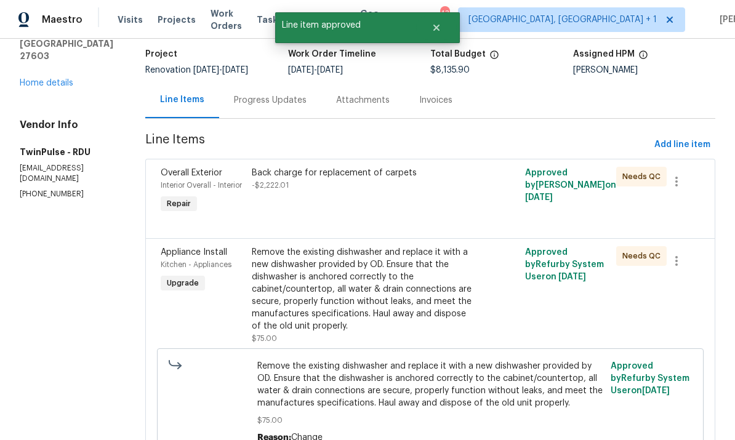
scroll to position [78, 0]
click at [386, 178] on div "Back charge for replacement of carpets -$2,222.01" at bounding box center [362, 178] width 220 height 25
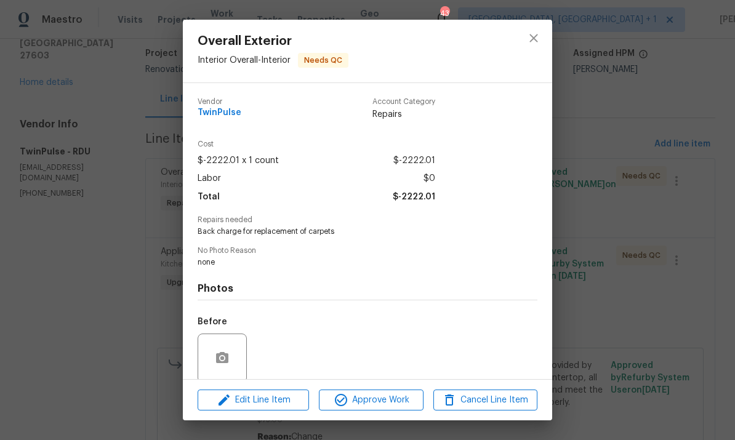
click at [630, 113] on div "Overall Exterior Interior Overall - Interior Needs QC Vendor TwinPulse Account …" at bounding box center [367, 220] width 735 height 440
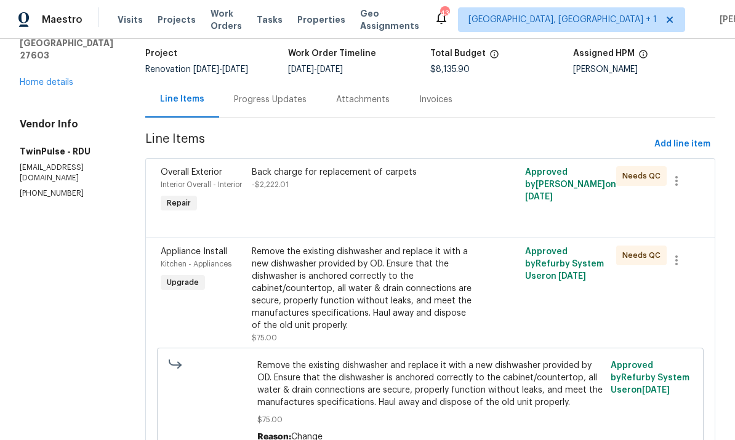
click at [361, 184] on div "Back charge for replacement of carpets -$2,222.01" at bounding box center [362, 178] width 220 height 25
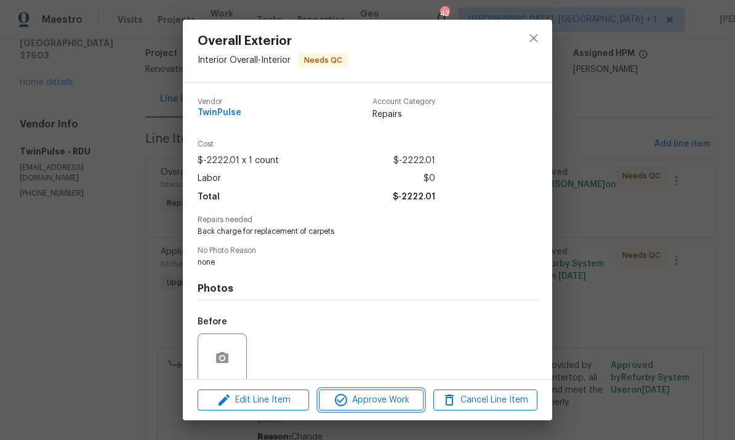
click at [380, 403] on span "Approve Work" at bounding box center [370, 400] width 97 height 15
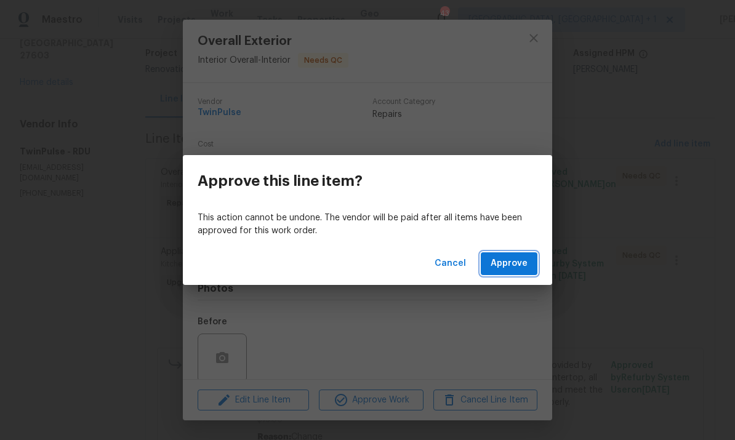
click at [530, 272] on button "Approve" at bounding box center [509, 263] width 57 height 23
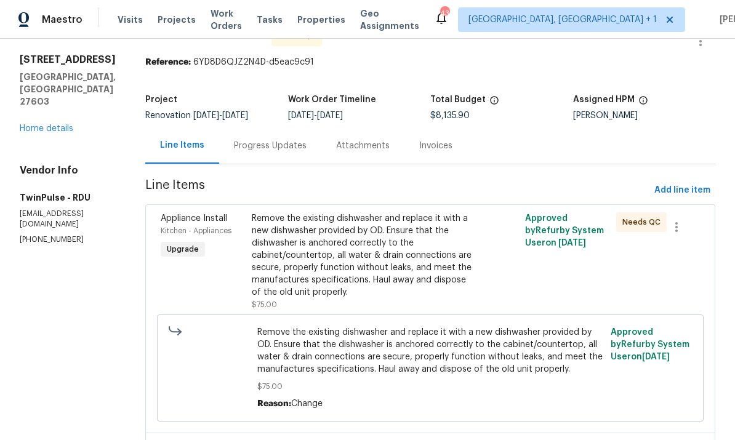
scroll to position [33, 0]
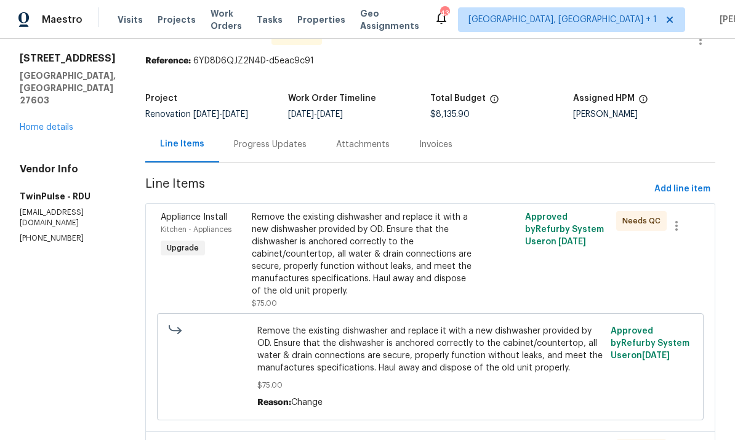
click at [428, 271] on div "Remove the existing dishwasher and replace it with a new dishwasher provided by…" at bounding box center [362, 254] width 220 height 86
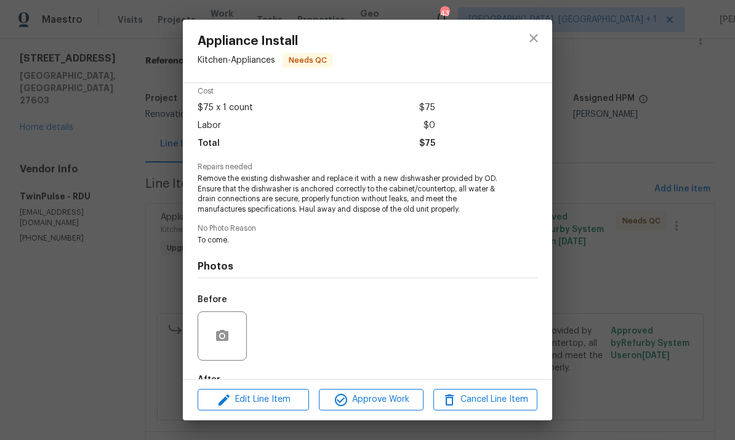
scroll to position [60, 0]
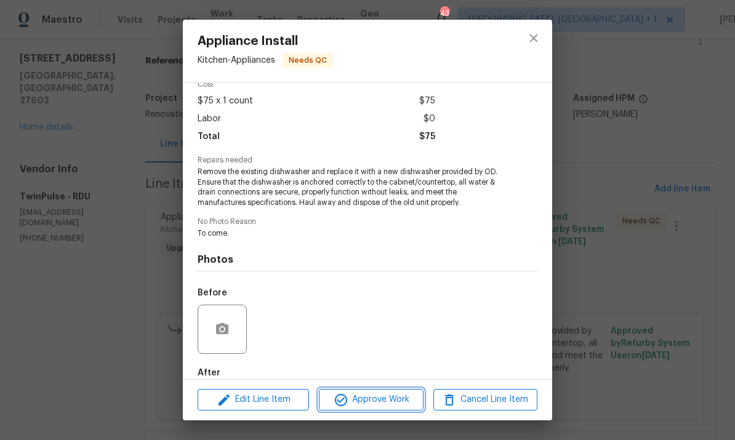
click at [370, 403] on span "Approve Work" at bounding box center [370, 399] width 97 height 15
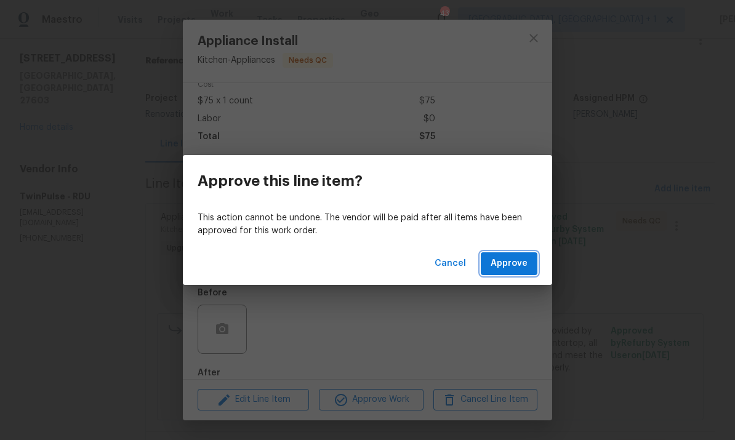
click at [519, 253] on button "Approve" at bounding box center [509, 263] width 57 height 23
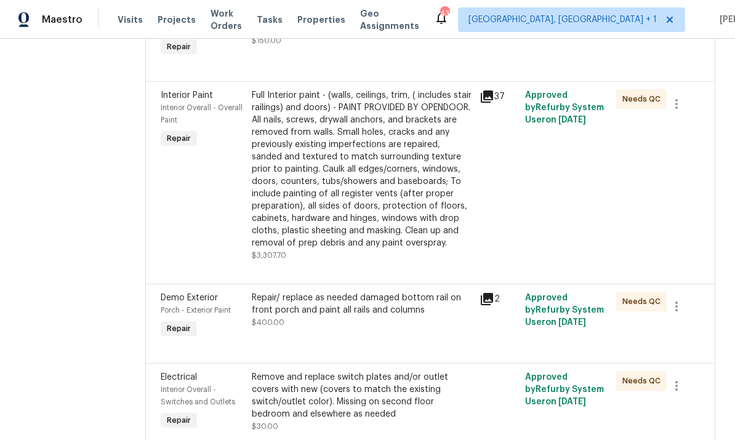
scroll to position [258, 0]
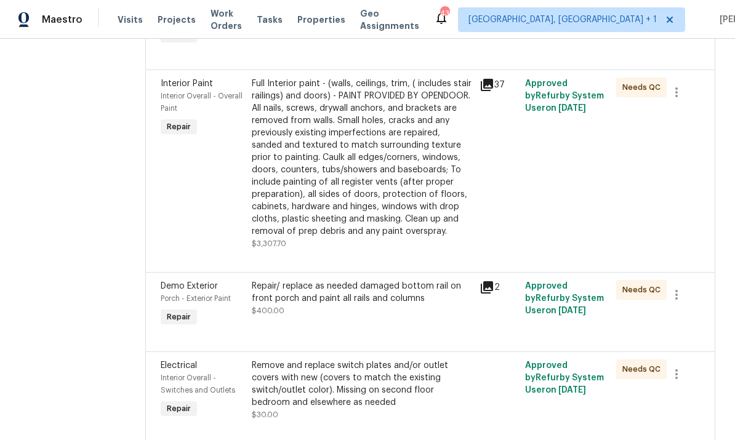
click at [383, 305] on div "Repair/ replace as needed damaged bottom rail on front porch and paint all rail…" at bounding box center [362, 292] width 220 height 25
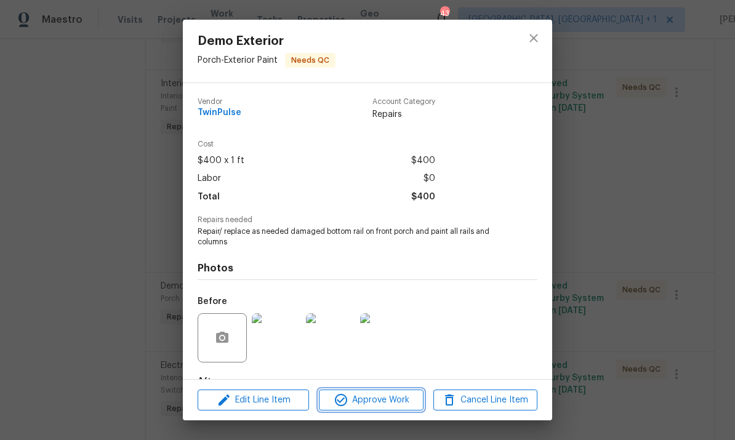
click at [379, 401] on span "Approve Work" at bounding box center [370, 400] width 97 height 15
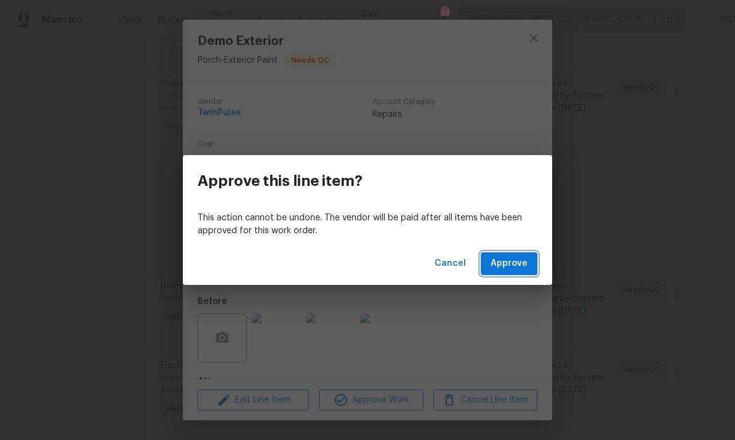
click at [508, 266] on span "Approve" at bounding box center [509, 263] width 37 height 15
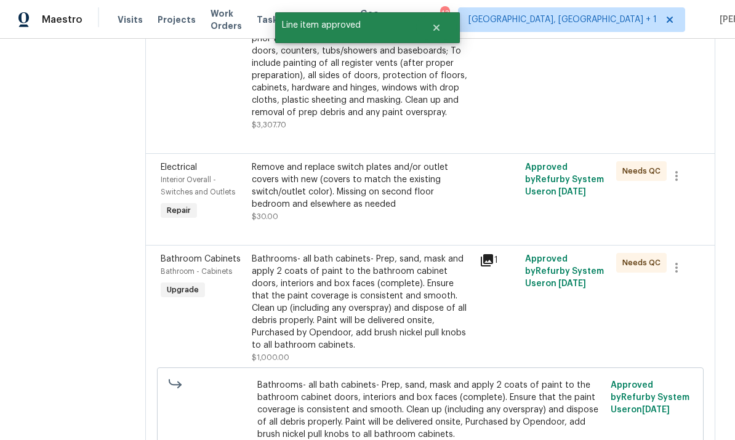
scroll to position [384, 0]
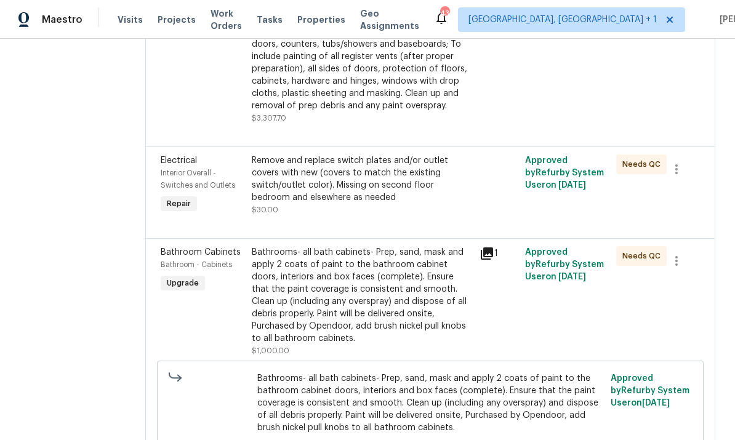
click at [379, 179] on div "Remove and replace switch plates and/or outlet covers with new (covers to match…" at bounding box center [362, 178] width 220 height 49
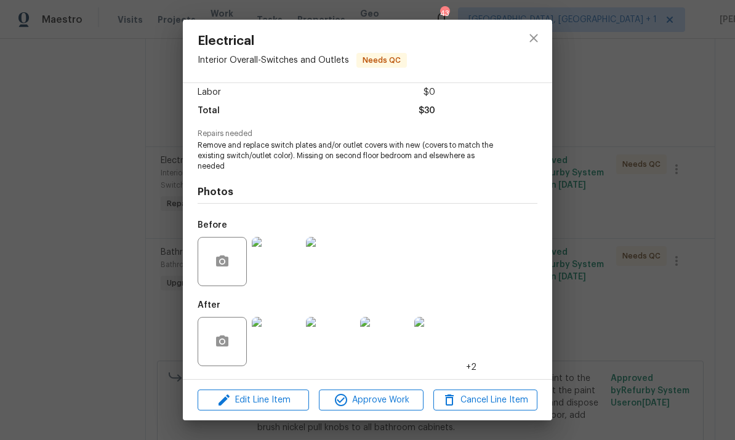
scroll to position [88, 0]
click at [386, 400] on span "Approve Work" at bounding box center [370, 400] width 97 height 15
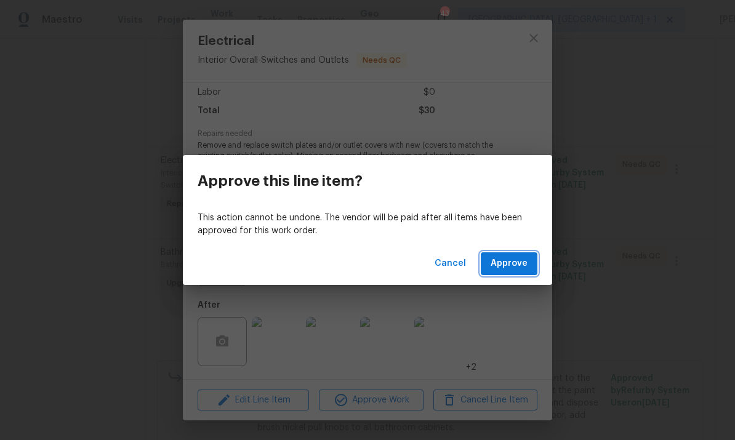
click at [521, 260] on span "Approve" at bounding box center [509, 263] width 37 height 15
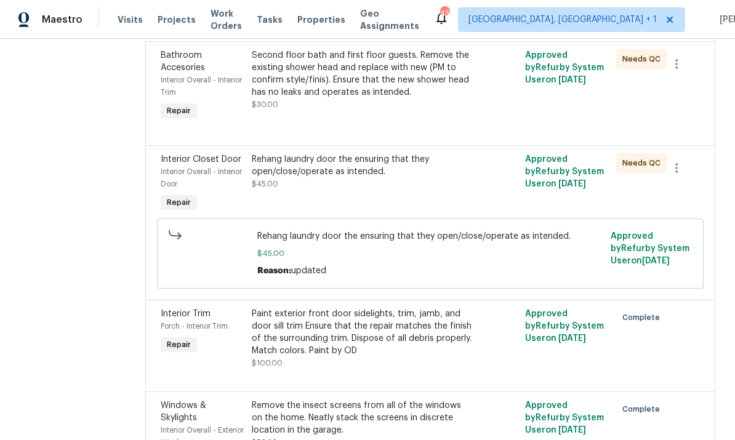
scroll to position [1948, 0]
click at [334, 177] on div "Rehang laundry door the ensuring that they open/close/operate as intended." at bounding box center [362, 165] width 220 height 25
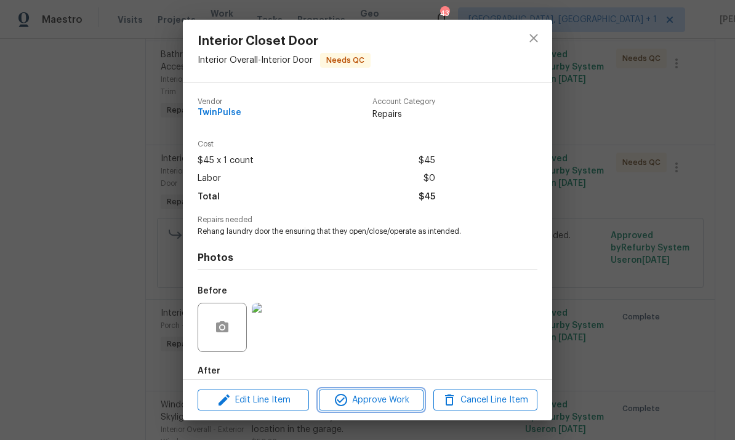
click at [391, 408] on button "Approve Work" at bounding box center [371, 401] width 104 height 22
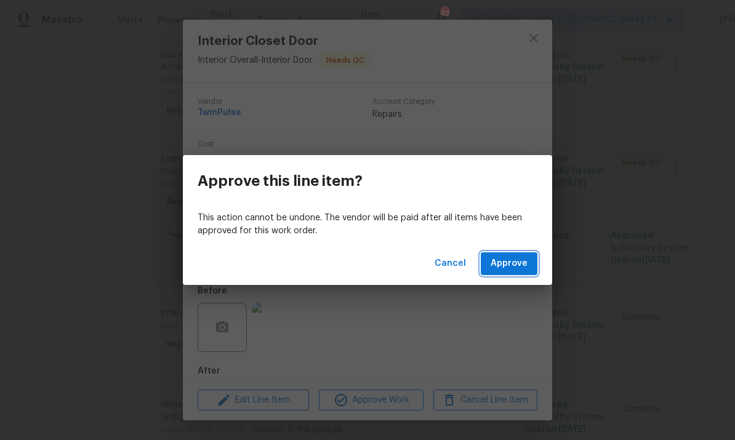
click at [514, 257] on span "Approve" at bounding box center [509, 263] width 37 height 15
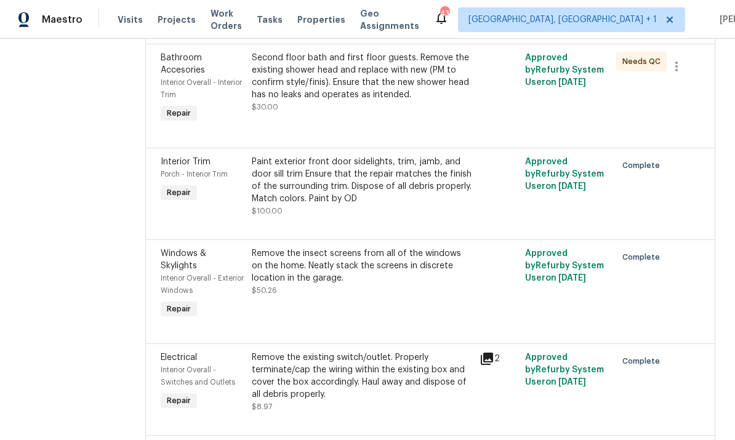
scroll to position [1925, 0]
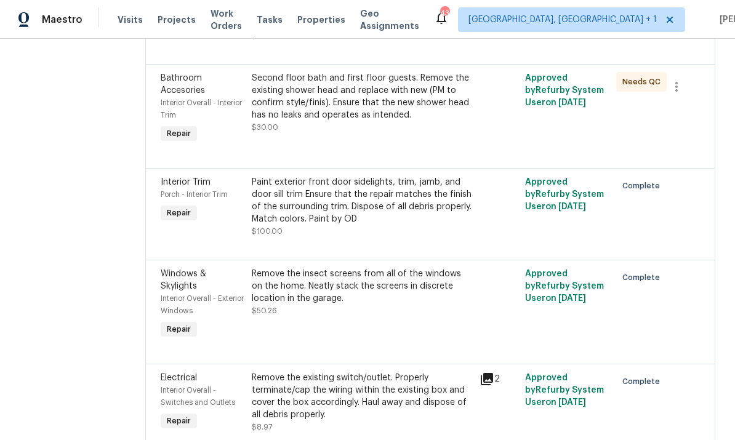
click at [393, 108] on div "Second floor bath and first floor guests. Remove the existing shower head and r…" at bounding box center [362, 96] width 220 height 49
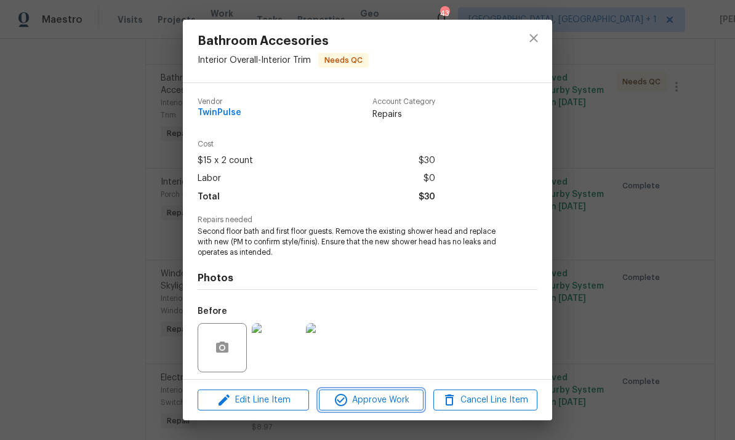
click at [379, 398] on span "Approve Work" at bounding box center [370, 400] width 97 height 15
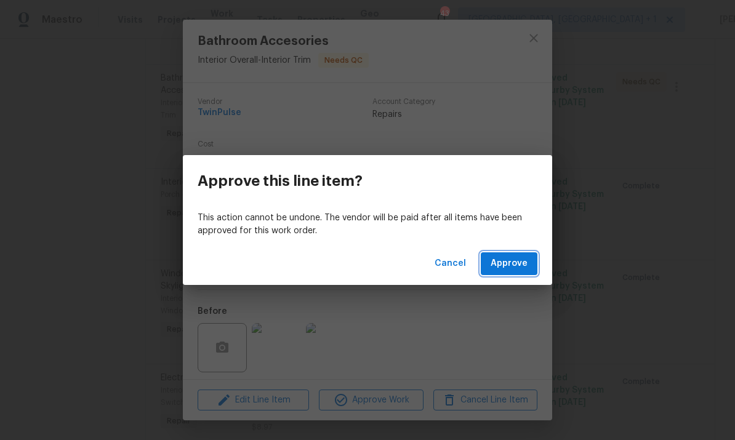
click at [521, 262] on span "Approve" at bounding box center [509, 263] width 37 height 15
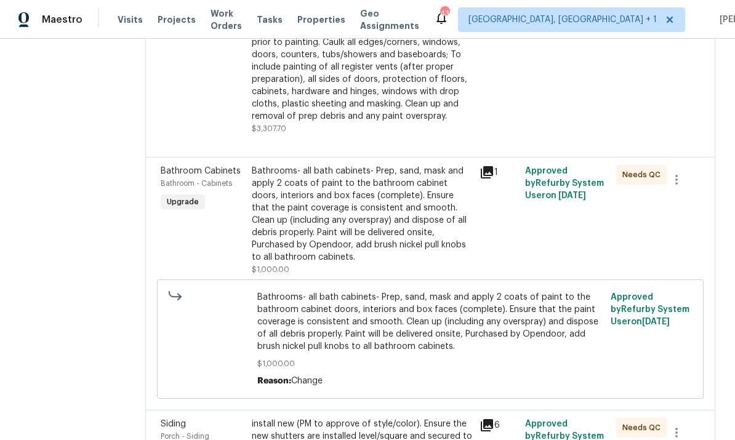
scroll to position [394, 0]
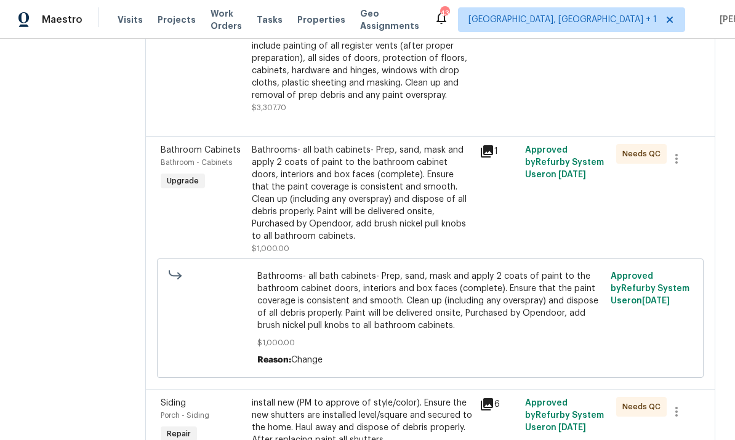
click at [378, 218] on div "Bathrooms- all bath cabinets- Prep, sand, mask and apply 2 coats of paint to th…" at bounding box center [362, 193] width 220 height 98
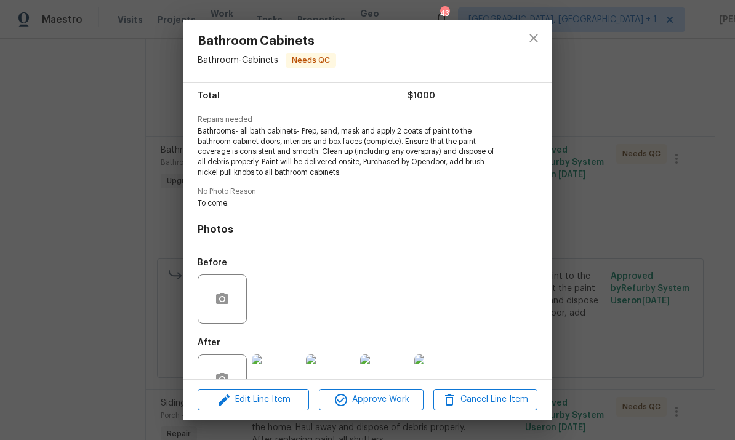
scroll to position [122, 0]
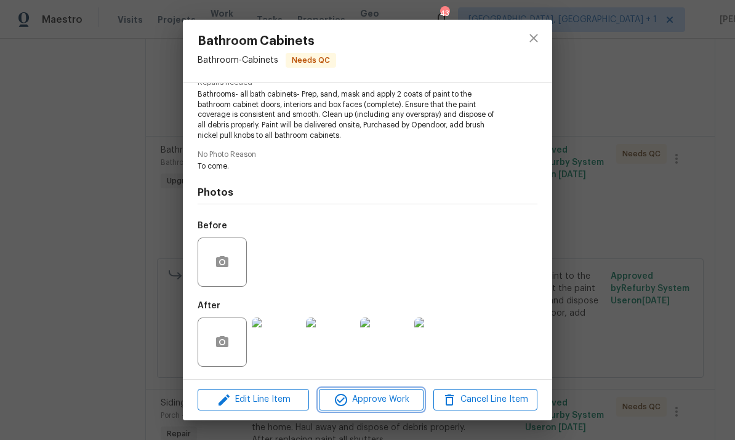
click at [379, 397] on span "Approve Work" at bounding box center [370, 399] width 97 height 15
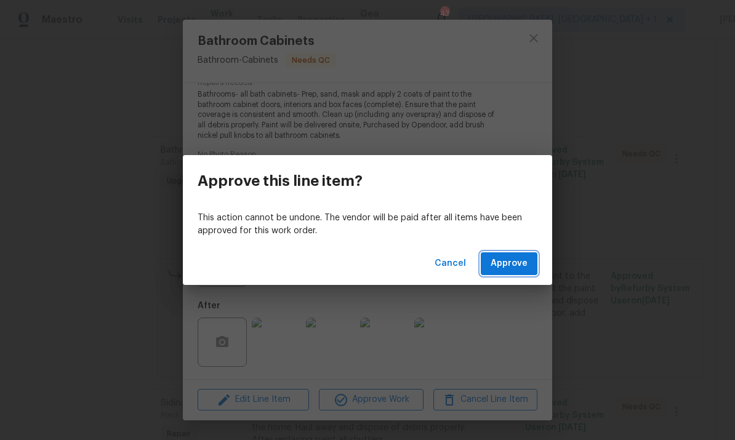
click at [524, 258] on span "Approve" at bounding box center [509, 263] width 37 height 15
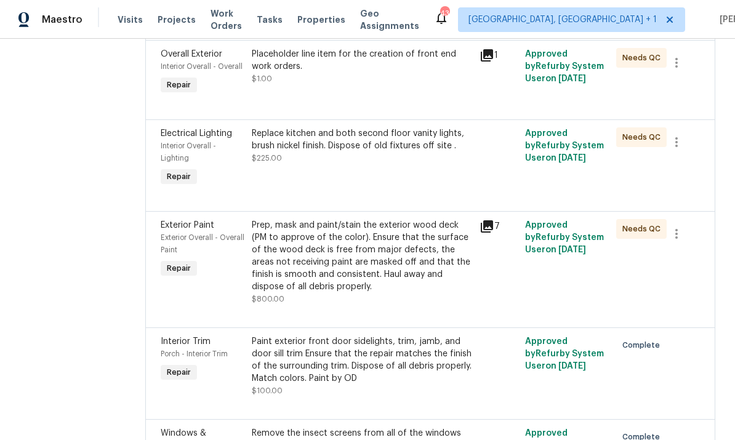
scroll to position [1413, 0]
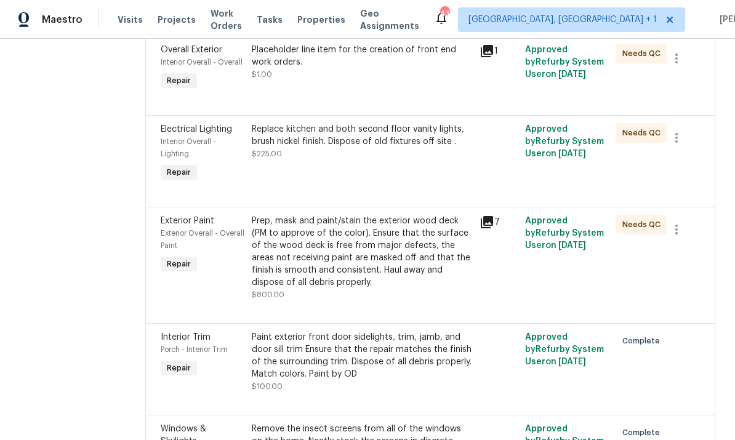
click at [380, 264] on div "Prep, mask and paint/stain the exterior wood deck (PM to approve of the color).…" at bounding box center [362, 252] width 220 height 74
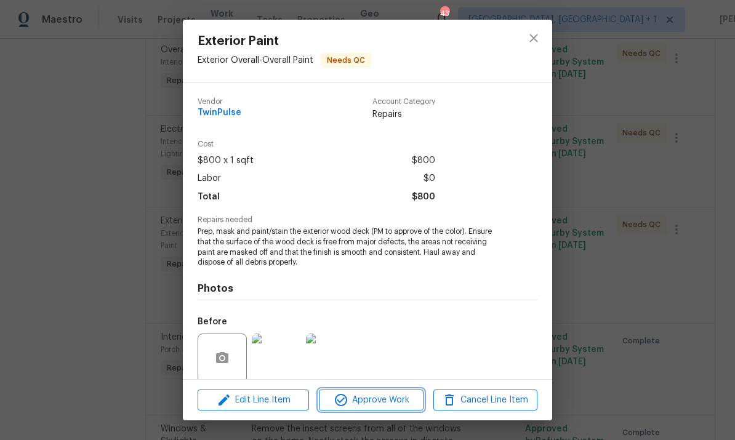
click at [385, 401] on span "Approve Work" at bounding box center [370, 400] width 97 height 15
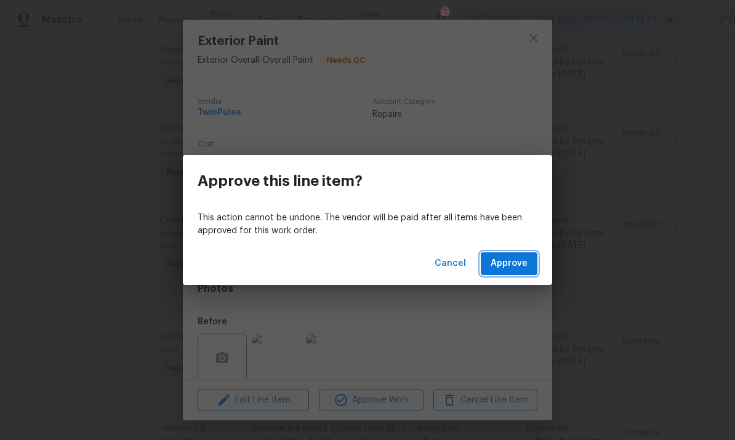
click at [513, 252] on button "Approve" at bounding box center [509, 263] width 57 height 23
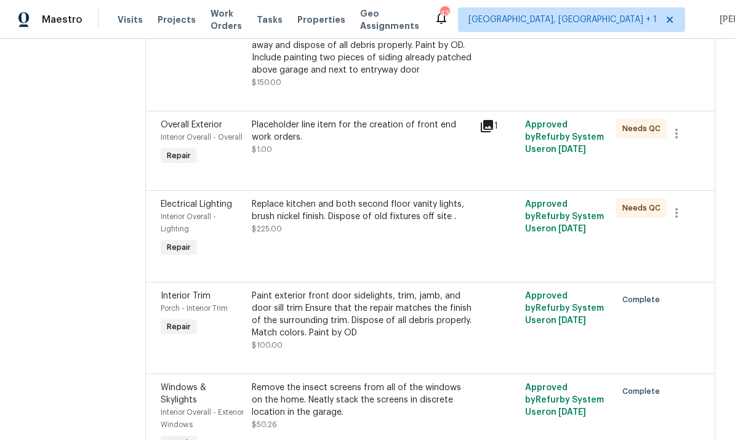
scroll to position [1339, 0]
click at [391, 233] on div "Replace kitchen and both second floor vanity lights, brush nickel finish. Dispo…" at bounding box center [362, 216] width 220 height 37
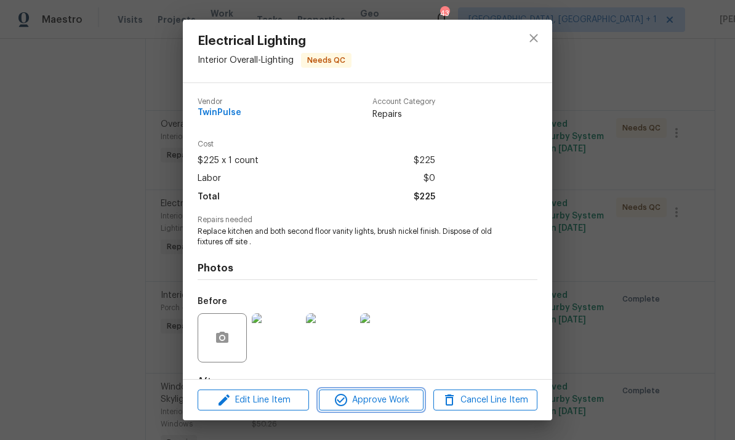
click at [393, 398] on span "Approve Work" at bounding box center [370, 400] width 97 height 15
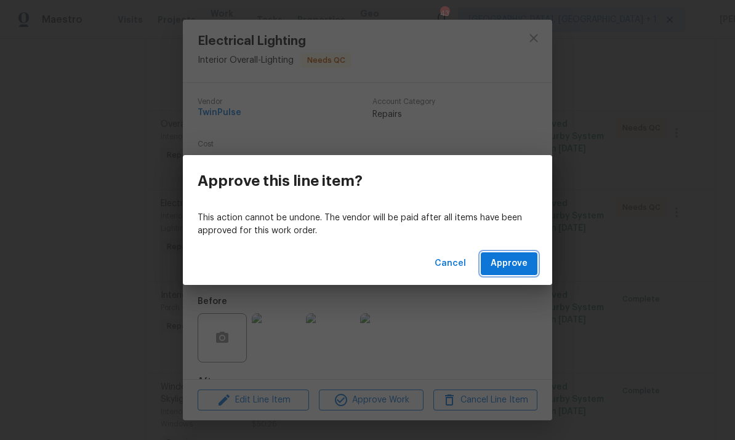
click at [515, 253] on button "Approve" at bounding box center [509, 263] width 57 height 23
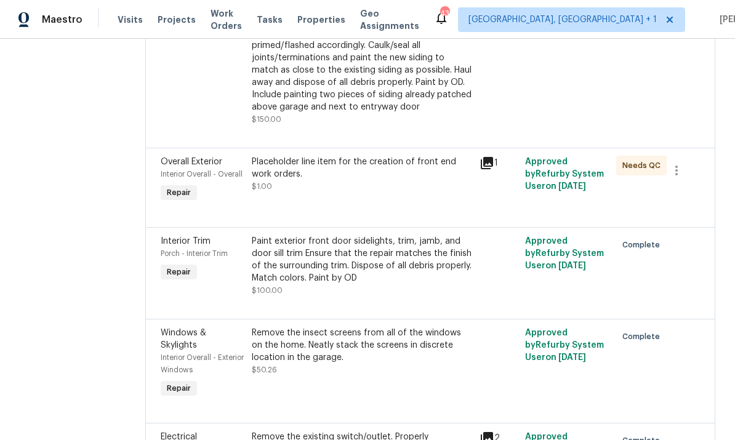
scroll to position [1300, 0]
click at [372, 181] on div "Placeholder line item for the creation of front end work orders." at bounding box center [362, 168] width 220 height 25
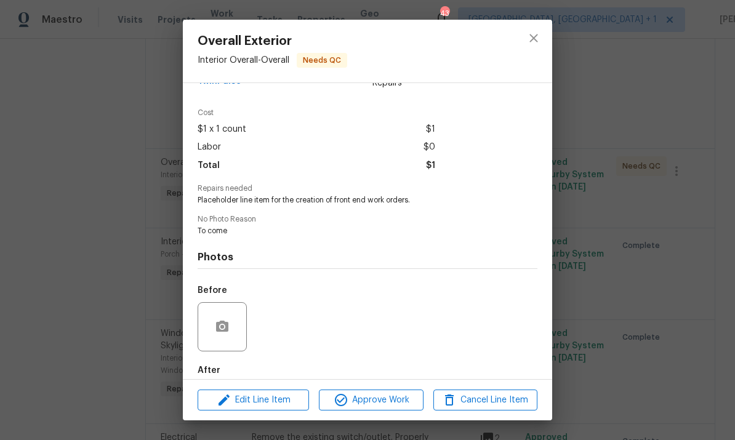
scroll to position [39, 0]
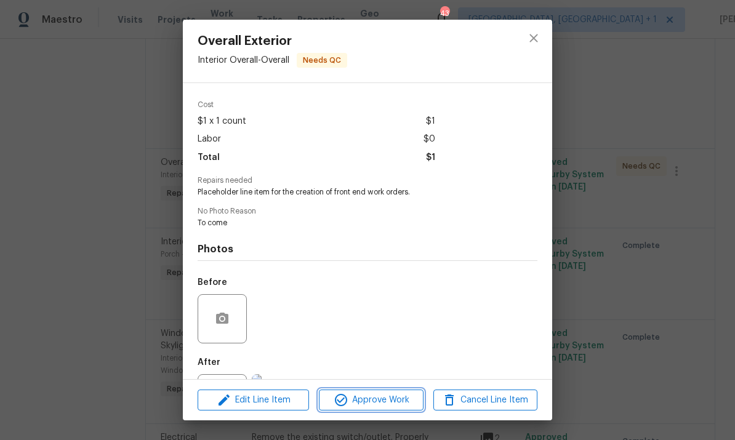
click at [391, 406] on span "Approve Work" at bounding box center [370, 400] width 97 height 15
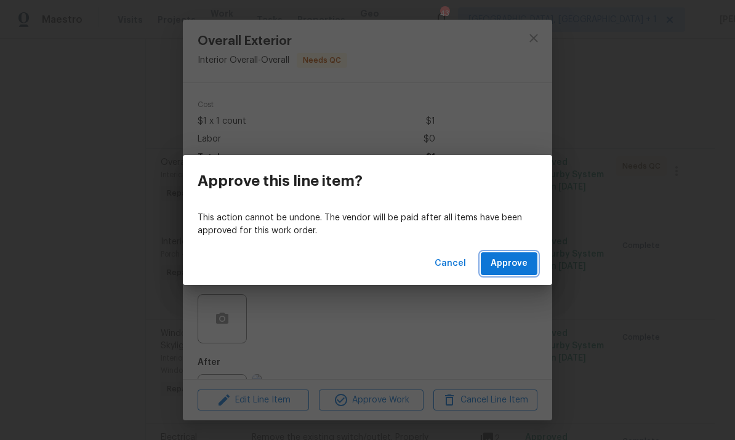
click at [516, 254] on button "Approve" at bounding box center [509, 263] width 57 height 23
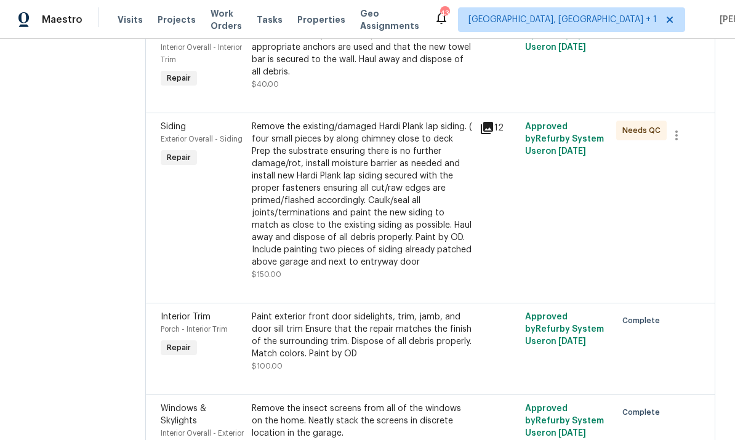
scroll to position [1147, 0]
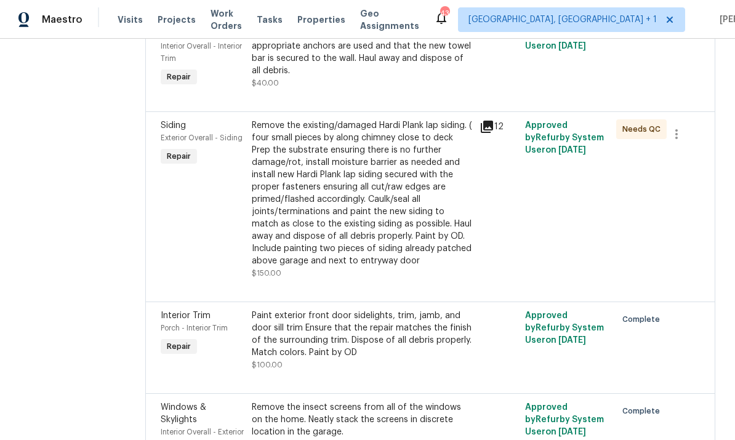
click at [380, 241] on div "Remove the existing/damaged Hardi Plank lap siding. ( four small pieces by alon…" at bounding box center [362, 193] width 220 height 148
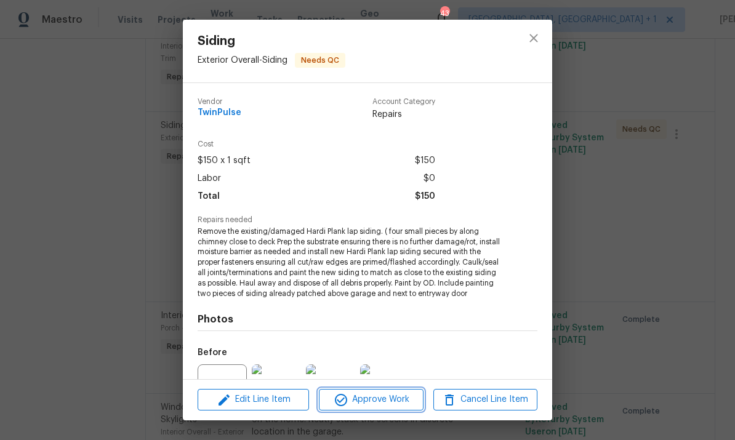
click at [368, 394] on span "Approve Work" at bounding box center [370, 399] width 97 height 15
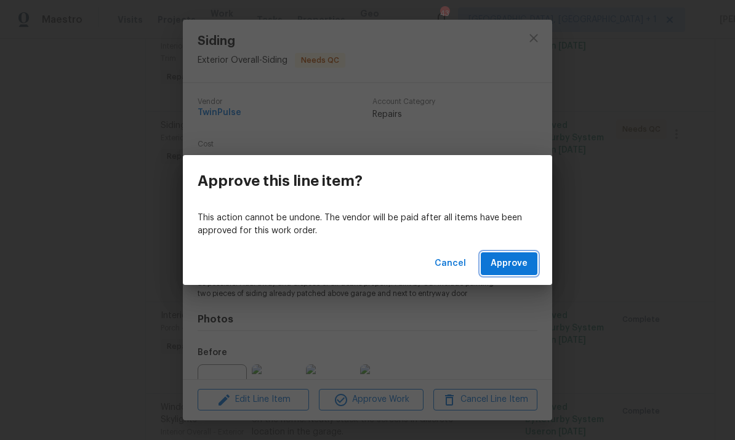
click at [519, 272] on button "Approve" at bounding box center [509, 263] width 57 height 23
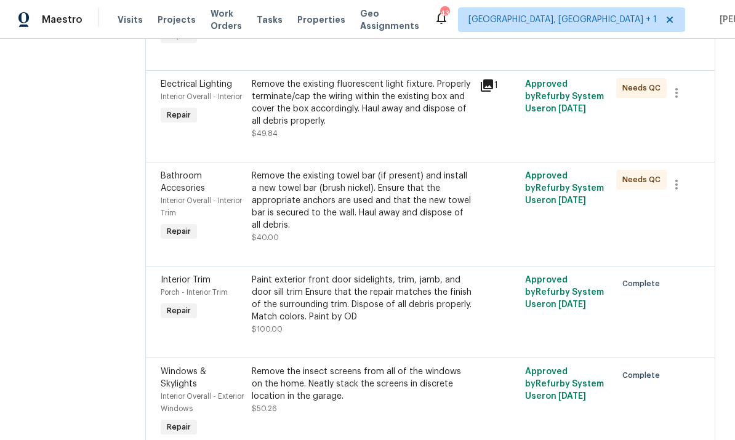
scroll to position [993, 0]
click at [407, 225] on div "Remove the existing towel bar (if present) and install a new towel bar (brush n…" at bounding box center [362, 200] width 220 height 62
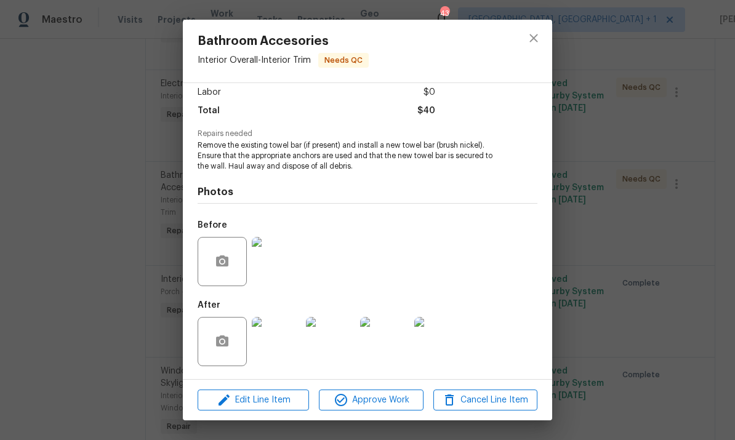
scroll to position [88, 0]
click at [284, 265] on img at bounding box center [276, 261] width 49 height 49
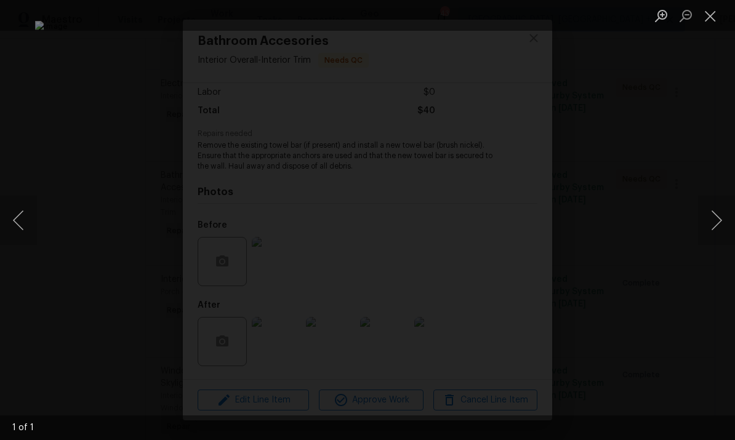
click at [690, 138] on div "Lightbox" at bounding box center [367, 220] width 735 height 440
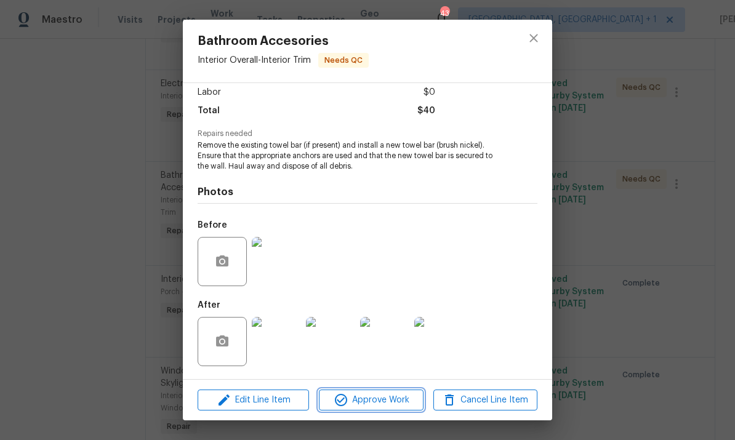
click at [397, 397] on span "Approve Work" at bounding box center [370, 400] width 97 height 15
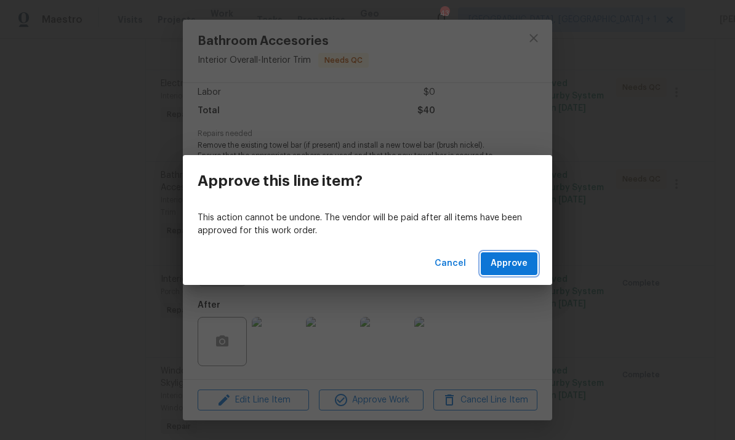
click at [516, 257] on span "Approve" at bounding box center [509, 263] width 37 height 15
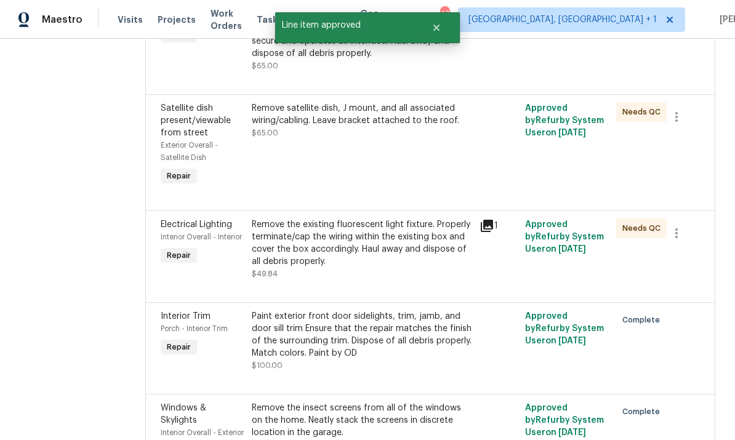
scroll to position [851, 0]
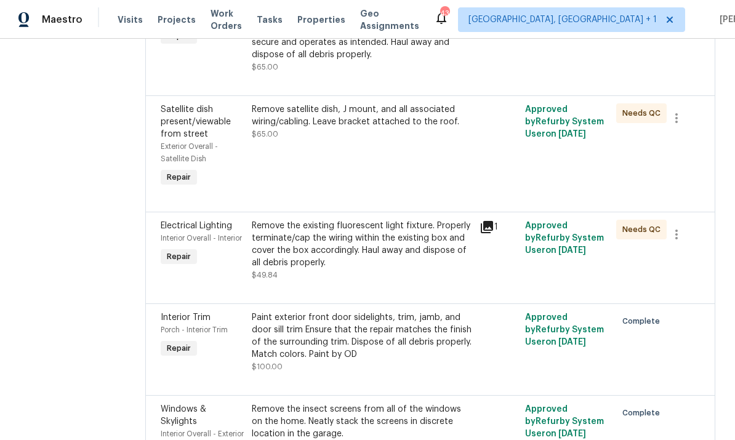
click at [360, 250] on div "Remove the existing fluorescent light fixture. Properly terminate/cap the wirin…" at bounding box center [362, 244] width 220 height 49
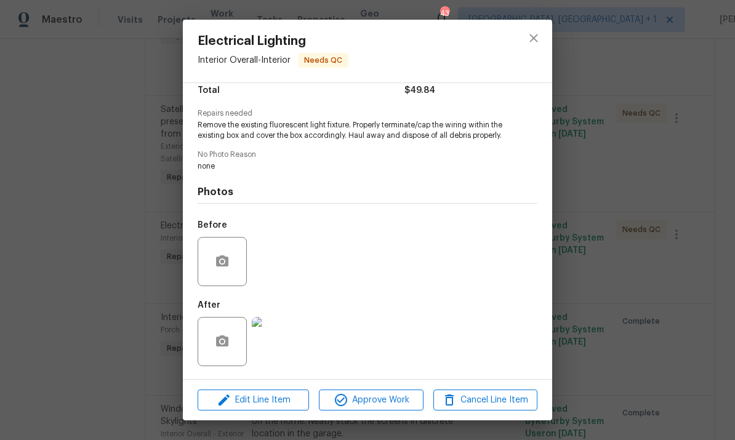
scroll to position [119, 0]
click at [273, 346] on img at bounding box center [276, 341] width 49 height 49
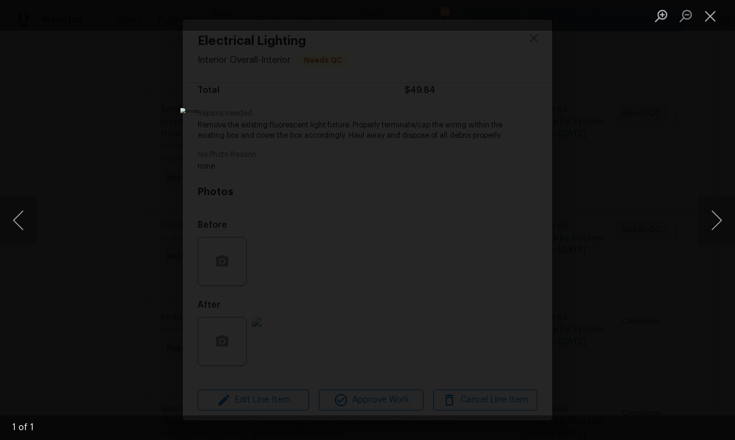
click at [719, 151] on div "Lightbox" at bounding box center [367, 220] width 735 height 440
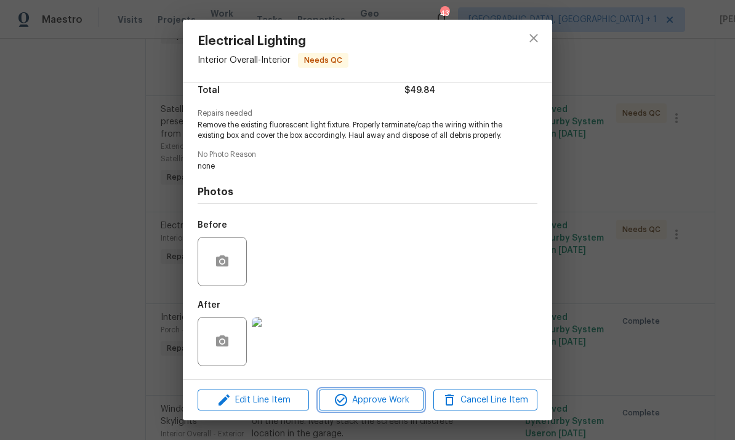
click at [399, 404] on span "Approve Work" at bounding box center [370, 400] width 97 height 15
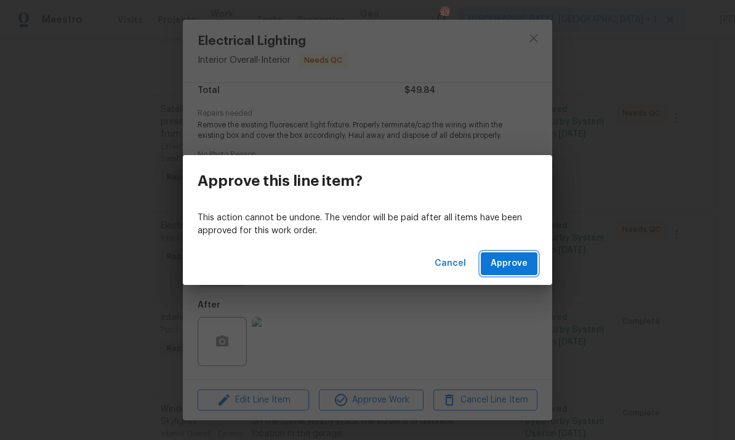
click at [511, 264] on span "Approve" at bounding box center [509, 263] width 37 height 15
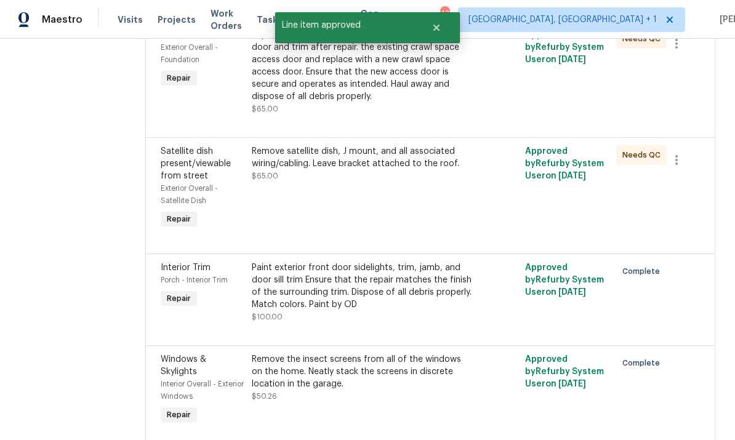
scroll to position [807, 0]
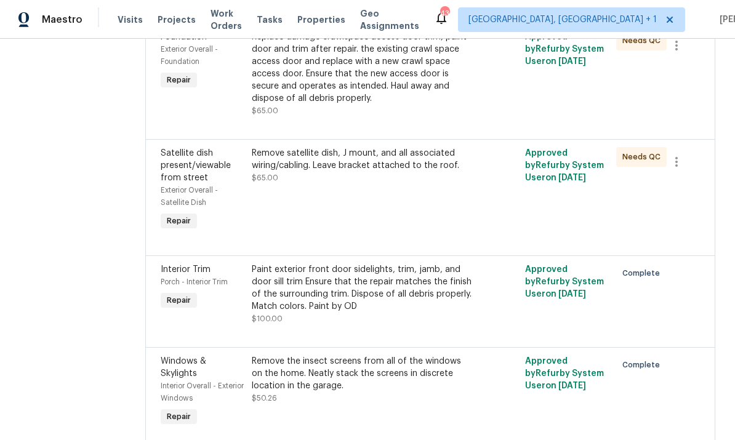
click at [393, 151] on div "Remove satellite dish, J mount, and all associated wiring/cabling. Leave bracke…" at bounding box center [362, 190] width 228 height 94
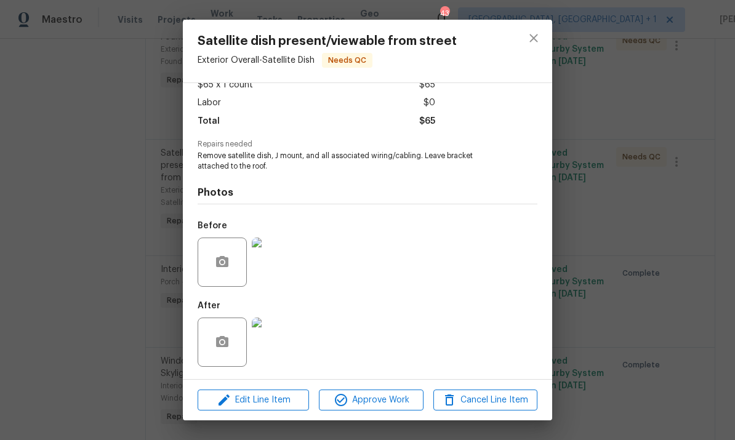
scroll to position [78, 0]
click at [281, 255] on img at bounding box center [276, 262] width 49 height 49
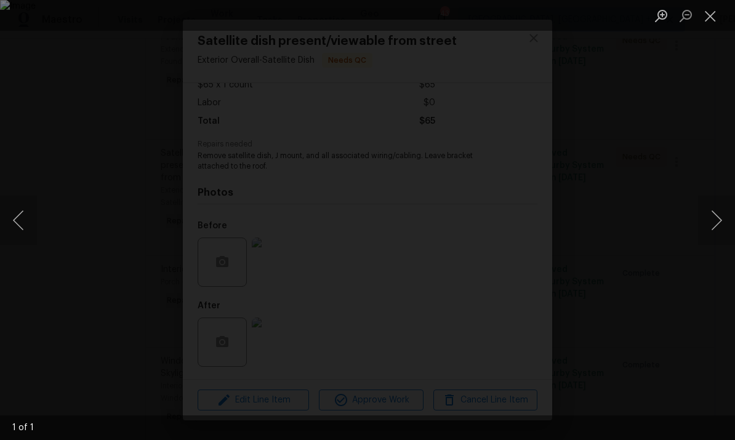
click at [725, 110] on div "Lightbox" at bounding box center [367, 220] width 735 height 440
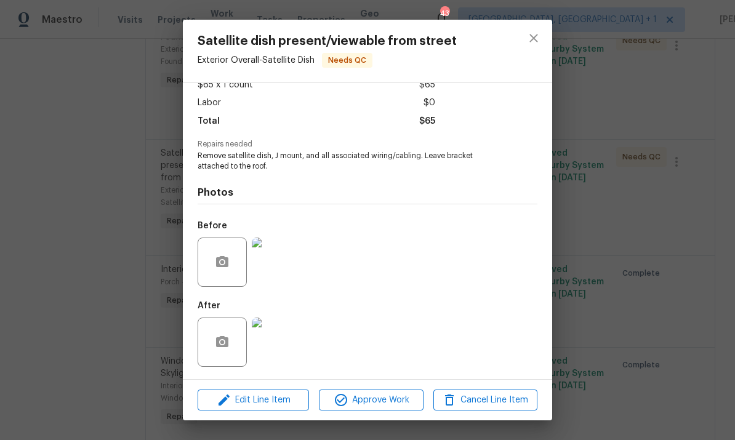
click at [279, 351] on img at bounding box center [276, 342] width 49 height 49
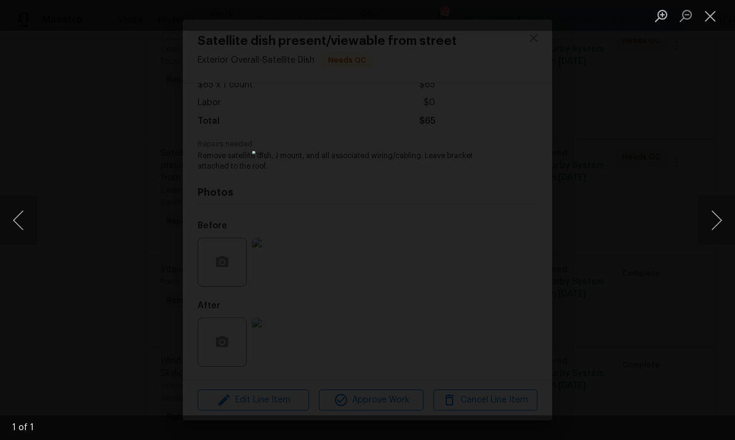
click at [700, 172] on div "Lightbox" at bounding box center [367, 220] width 735 height 440
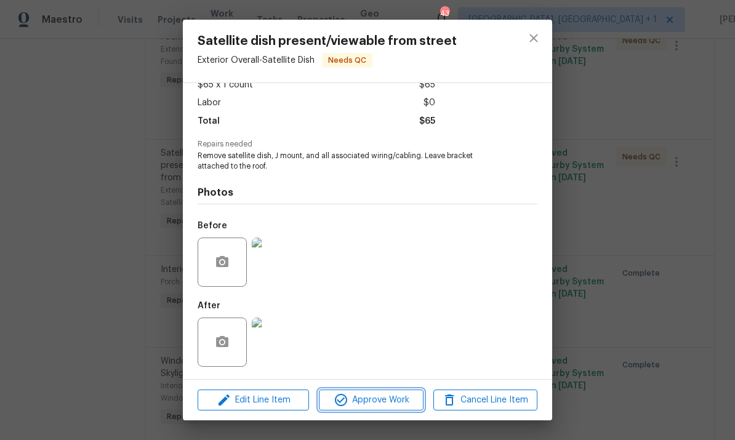
click at [394, 408] on button "Approve Work" at bounding box center [371, 401] width 104 height 22
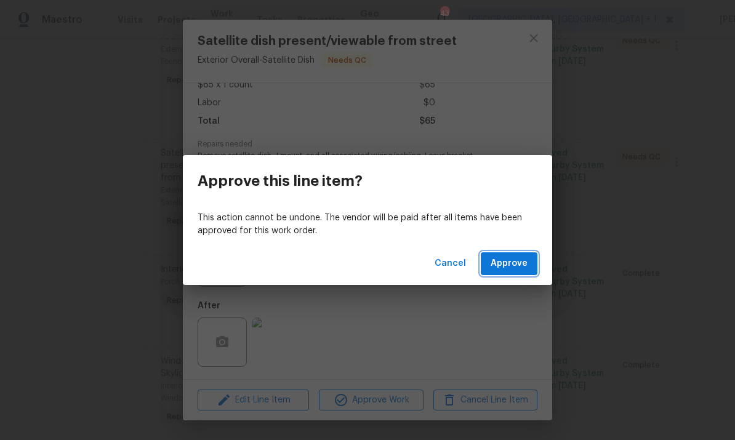
click at [513, 263] on span "Approve" at bounding box center [509, 263] width 37 height 15
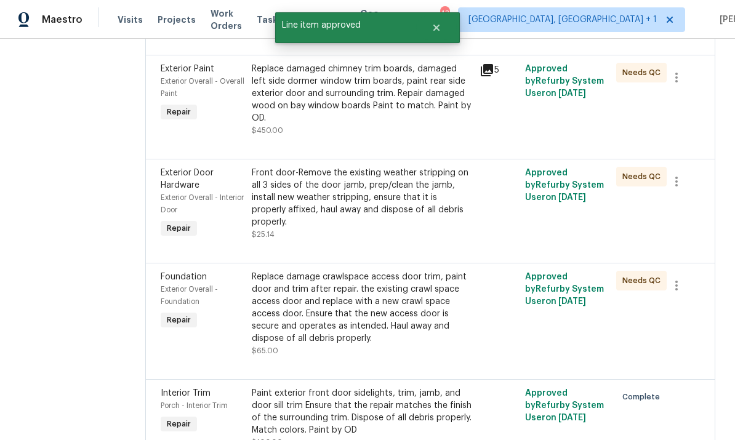
scroll to position [529, 0]
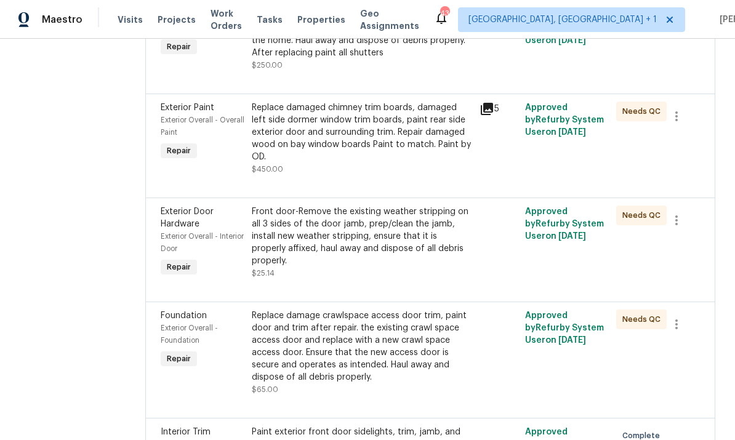
click at [386, 363] on div "Replace damage crawlspace access door trim, paint door and trim after repair. t…" at bounding box center [362, 347] width 220 height 74
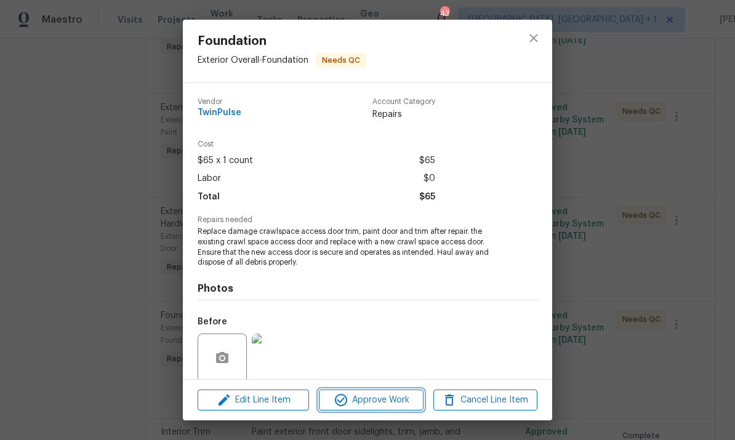
click at [390, 407] on span "Approve Work" at bounding box center [370, 400] width 97 height 15
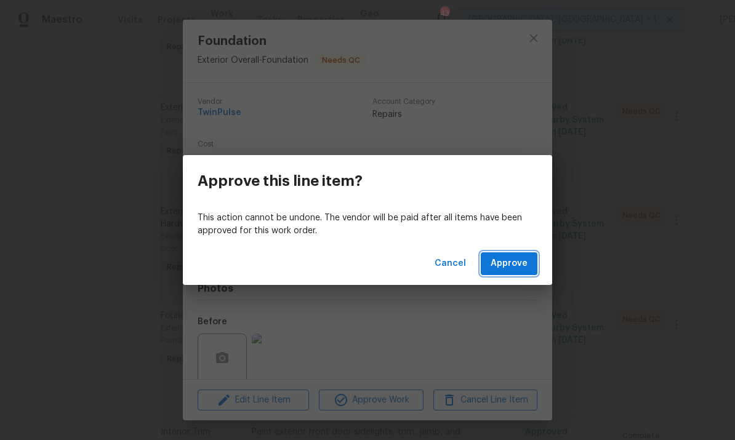
click at [507, 272] on button "Approve" at bounding box center [509, 263] width 57 height 23
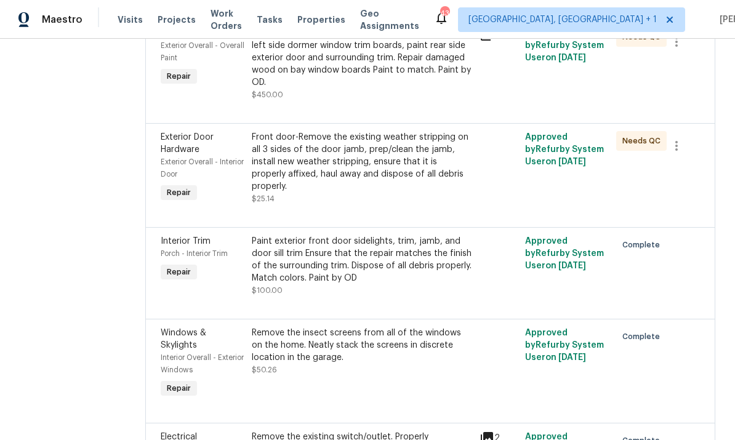
scroll to position [601, 0]
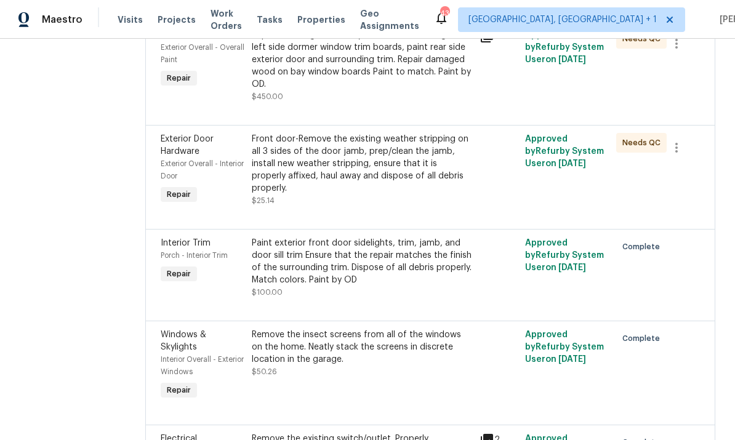
click at [349, 170] on div "Front door-Remove the existing weather stripping on all 3 sides of the door jam…" at bounding box center [362, 164] width 220 height 62
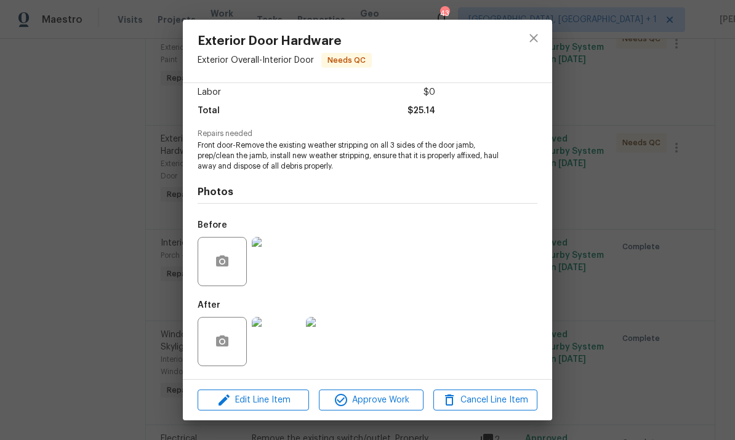
scroll to position [88, 0]
click at [372, 408] on button "Approve Work" at bounding box center [371, 401] width 104 height 22
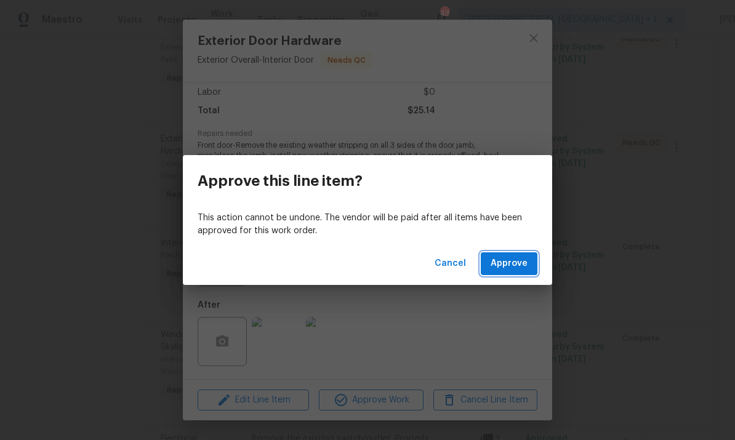
click at [513, 259] on span "Approve" at bounding box center [509, 263] width 37 height 15
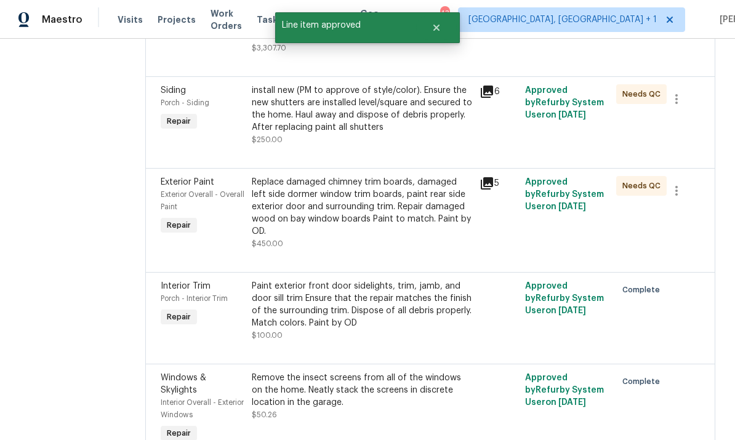
scroll to position [457, 0]
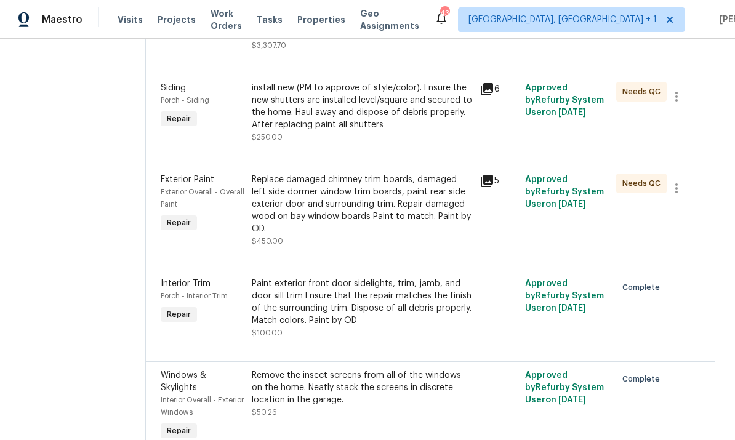
click at [403, 210] on div "Replace damaged chimney trim boards, damaged left side dormer window trim board…" at bounding box center [362, 205] width 220 height 62
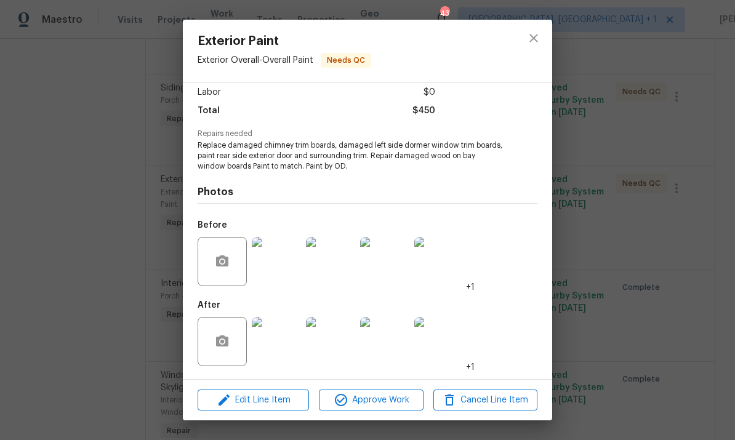
scroll to position [88, 0]
click at [264, 398] on span "Edit Line Item" at bounding box center [253, 400] width 104 height 15
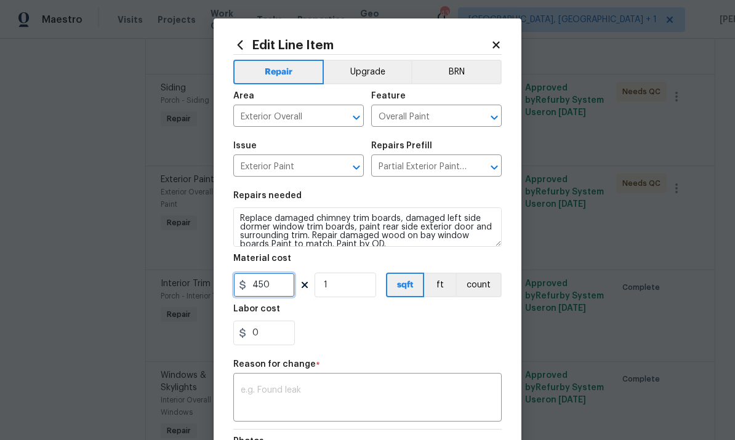
click at [286, 284] on input "450" at bounding box center [264, 285] width 62 height 25
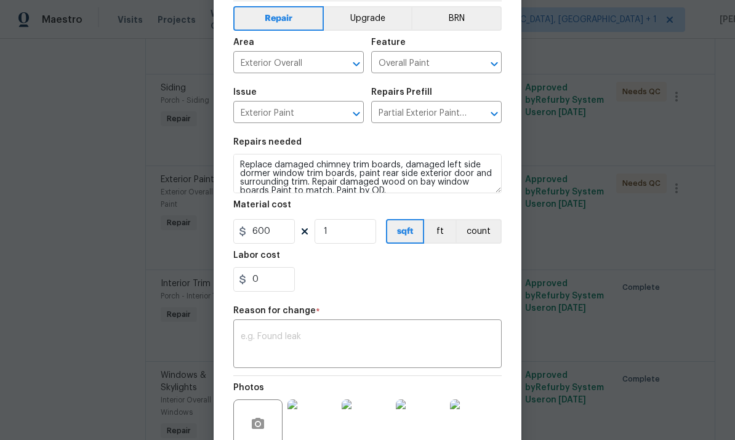
scroll to position [53, 0]
type input "600"
click at [306, 338] on textarea at bounding box center [368, 346] width 254 height 26
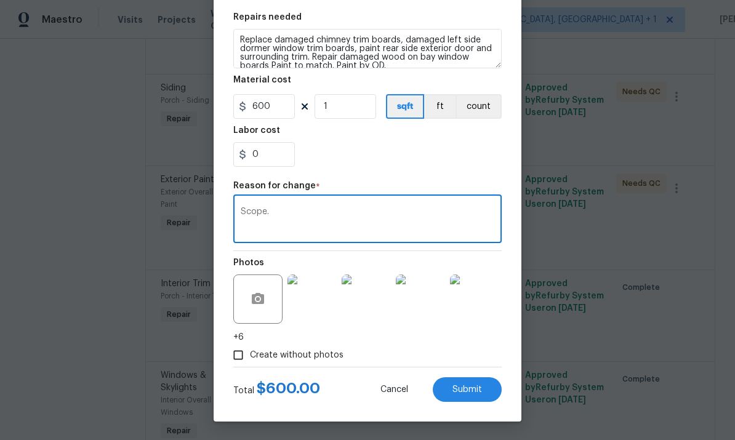
scroll to position [181, 0]
type textarea "Scope."
click at [470, 386] on span "Submit" at bounding box center [467, 389] width 30 height 9
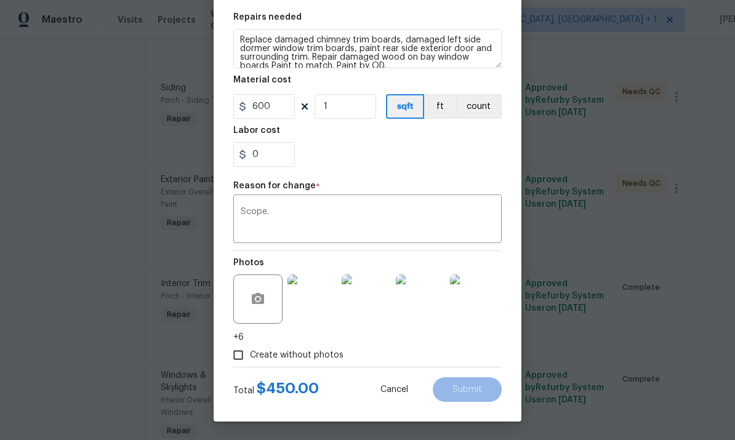
type input "450"
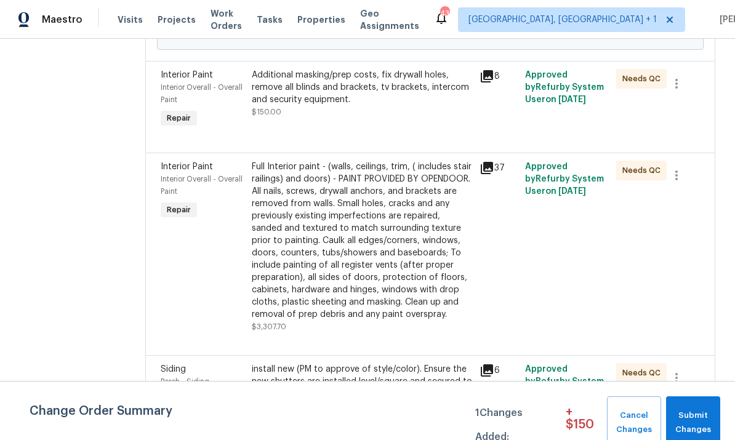
scroll to position [366, 0]
click at [372, 276] on div "Full Interior paint - (walls, ceilings, trim, ( includes stair railings) and do…" at bounding box center [362, 242] width 220 height 160
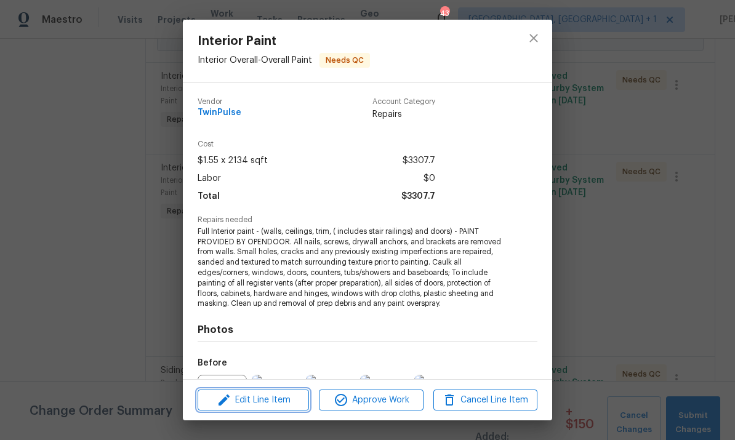
click at [285, 393] on span "Edit Line Item" at bounding box center [253, 400] width 104 height 15
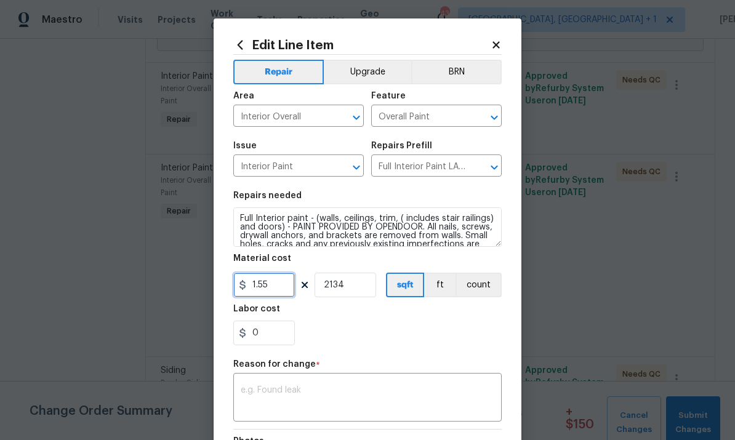
click at [285, 286] on input "1.55" at bounding box center [264, 285] width 62 height 25
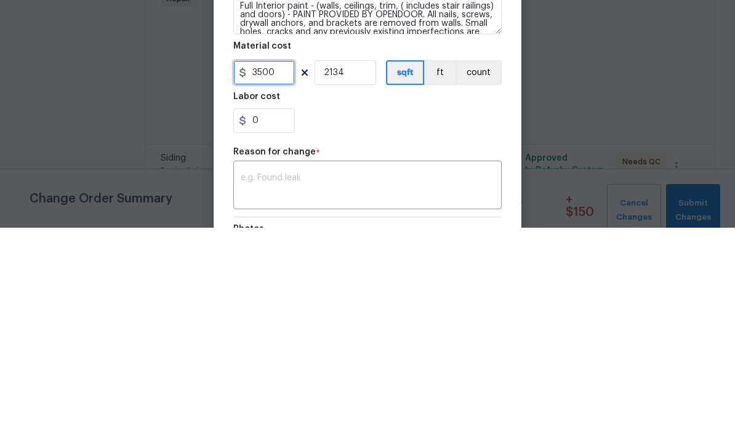
type input "3500"
click at [357, 273] on input "2134" at bounding box center [345, 285] width 62 height 25
type input "1"
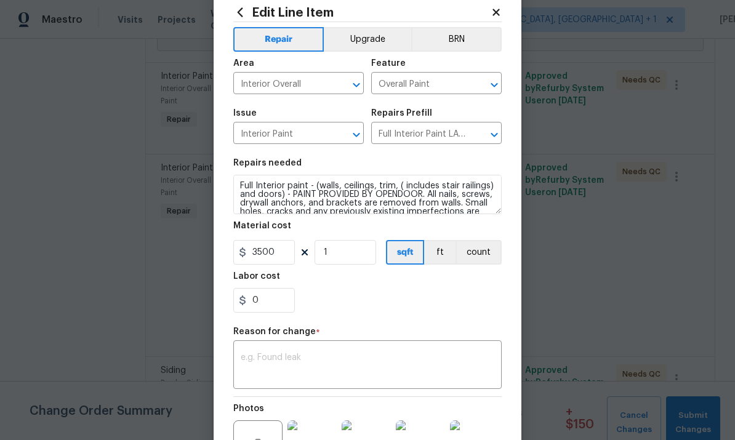
scroll to position [40, 0]
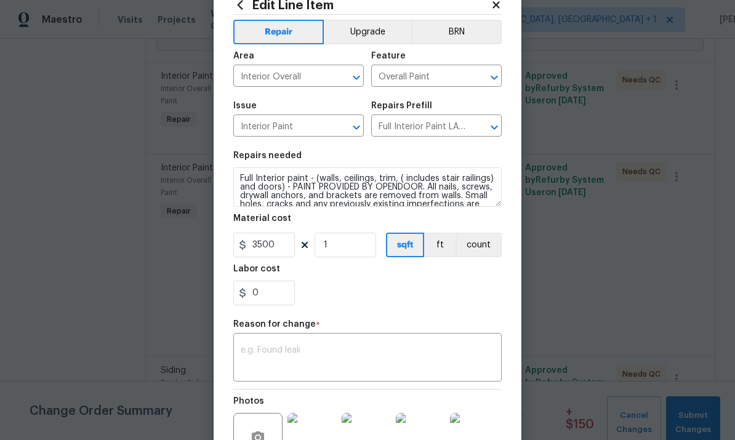
click at [311, 353] on textarea at bounding box center [368, 359] width 254 height 26
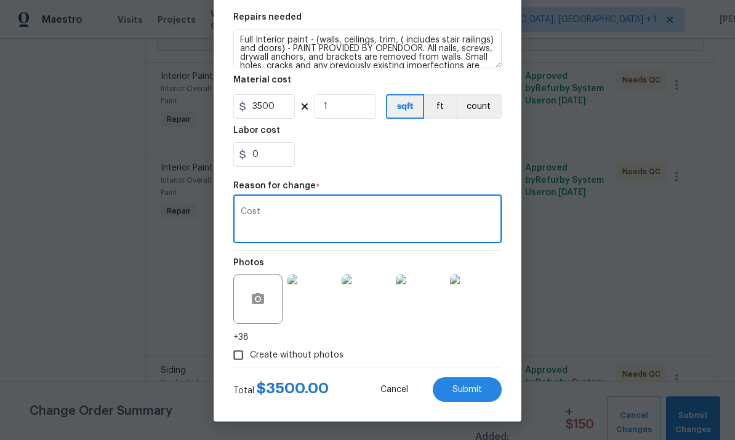
scroll to position [181, 0]
type textarea "Cost"
click at [477, 381] on button "Submit" at bounding box center [467, 389] width 69 height 25
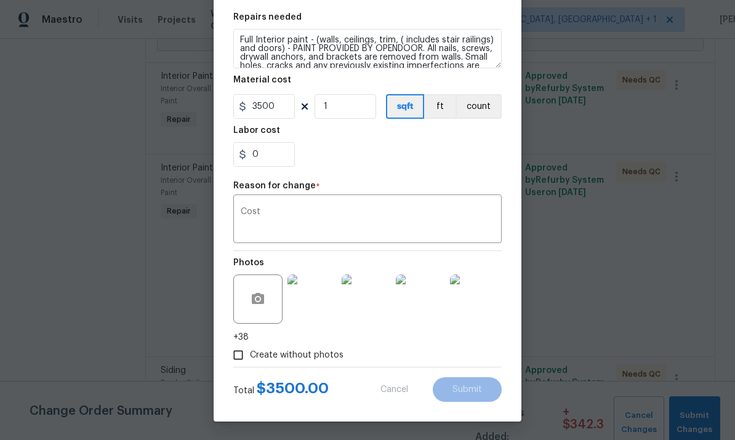
type input "2134"
type input "1.55"
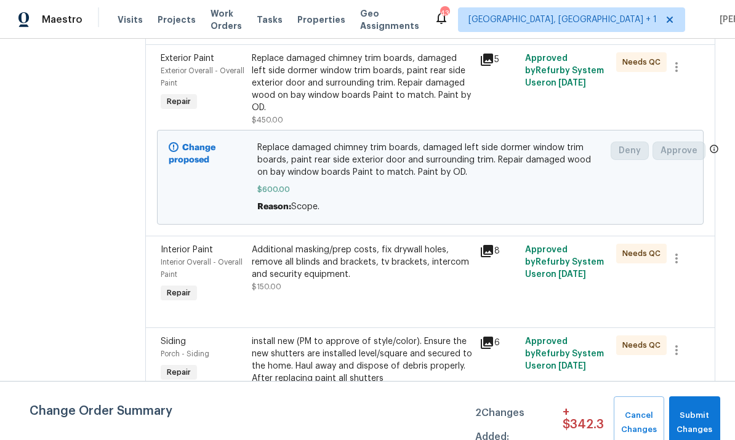
scroll to position [554, 0]
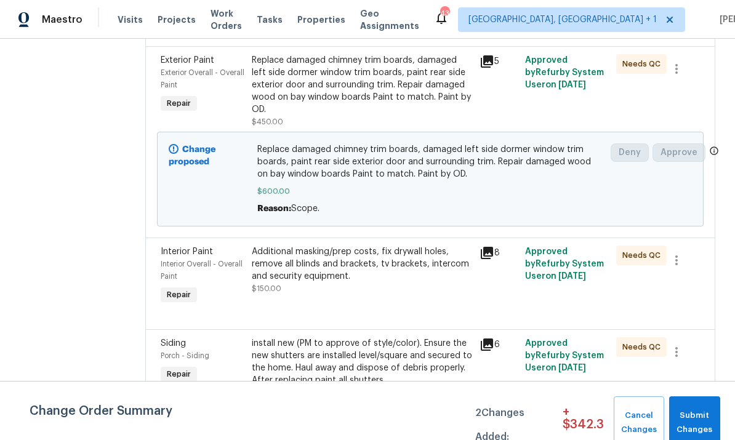
click at [357, 258] on div "Additional masking/prep costs, fix drywall holes, remove all blinds and bracket…" at bounding box center [362, 264] width 220 height 37
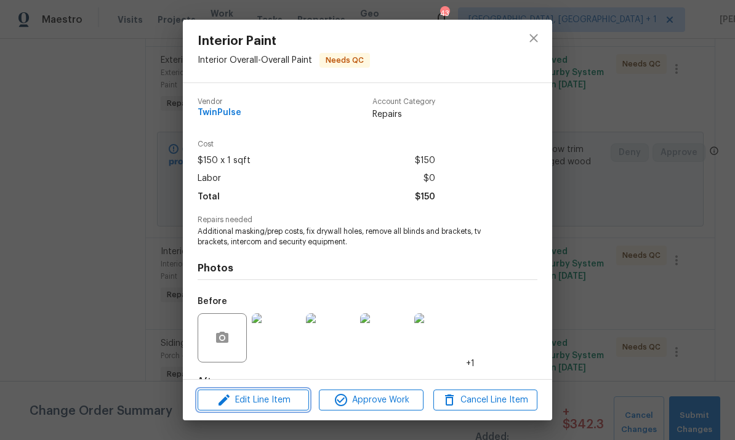
click at [273, 405] on span "Edit Line Item" at bounding box center [253, 400] width 104 height 15
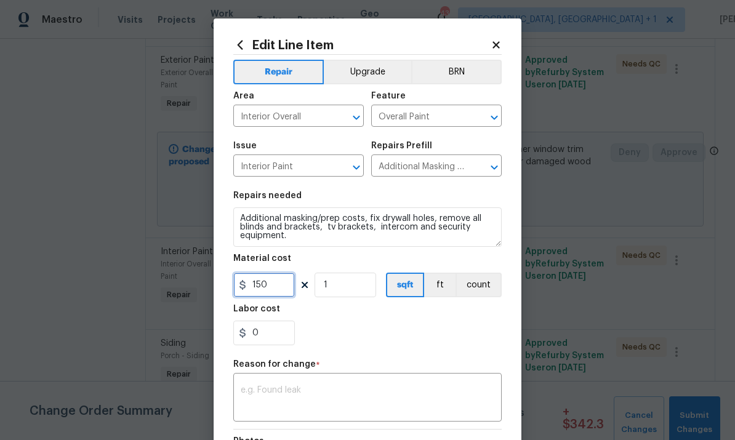
click at [285, 293] on input "150" at bounding box center [264, 285] width 62 height 25
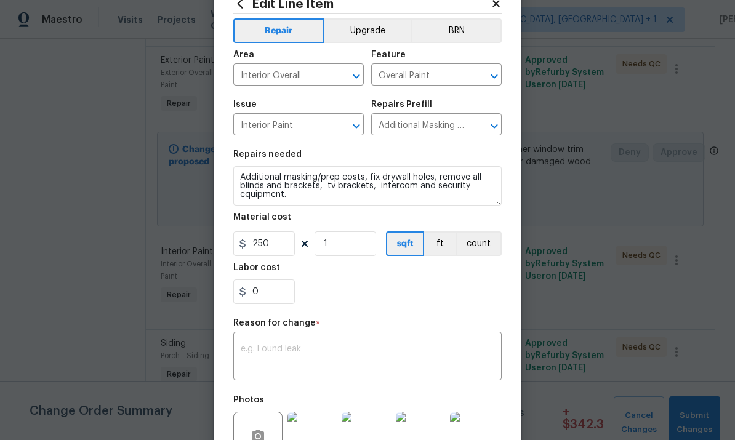
scroll to position [46, 0]
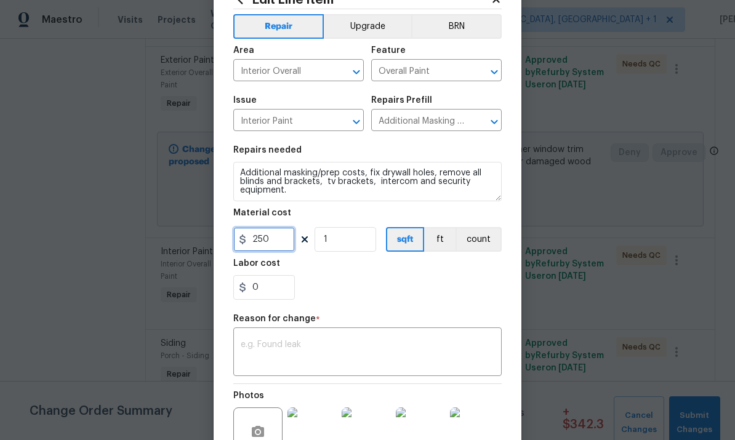
type input "250"
click at [315, 345] on textarea at bounding box center [368, 353] width 254 height 26
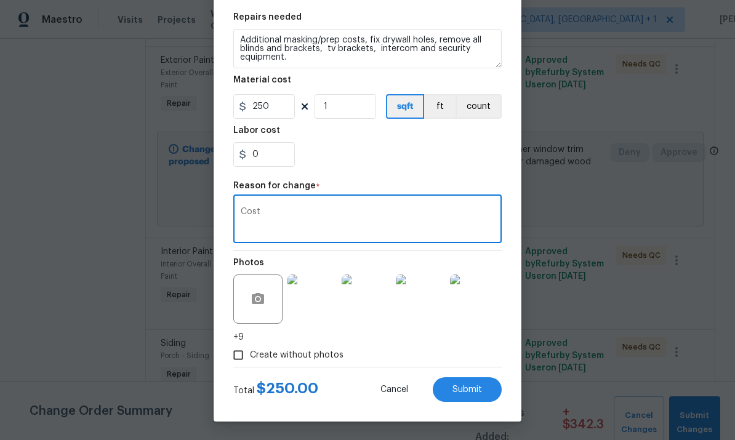
scroll to position [181, 0]
type textarea "Cost"
click at [474, 385] on span "Submit" at bounding box center [467, 389] width 30 height 9
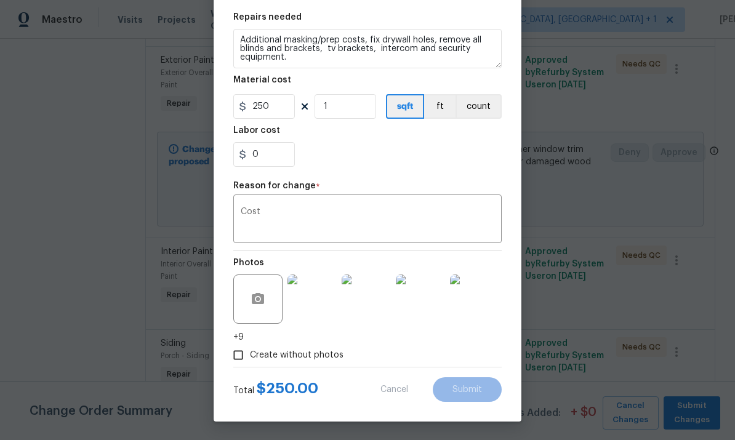
type input "150"
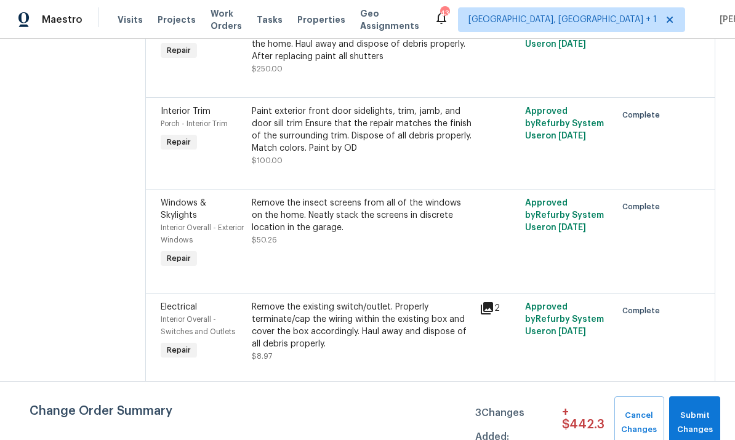
scroll to position [954, 0]
click at [2, 436] on div "Change Order Summary 3 Changes Added: + $ 442.3 Cancel Changes Submit Changes" at bounding box center [367, 422] width 735 height 53
click at [699, 415] on span "Submit Changes" at bounding box center [694, 423] width 39 height 28
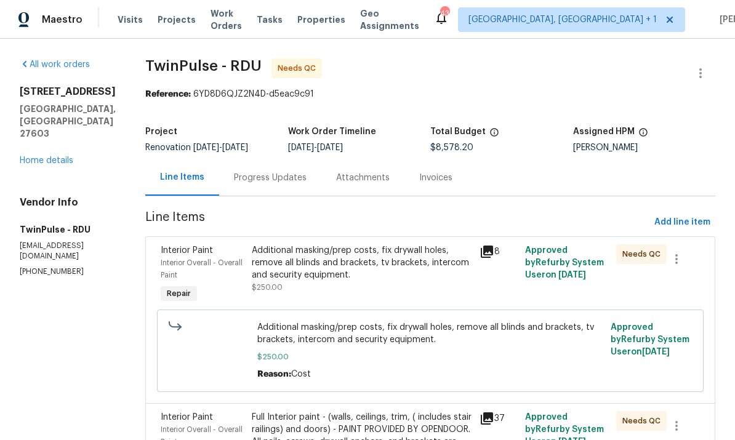
scroll to position [0, 0]
click at [266, 178] on div "Progress Updates" at bounding box center [270, 178] width 73 height 12
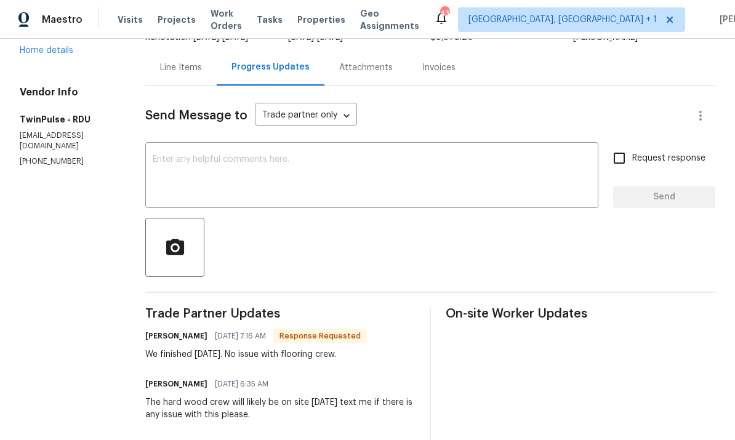
scroll to position [128, 0]
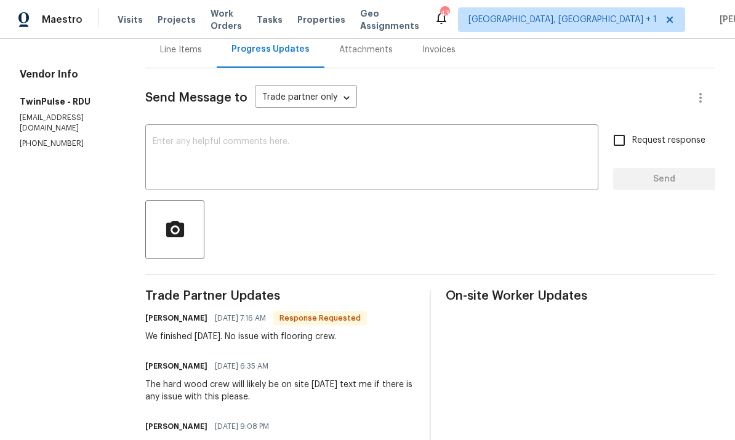
click at [192, 143] on textarea at bounding box center [372, 158] width 438 height 43
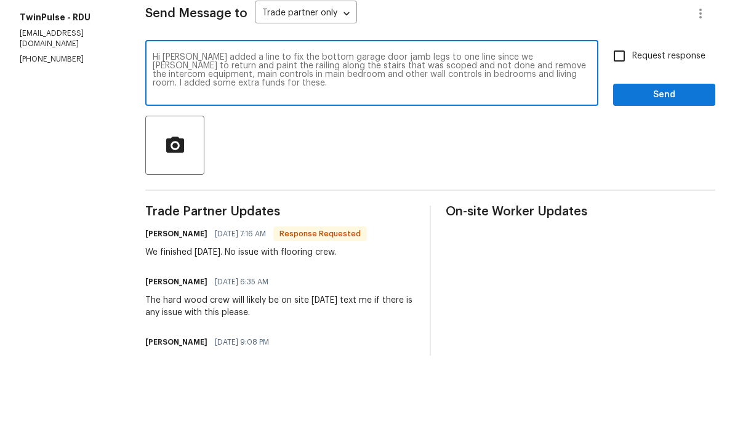
click at [508, 137] on textarea "Hi Gwen I added a line to fix the bottom garage door jamb legs to one line sinc…" at bounding box center [372, 158] width 438 height 43
click at [501, 137] on textarea "Hi Gwen I added a line to fix the bottom garage door jamb legs to one line sinc…" at bounding box center [372, 158] width 438 height 43
click at [591, 137] on textarea "Hi Gwen I added a line to fix the bottom garage door jamb legs to one line sinc…" at bounding box center [372, 158] width 438 height 43
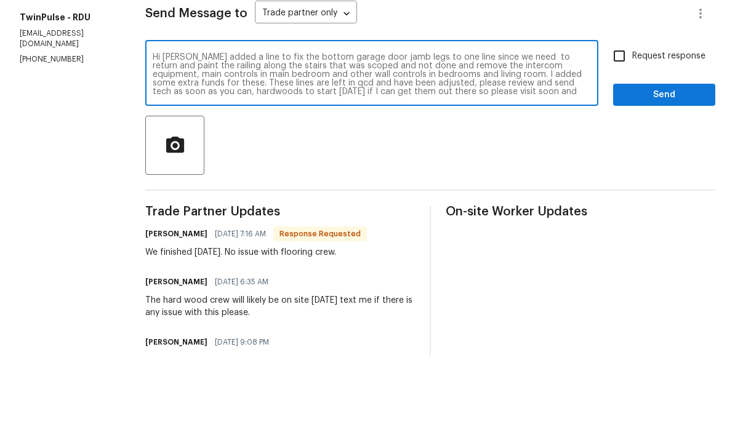
scroll to position [9, 0]
type textarea "Hi Gwen I added a line to fix the bottom garage door jamb legs to one line sinc…"
click at [622, 127] on input "Request response" at bounding box center [619, 140] width 26 height 26
checkbox input "true"
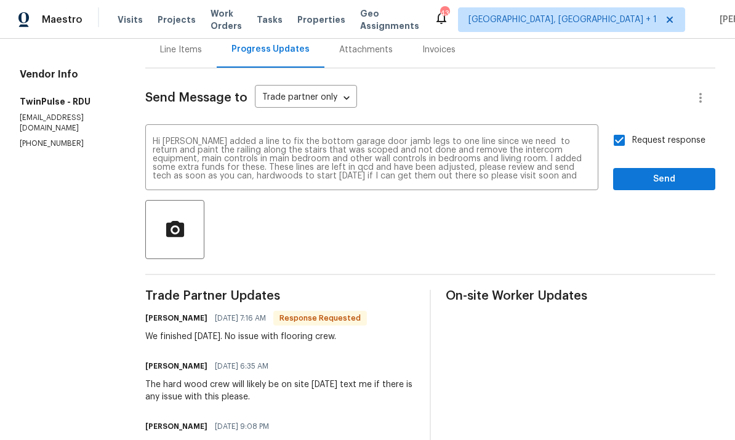
scroll to position [0, 0]
click at [406, 137] on textarea "Hi Gwen I added a line to fix the bottom garage door jamb legs to one line sinc…" at bounding box center [372, 158] width 438 height 43
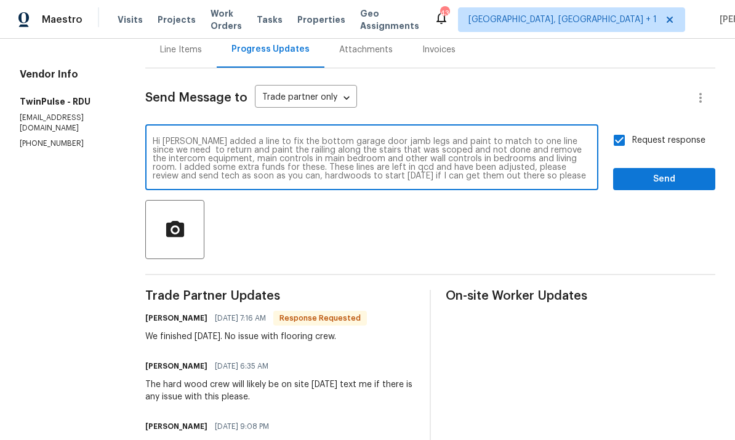
click at [524, 137] on textarea "Hi Gwen I added a line to fix the bottom garage door jamb legs and paint to mat…" at bounding box center [372, 158] width 438 height 43
click at [297, 137] on textarea "Hi Gwen I added a line to fix the bottom garage door jamb legs and paint to mat…" at bounding box center [372, 158] width 438 height 43
click at [305, 137] on textarea "Hi Gwen I added a line to fix the bottom garage door jamb legs and paint to mat…" at bounding box center [372, 158] width 438 height 43
click at [306, 137] on textarea "Hi Gwen I added a line to fix the bottom garage door jamb legs and paint to mat…" at bounding box center [372, 158] width 438 height 43
click at [297, 137] on textarea "Hi Gwen I added a line to fix the bottom garage door jamb legs and paint to mat…" at bounding box center [372, 158] width 438 height 43
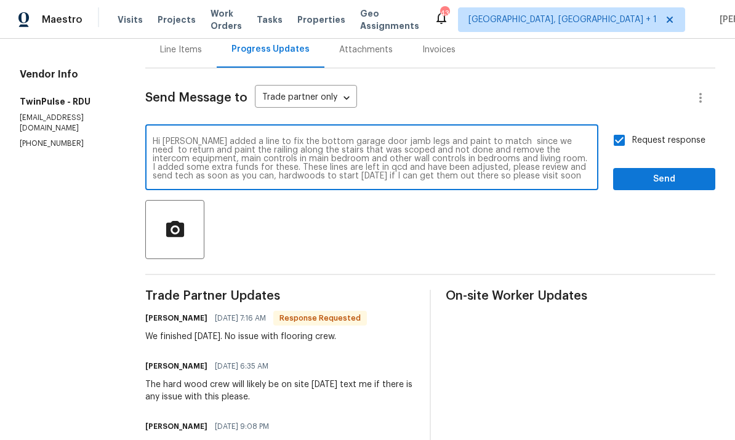
click at [305, 137] on textarea "Hi Gwen I added a line to fix the bottom garage door jamb legs and paint to mat…" at bounding box center [372, 158] width 438 height 43
type textarea "Hi Gwen I added a line to fix the bottom garage door jamb legs and paint to mat…"
click at [651, 172] on span "Send" at bounding box center [664, 179] width 82 height 15
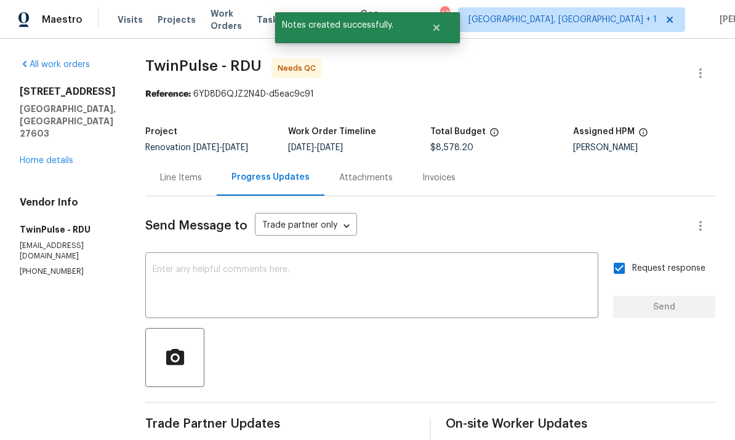
click at [65, 156] on link "Home details" at bounding box center [47, 160] width 54 height 9
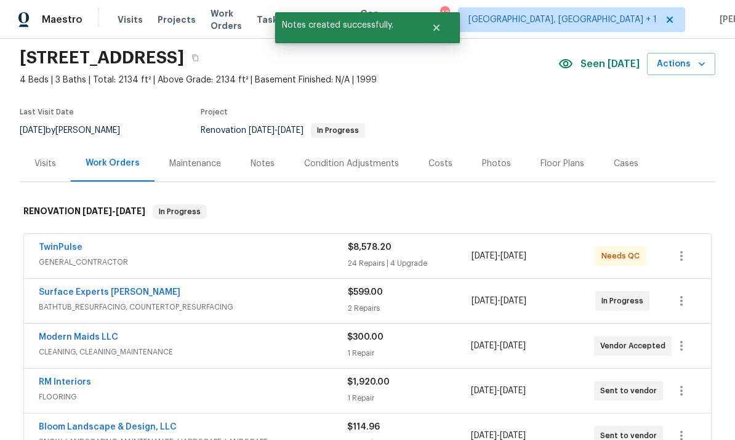
scroll to position [42, 0]
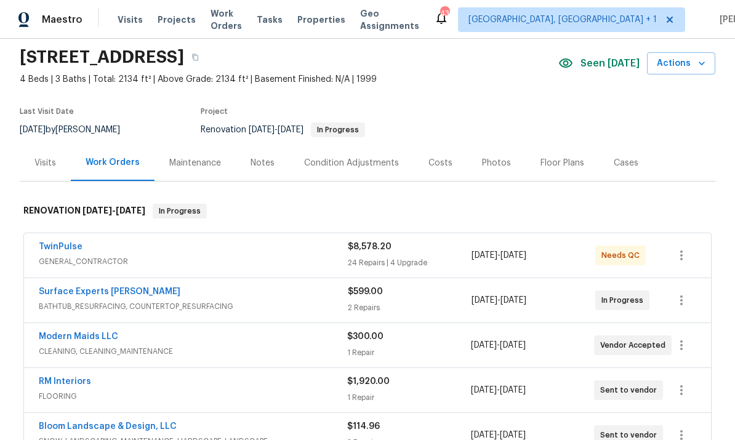
click at [65, 242] on link "TwinPulse" at bounding box center [61, 246] width 44 height 9
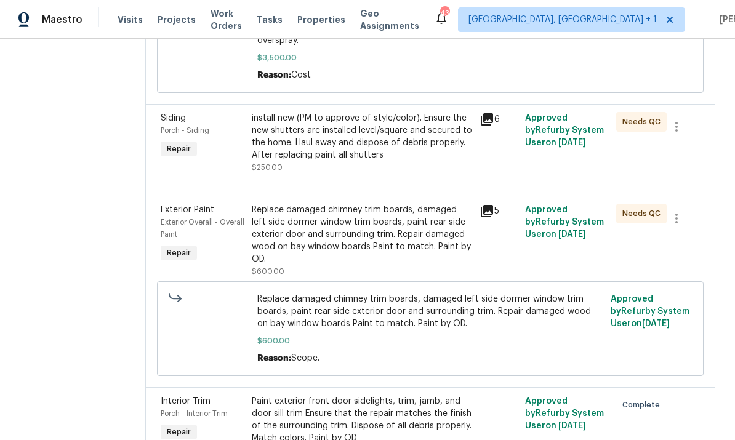
scroll to position [664, 0]
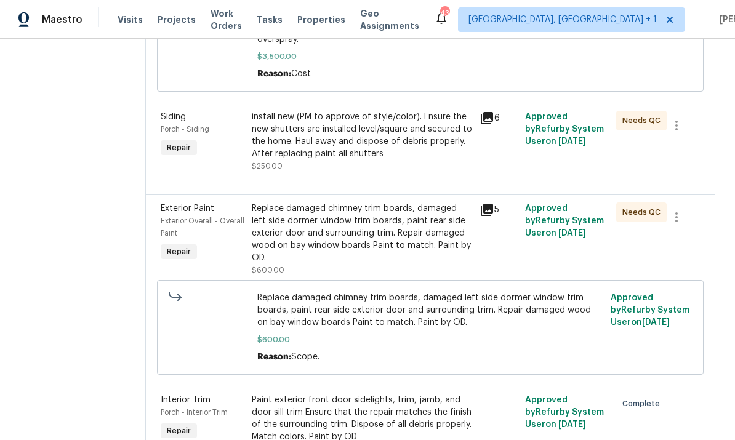
click at [374, 226] on div "Replace damaged chimney trim boards, damaged left side dormer window trim board…" at bounding box center [362, 233] width 220 height 62
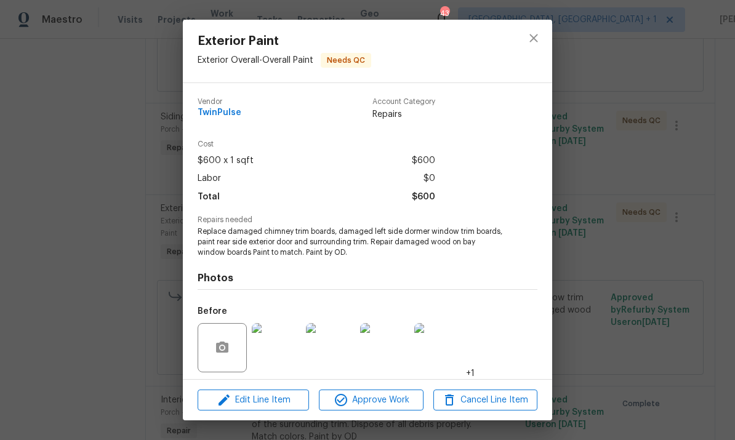
click at [611, 127] on div "Exterior Paint Exterior Overall - Overall Paint Needs QC Vendor TwinPulse Accou…" at bounding box center [367, 220] width 735 height 440
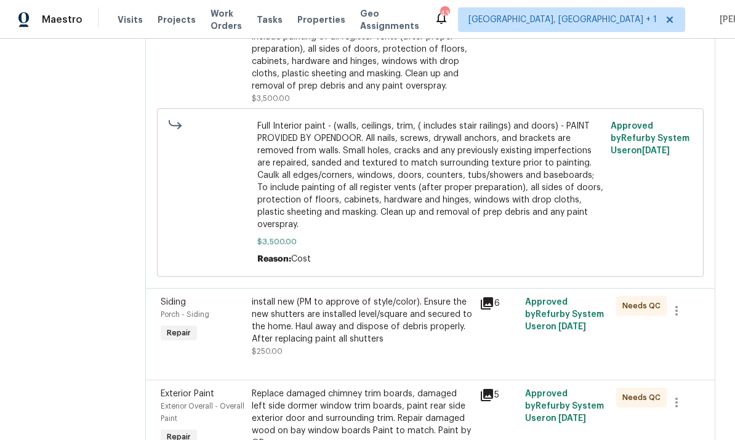
scroll to position [494, 0]
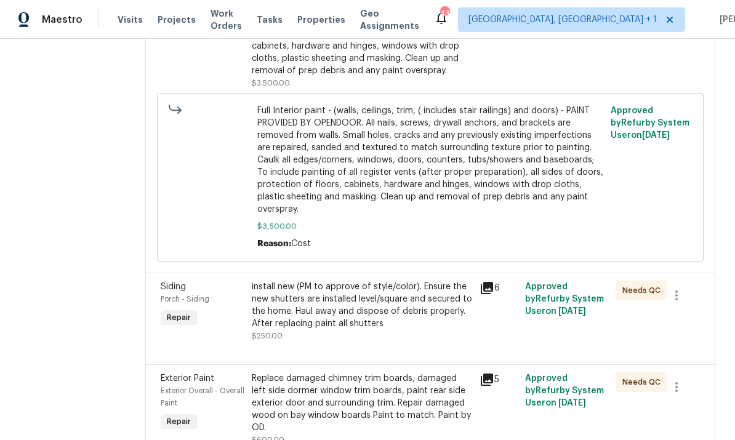
click at [364, 306] on div "install new (PM to approve of style/color). Ensure the new shutters are install…" at bounding box center [362, 305] width 220 height 49
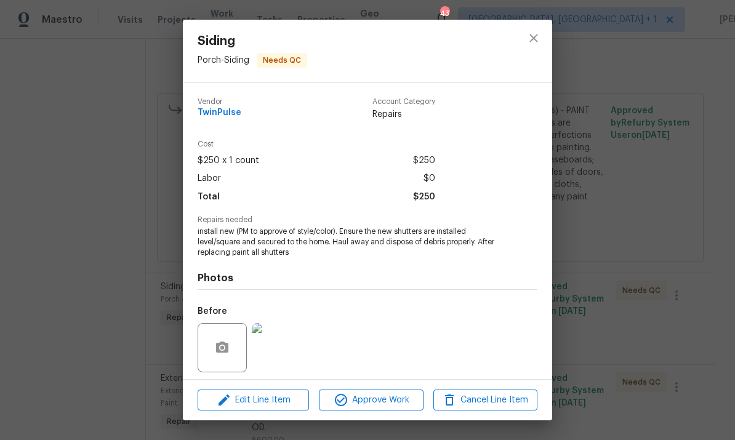
click at [638, 210] on div "Siding Porch - Siding Needs QC Vendor TwinPulse Account Category Repairs Cost $…" at bounding box center [367, 220] width 735 height 440
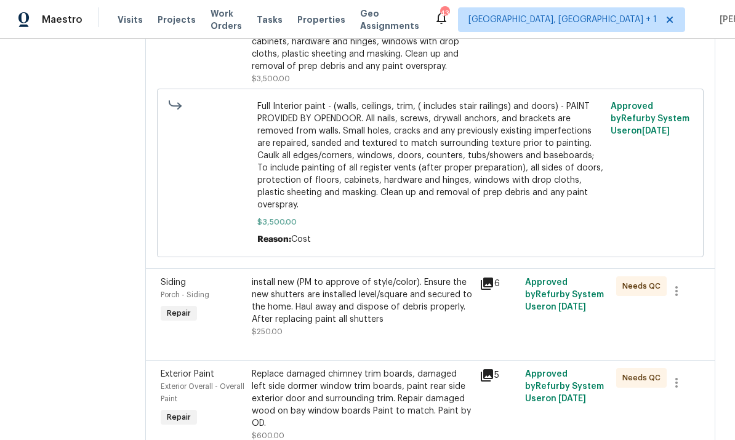
scroll to position [502, 0]
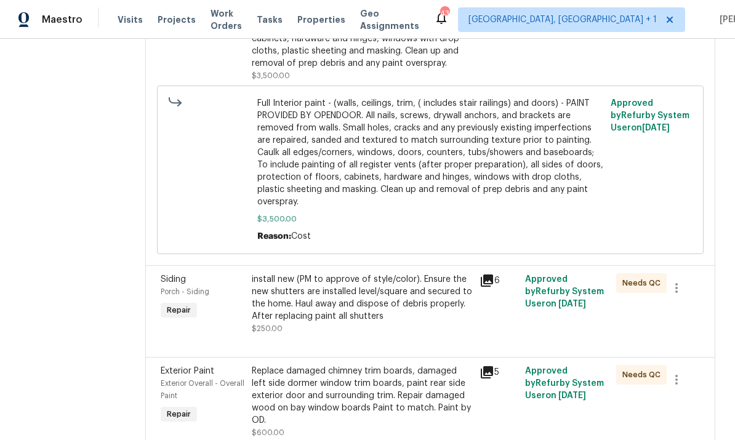
click at [398, 288] on div "install new (PM to approve of style/color). Ensure the new shutters are install…" at bounding box center [362, 297] width 220 height 49
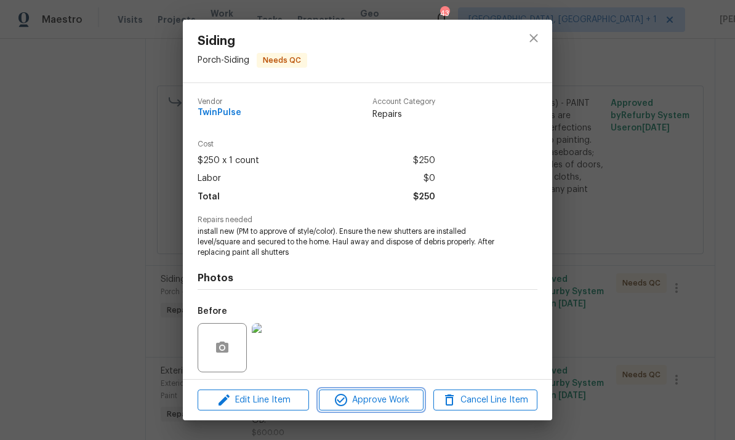
click at [388, 401] on span "Approve Work" at bounding box center [370, 400] width 97 height 15
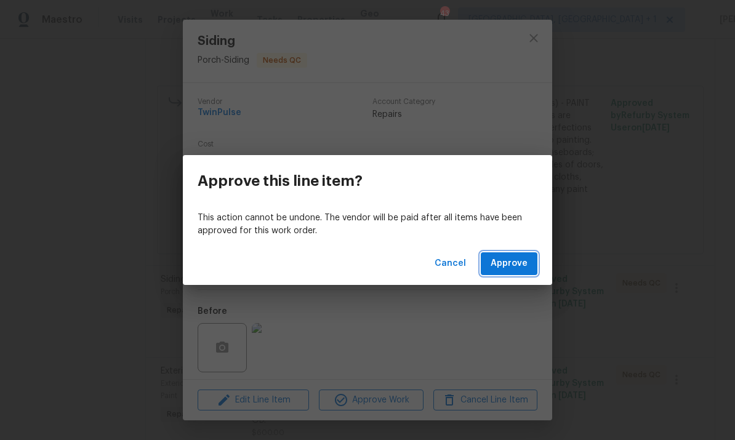
click at [506, 264] on span "Approve" at bounding box center [509, 263] width 37 height 15
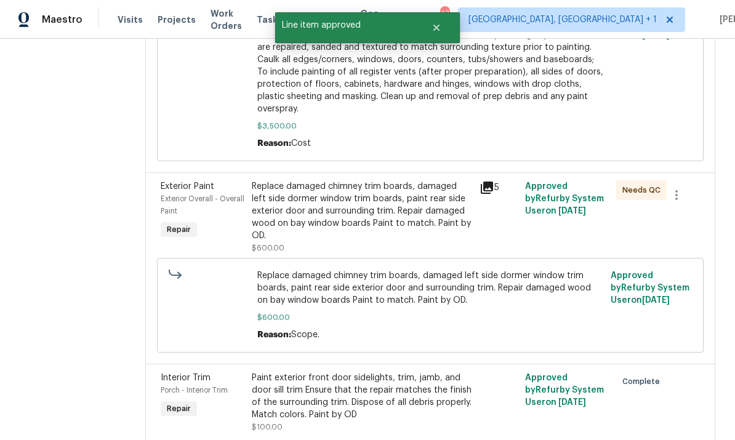
scroll to position [595, 0]
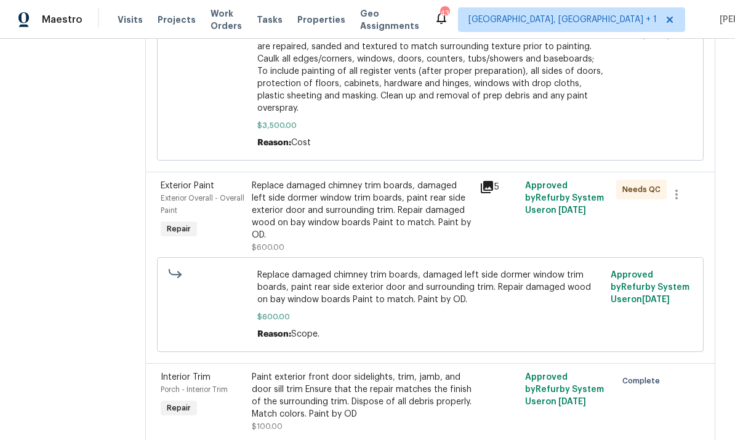
click at [410, 204] on div "Replace damaged chimney trim boards, damaged left side dormer window trim board…" at bounding box center [362, 211] width 220 height 62
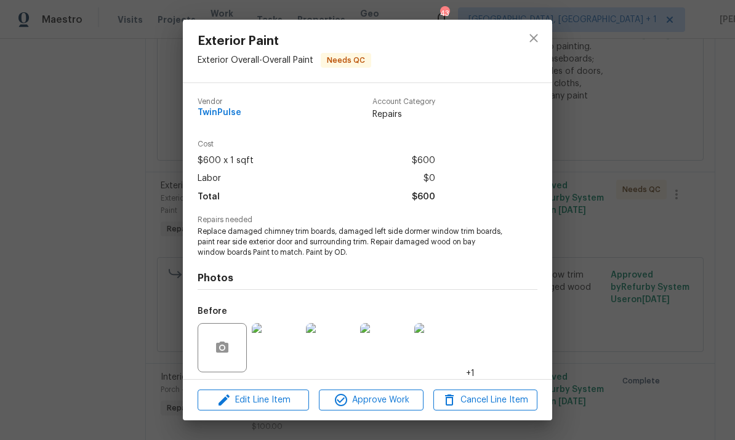
click at [617, 246] on div "Exterior Paint Exterior Overall - Overall Paint Needs QC Vendor TwinPulse Accou…" at bounding box center [367, 220] width 735 height 440
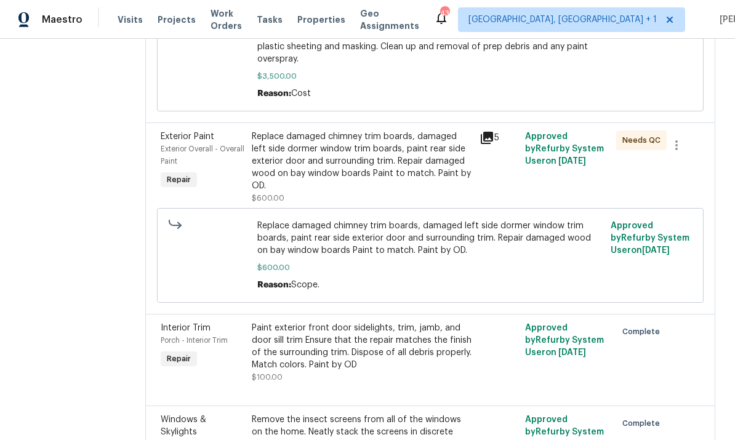
scroll to position [644, 0]
click at [351, 154] on div "Replace damaged chimney trim boards, damaged left side dormer window trim board…" at bounding box center [362, 162] width 220 height 62
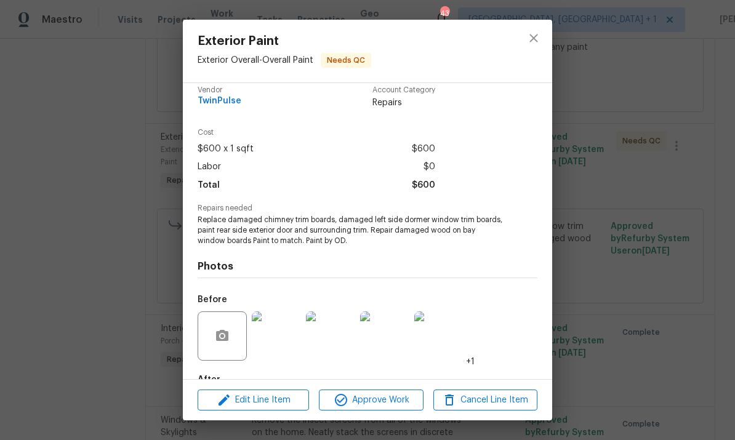
scroll to position [52, 0]
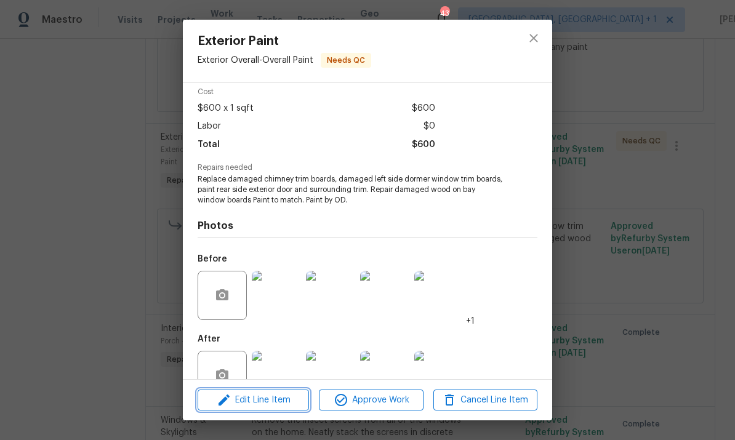
click at [275, 396] on span "Edit Line Item" at bounding box center [253, 400] width 104 height 15
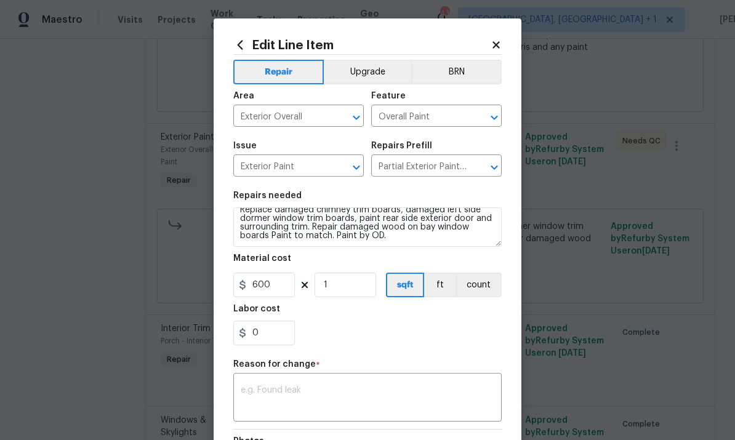
scroll to position [9, 0]
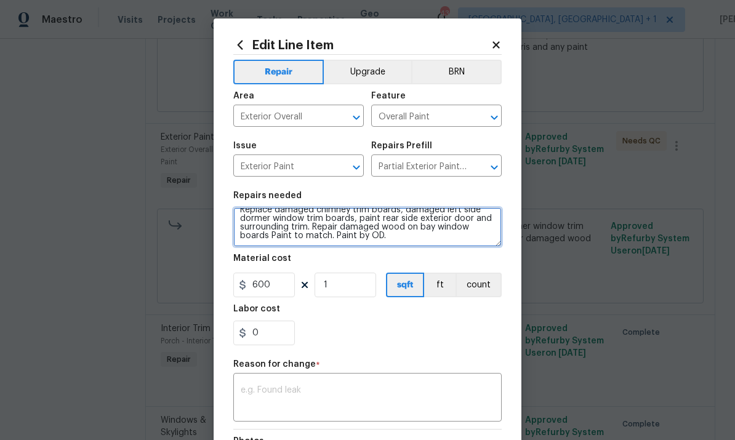
click at [416, 242] on textarea "Replace damaged chimney trim boards, damaged left side dormer window trim board…" at bounding box center [367, 226] width 268 height 39
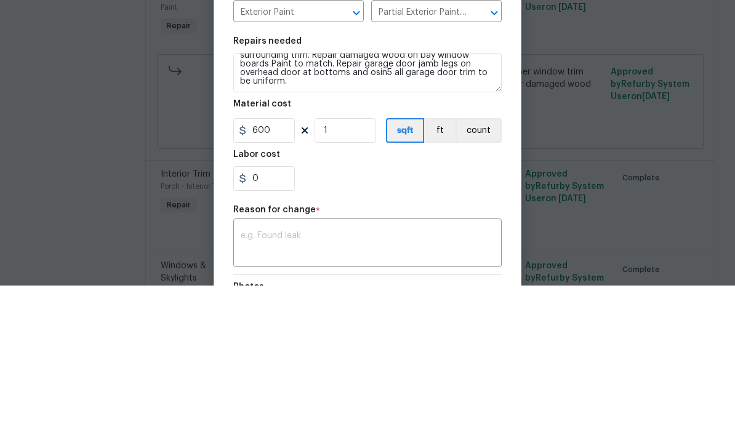
scroll to position [46, 0]
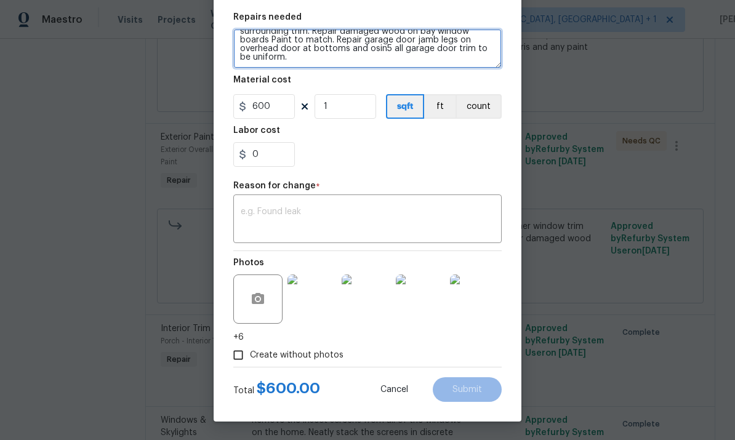
type textarea "Replace damaged chimney trim boards, damaged left side dormer window trim board…"
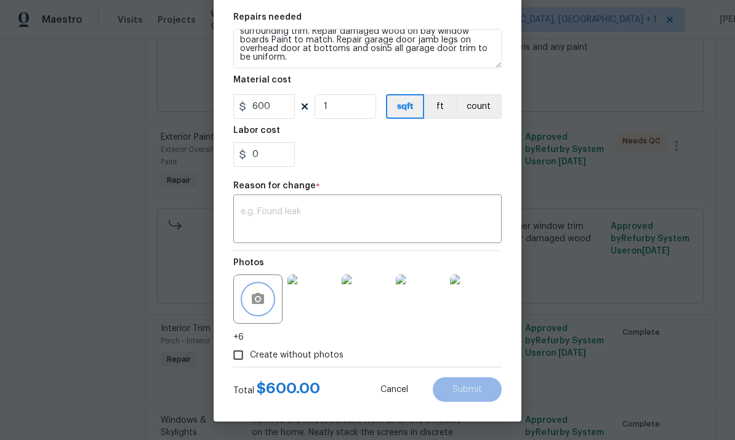
click at [268, 297] on button "button" at bounding box center [258, 299] width 30 height 30
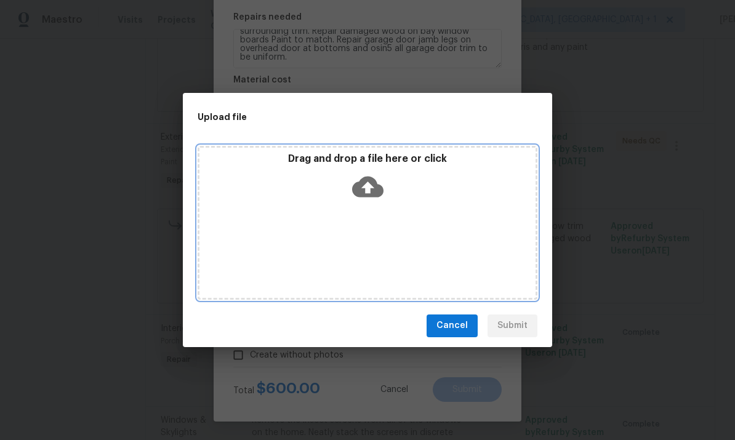
click at [381, 185] on icon at bounding box center [367, 186] width 31 height 31
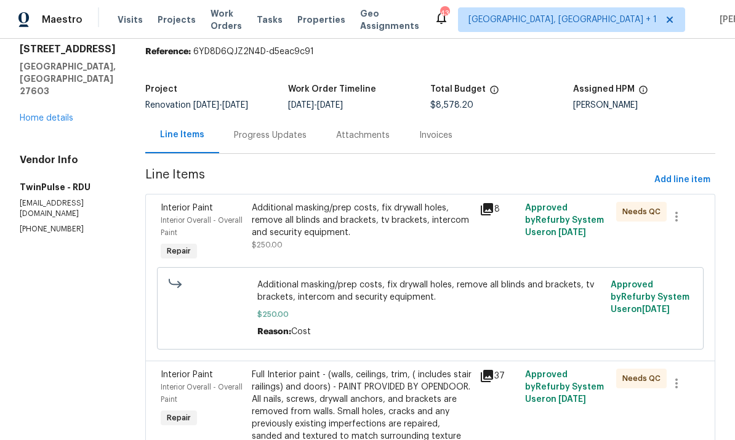
scroll to position [42, 0]
click at [384, 225] on div "Additional masking/prep costs, fix drywall holes, remove all blinds and bracket…" at bounding box center [362, 220] width 220 height 37
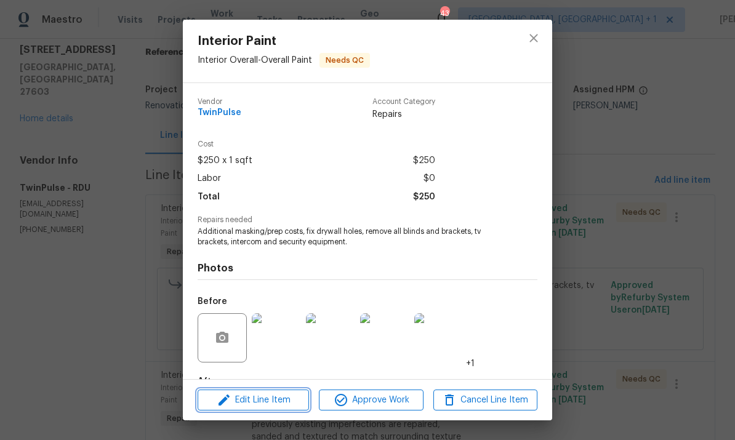
click at [275, 404] on span "Edit Line Item" at bounding box center [253, 400] width 104 height 15
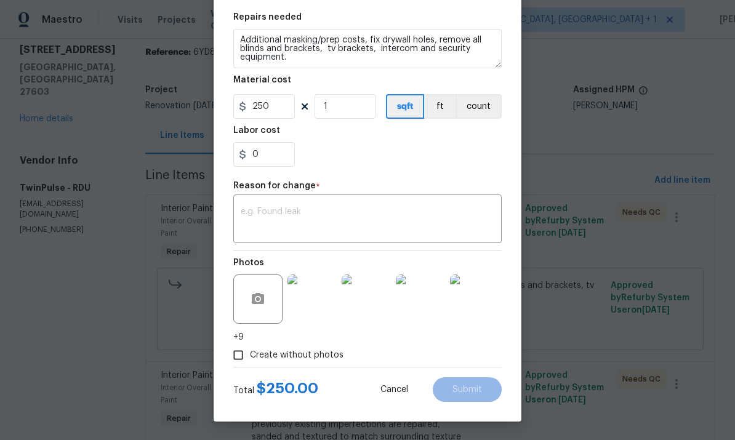
scroll to position [181, 0]
click at [258, 305] on icon "button" at bounding box center [257, 299] width 15 height 15
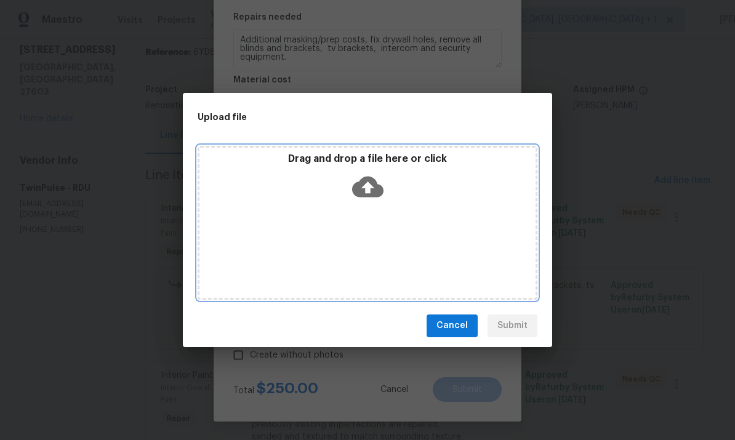
click at [365, 183] on icon at bounding box center [367, 186] width 31 height 21
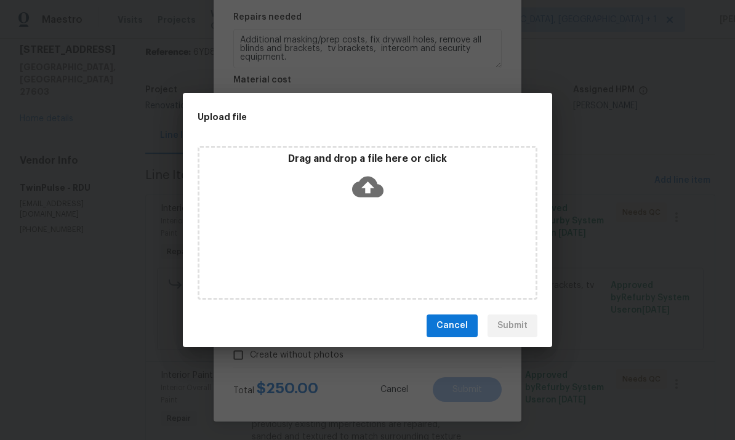
click at [632, 177] on div "Upload file Drag and drop a file here or click Cancel Submit" at bounding box center [367, 220] width 735 height 440
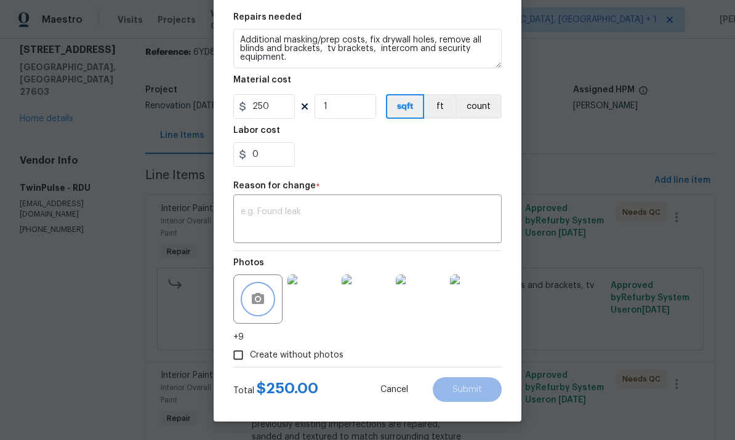
click at [267, 302] on button "button" at bounding box center [258, 299] width 30 height 30
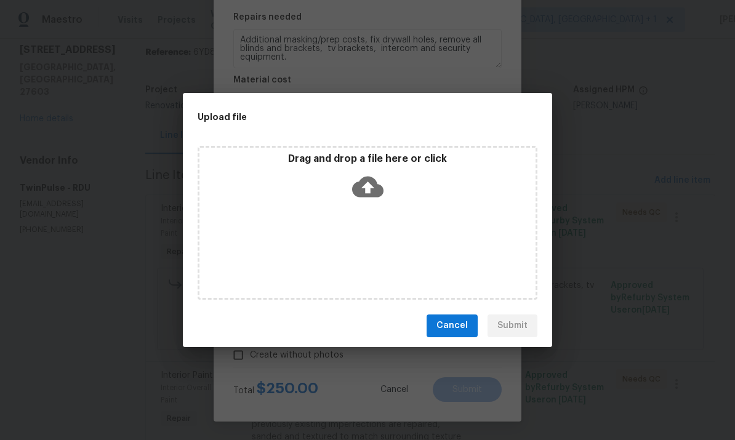
click at [622, 141] on div "Upload file Drag and drop a file here or click Cancel Submit" at bounding box center [367, 220] width 735 height 440
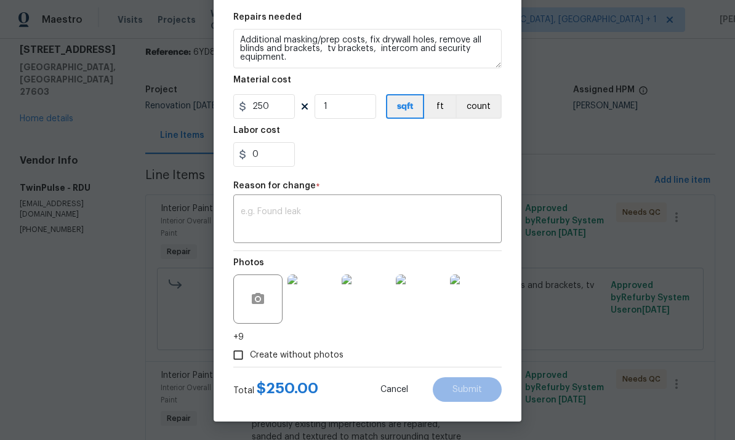
click at [304, 221] on textarea at bounding box center [368, 220] width 254 height 26
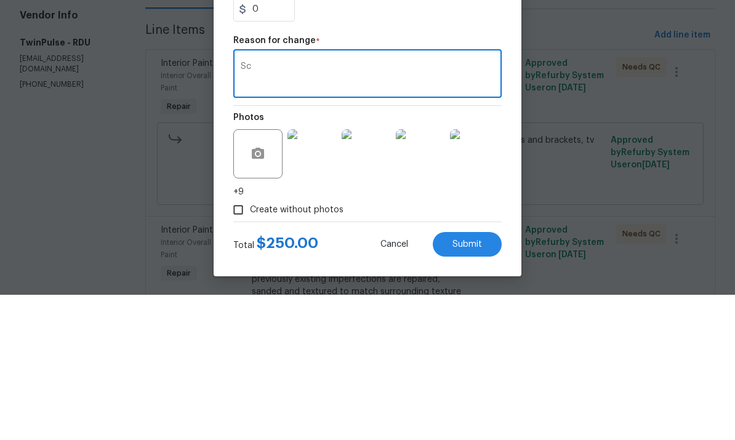
type textarea "S"
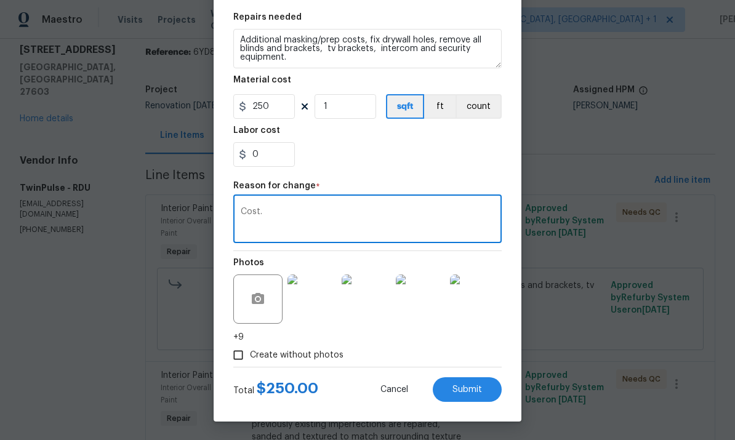
type textarea "Cost."
click at [471, 377] on button "Submit" at bounding box center [467, 389] width 69 height 25
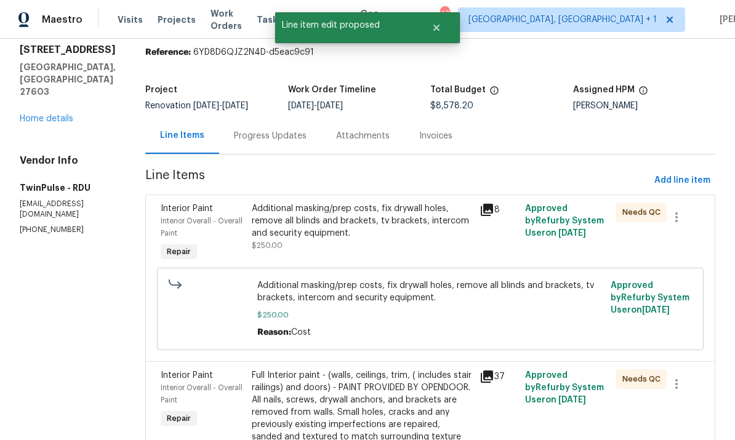
scroll to position [0, 0]
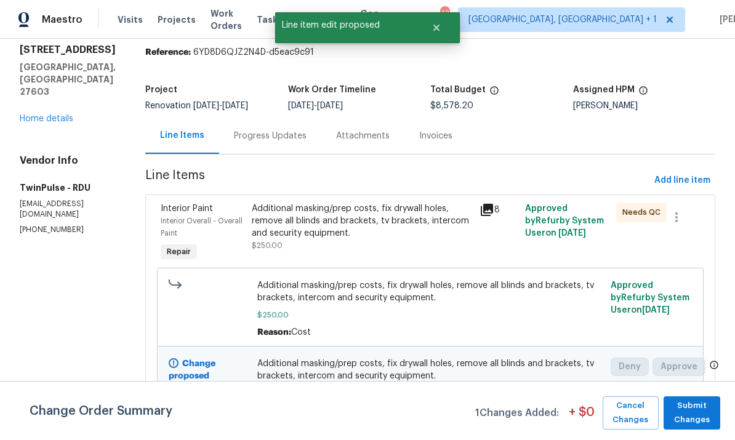
click at [383, 202] on div "Additional masking/prep costs, fix drywall holes, remove all blinds and bracket…" at bounding box center [362, 226] width 220 height 49
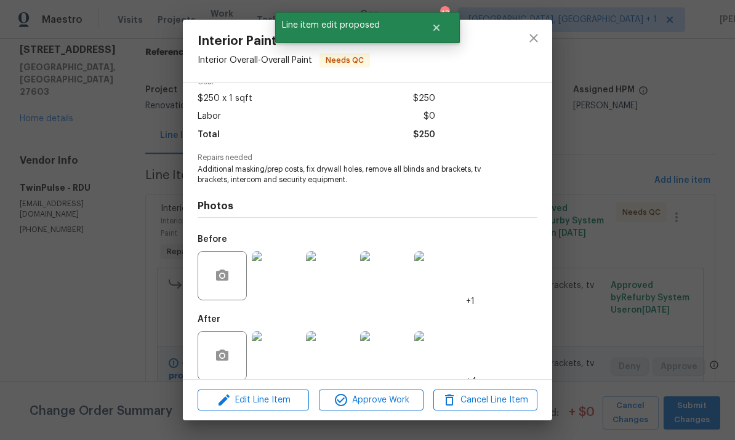
scroll to position [65, 0]
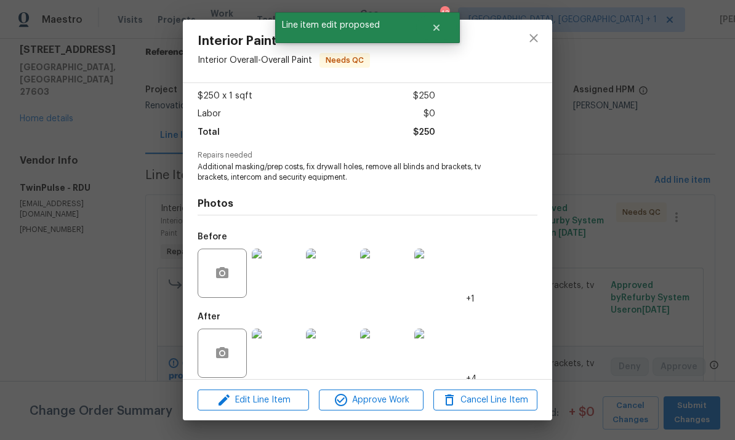
click at [284, 280] on img at bounding box center [276, 273] width 49 height 49
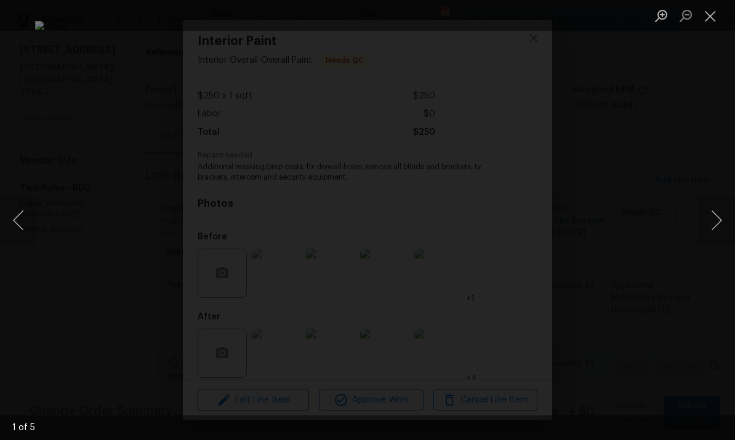
click at [711, 220] on button "Next image" at bounding box center [716, 220] width 37 height 49
click at [709, 228] on button "Next image" at bounding box center [716, 220] width 37 height 49
click at [709, 225] on button "Next image" at bounding box center [716, 220] width 37 height 49
click at [708, 223] on button "Next image" at bounding box center [716, 220] width 37 height 49
click at [708, 222] on button "Next image" at bounding box center [716, 220] width 37 height 49
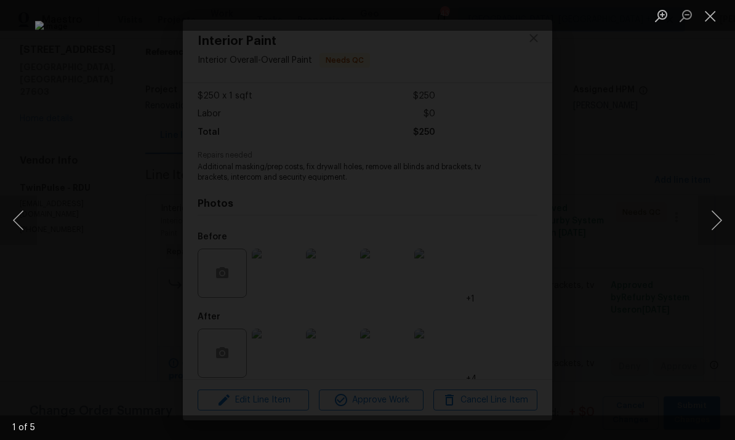
click at [710, 222] on button "Next image" at bounding box center [716, 220] width 37 height 49
click at [709, 221] on button "Next image" at bounding box center [716, 220] width 37 height 49
click at [715, 270] on div "Lightbox" at bounding box center [367, 220] width 735 height 440
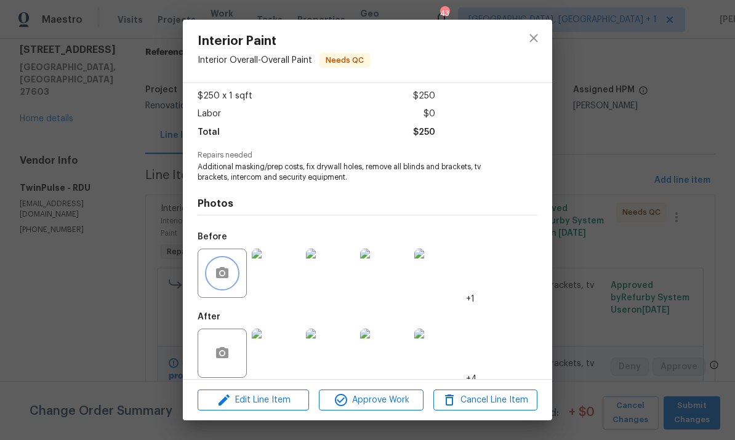
click at [217, 271] on icon "button" at bounding box center [222, 272] width 12 height 11
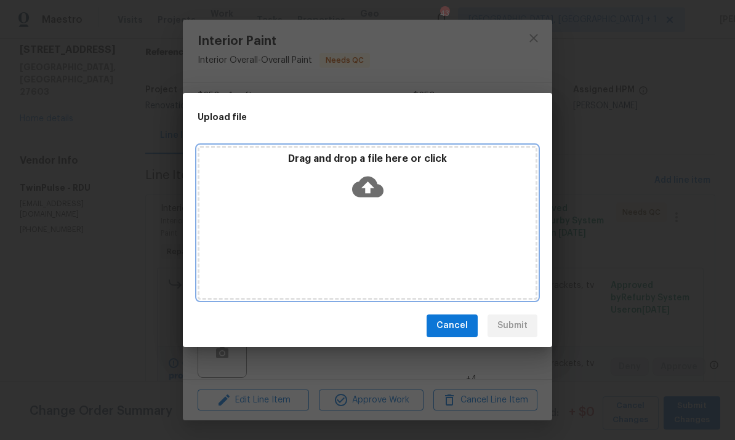
click at [365, 183] on icon at bounding box center [367, 186] width 31 height 21
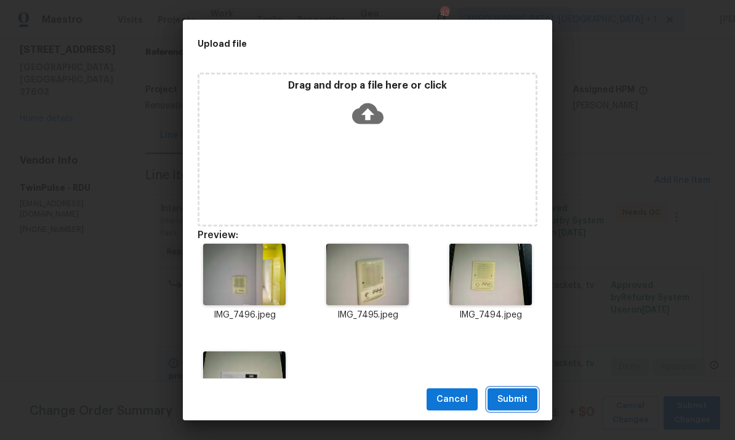
click at [515, 399] on span "Submit" at bounding box center [512, 399] width 30 height 15
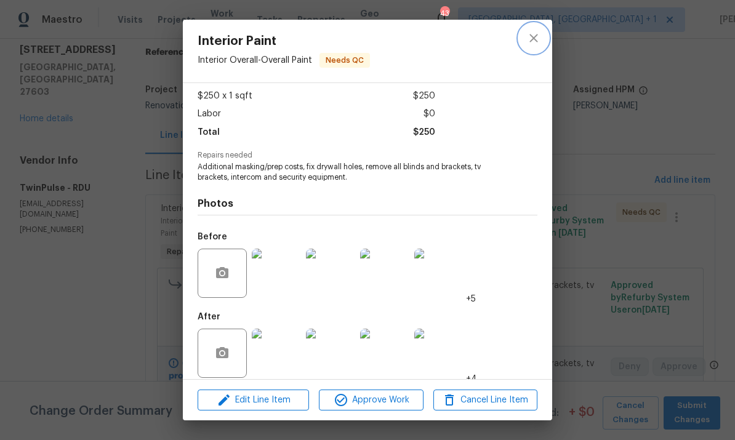
click at [531, 41] on icon "close" at bounding box center [533, 38] width 8 height 8
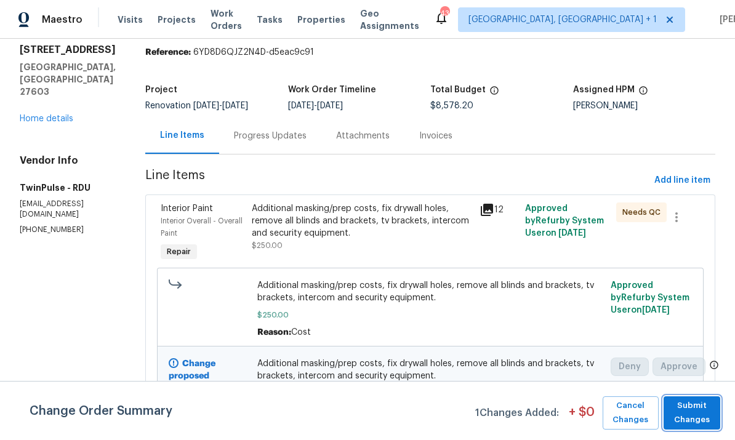
click at [705, 412] on span "Submit Changes" at bounding box center [692, 413] width 44 height 28
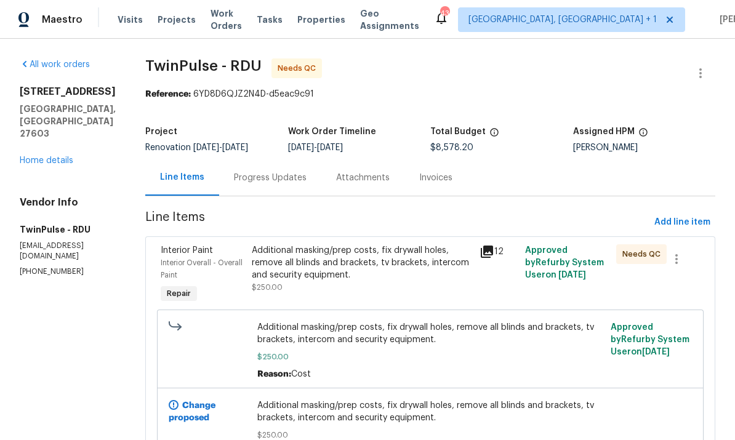
scroll to position [0, 0]
click at [49, 156] on link "Home details" at bounding box center [47, 160] width 54 height 9
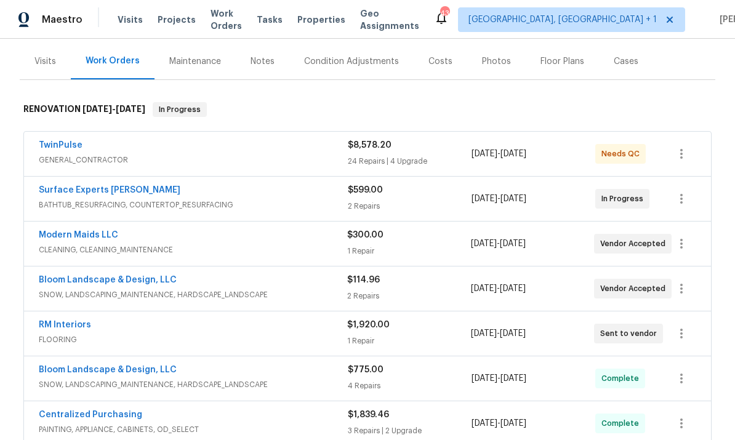
scroll to position [151, 0]
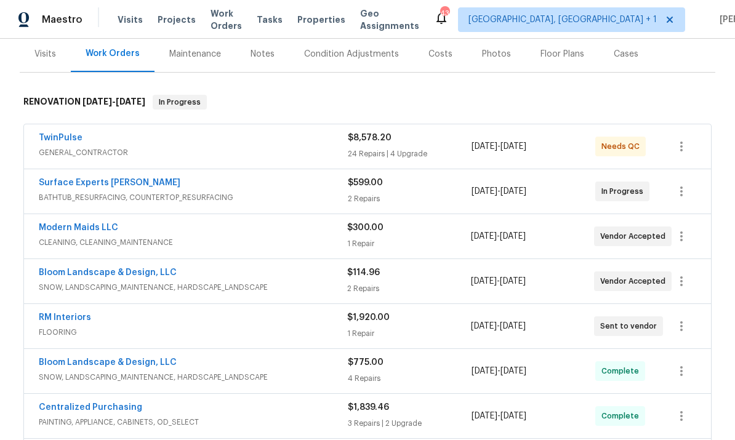
click at [119, 259] on div "Bloom Landscape & Design, LLC SNOW, LANDSCAPING_MAINTENANCE, HARDSCAPE_LANDSCAP…" at bounding box center [367, 281] width 687 height 44
click at [129, 268] on link "Bloom Landscape & Design, LLC" at bounding box center [108, 272] width 138 height 9
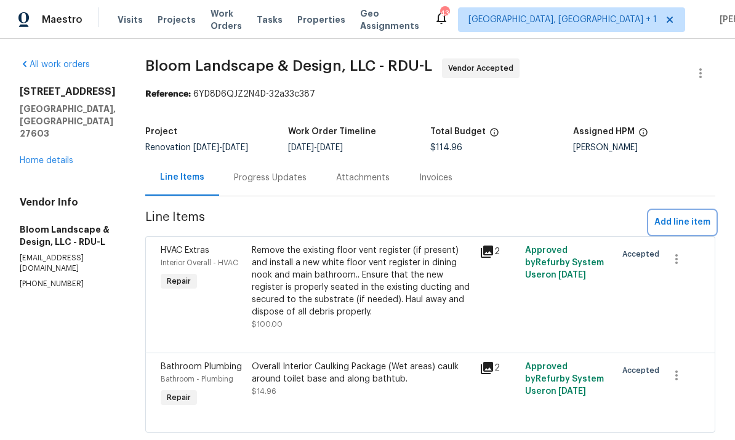
click at [668, 218] on span "Add line item" at bounding box center [682, 222] width 56 height 15
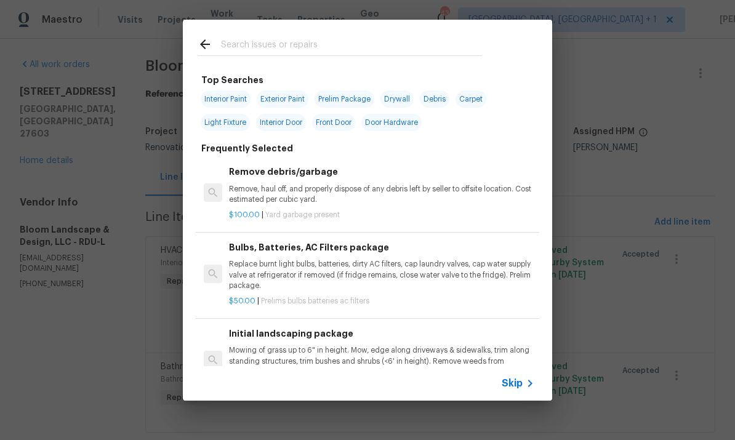
click at [266, 43] on input "text" at bounding box center [351, 46] width 261 height 18
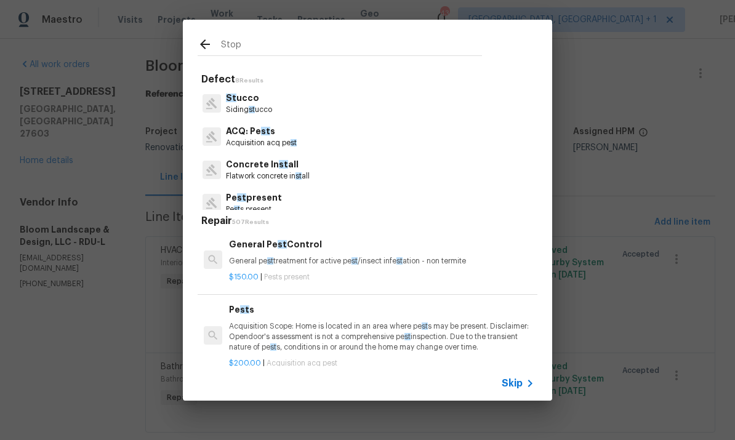
type input "Stopp"
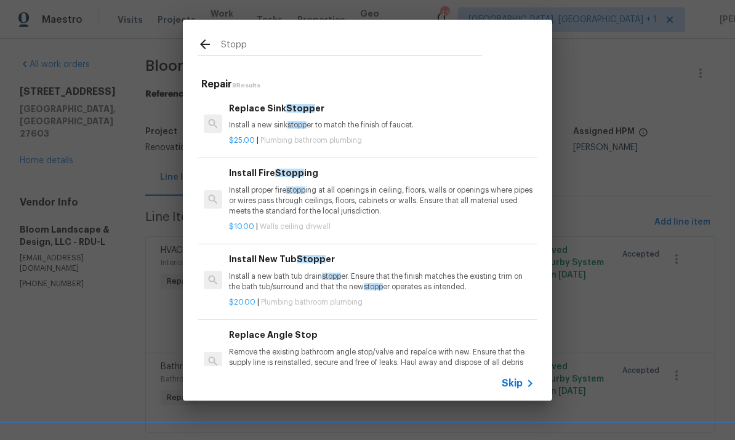
click at [289, 114] on h6 "Replace Sink Stopp er" at bounding box center [381, 109] width 305 height 14
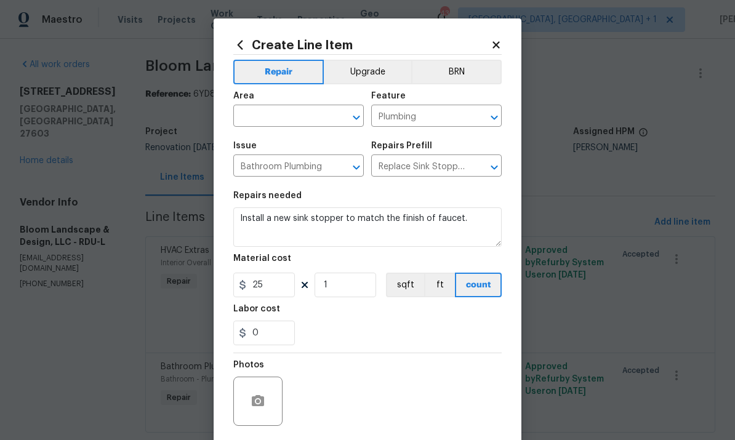
click at [266, 116] on input "text" at bounding box center [281, 117] width 96 height 19
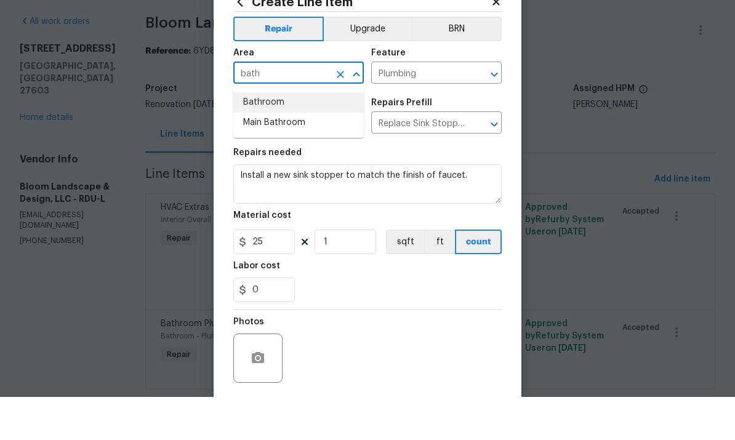
click at [264, 135] on li "Bathroom" at bounding box center [298, 145] width 130 height 20
type input "Bathroom"
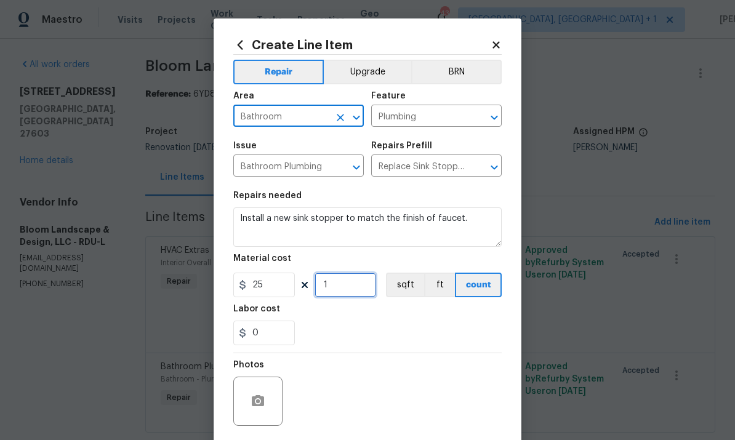
click at [359, 284] on input "1" at bounding box center [345, 285] width 62 height 25
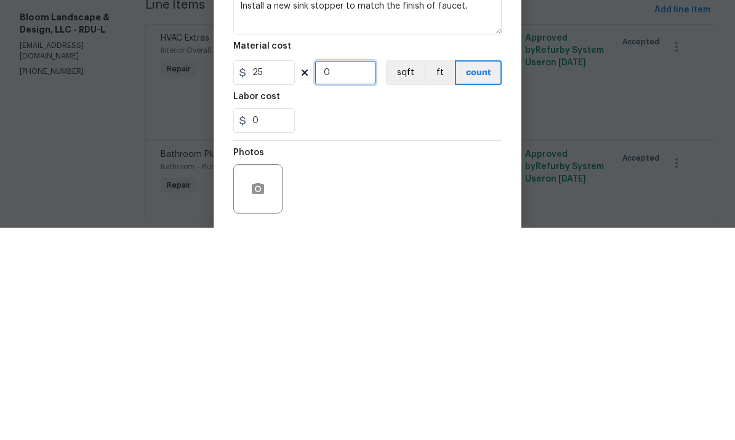
type input "2"
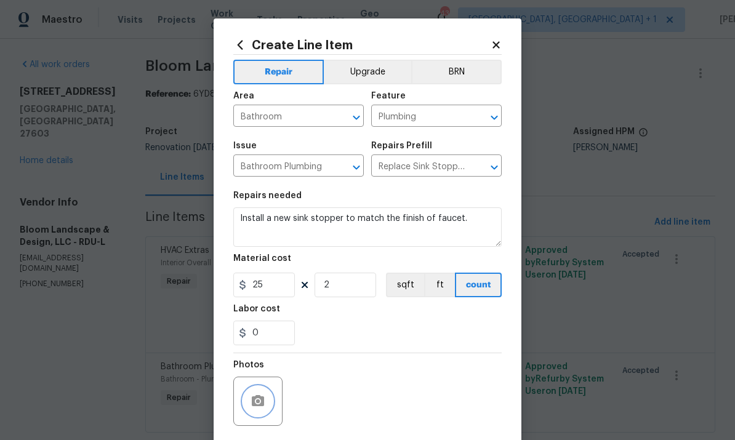
click at [270, 410] on button "button" at bounding box center [258, 401] width 30 height 30
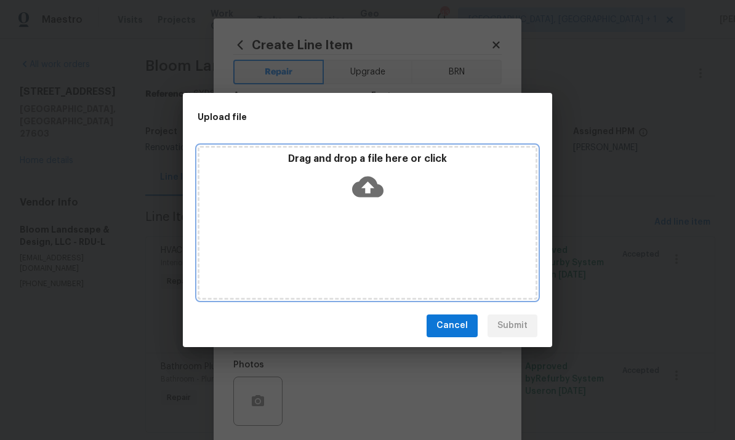
click at [372, 183] on icon at bounding box center [367, 186] width 31 height 21
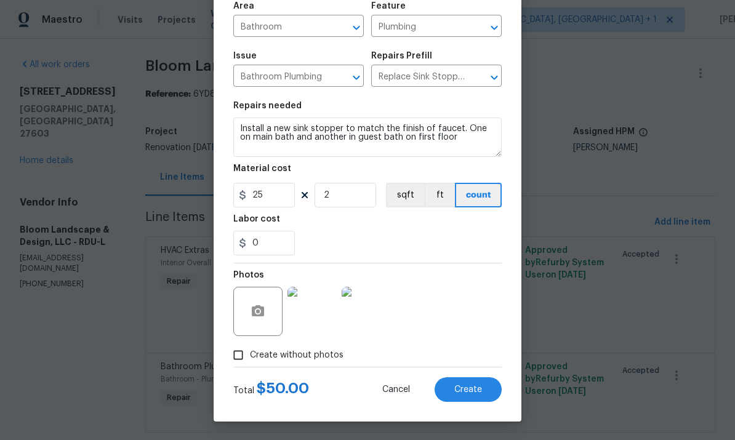
scroll to position [92, 0]
type textarea "Install a new sink stopper to match the finish of faucet. One on main bath and …"
click at [482, 390] on button "Create" at bounding box center [467, 389] width 67 height 25
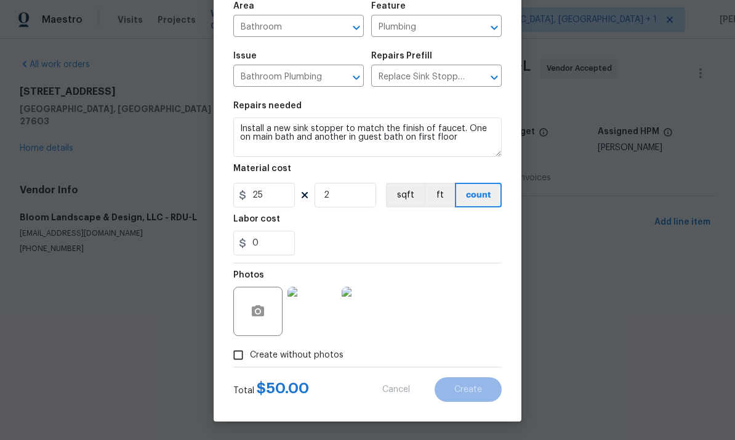
scroll to position [0, 0]
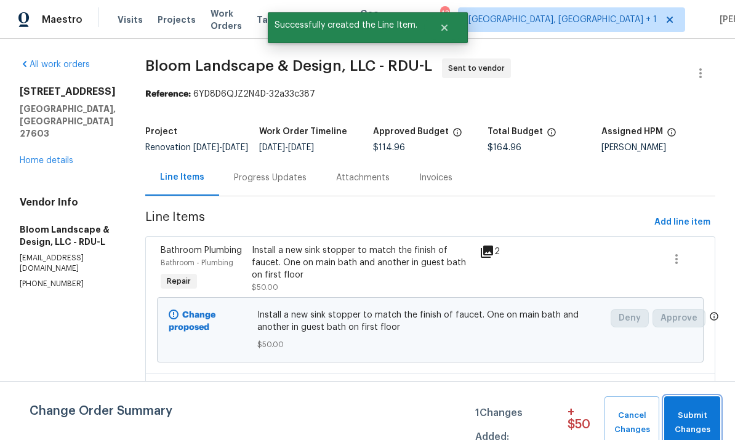
click at [696, 423] on span "Submit Changes" at bounding box center [692, 423] width 44 height 28
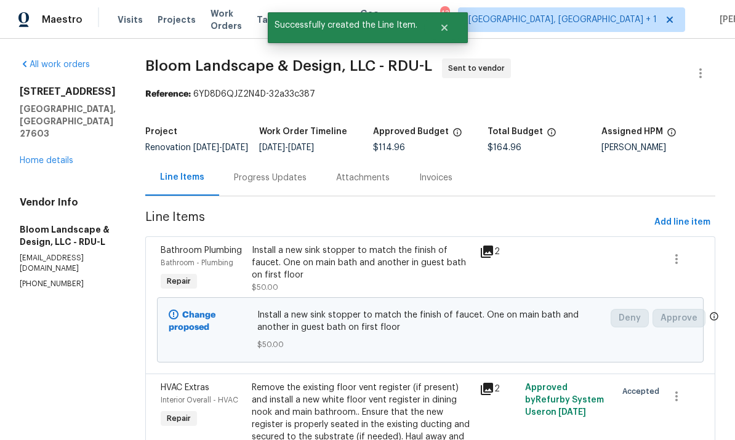
click at [271, 184] on div "Progress Updates" at bounding box center [270, 178] width 73 height 12
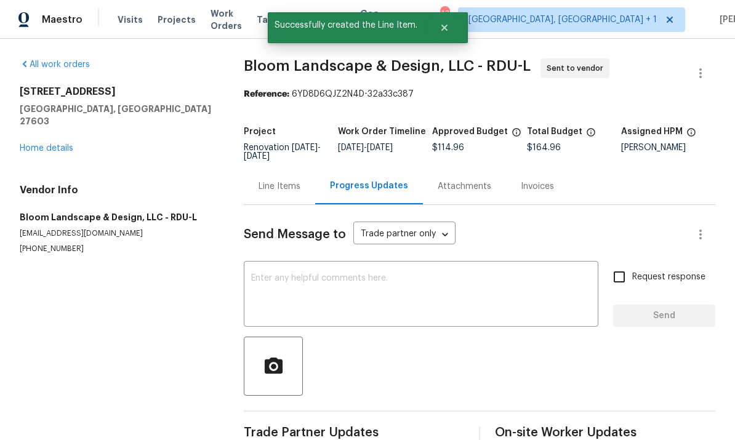
scroll to position [26, 0]
click at [342, 274] on textarea at bounding box center [421, 295] width 340 height 43
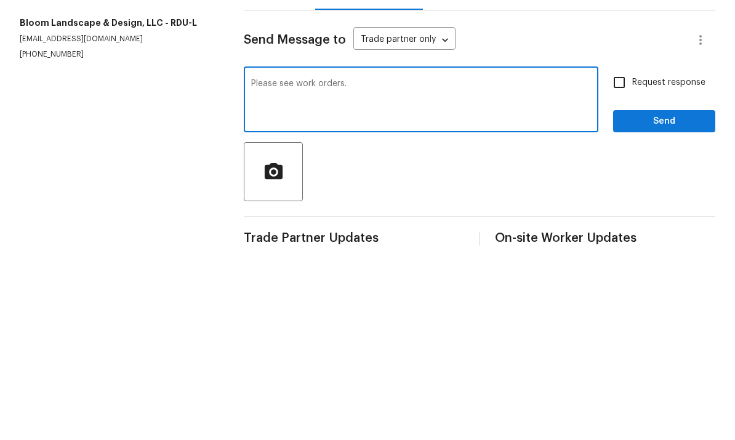
type textarea "Please see work orders."
click at [672, 308] on span "Send" at bounding box center [664, 315] width 82 height 15
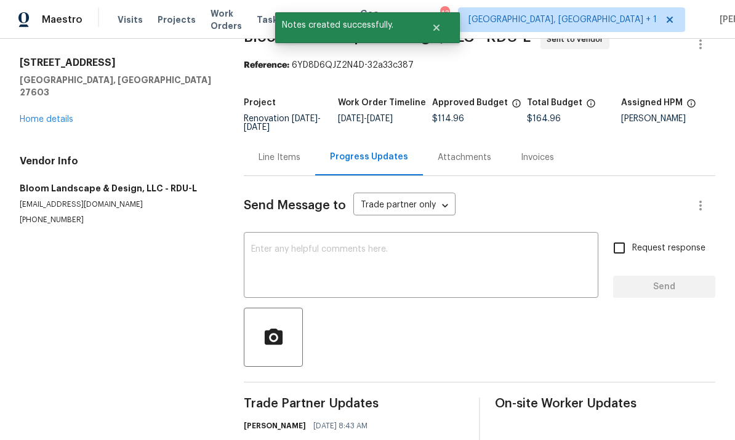
scroll to position [28, 0]
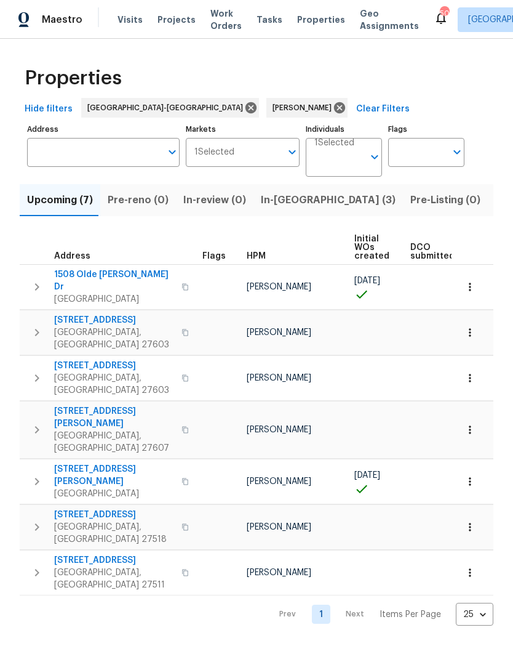
click at [500, 439] on html "Maestro Visits Projects Work Orders Tasks Properties Geo Assignments 50 [GEOGRA…" at bounding box center [256, 322] width 513 height 645
